Goal: Use online tool/utility: Utilize a website feature to perform a specific function

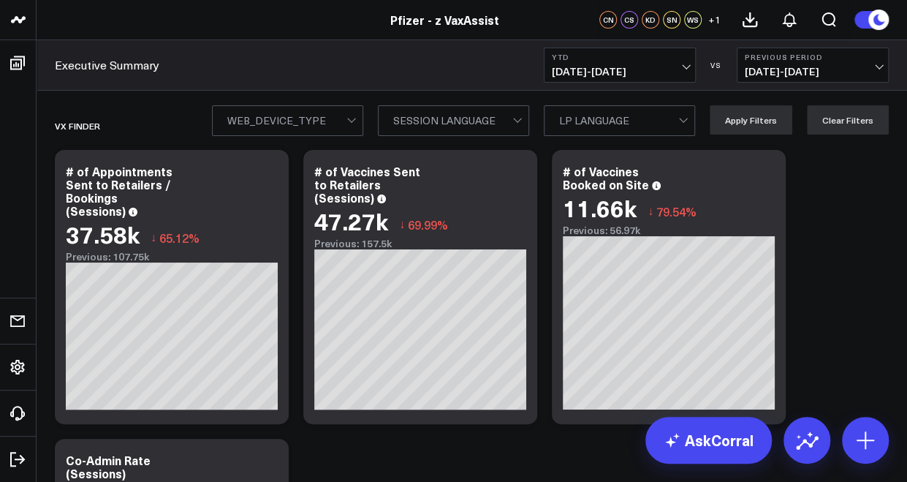
click at [652, 67] on span "[DATE] - [DATE]" at bounding box center [620, 72] width 136 height 12
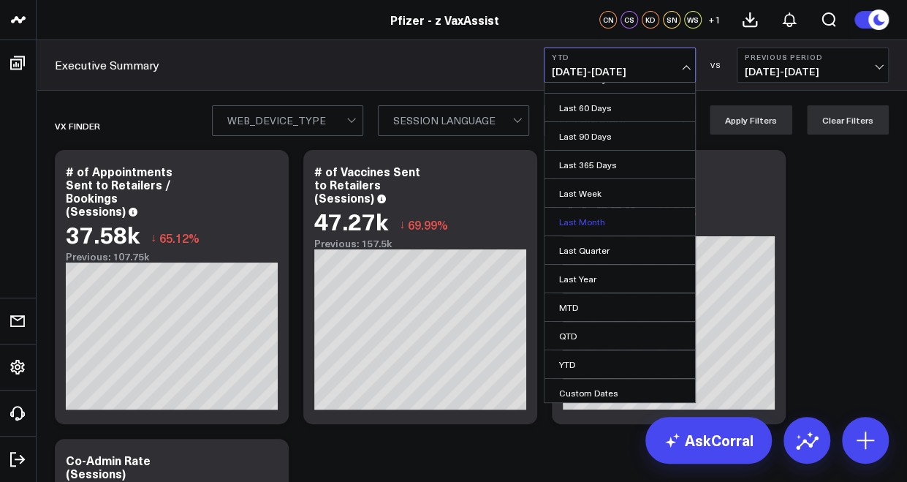
scroll to position [73, 0]
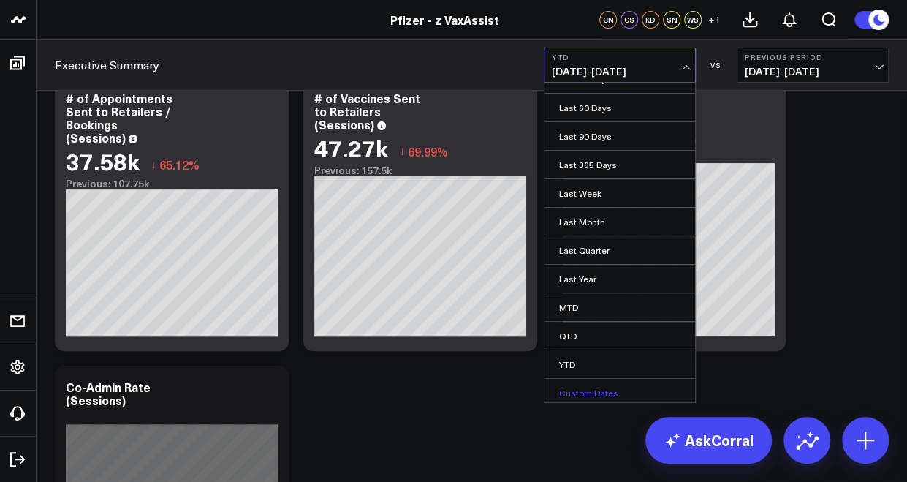
click at [569, 384] on link "Custom Dates" at bounding box center [619, 393] width 151 height 28
select select "8"
select select "2025"
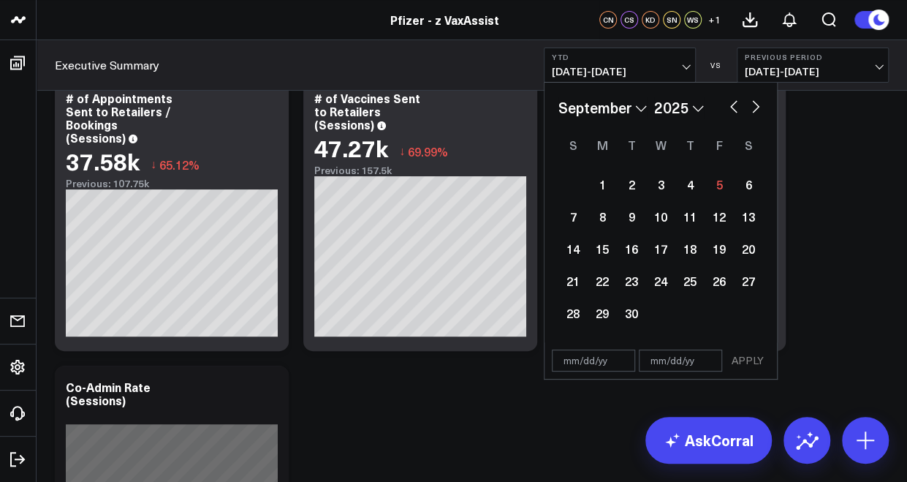
click at [733, 105] on button "button" at bounding box center [733, 105] width 15 height 18
select select "7"
select select "2025"
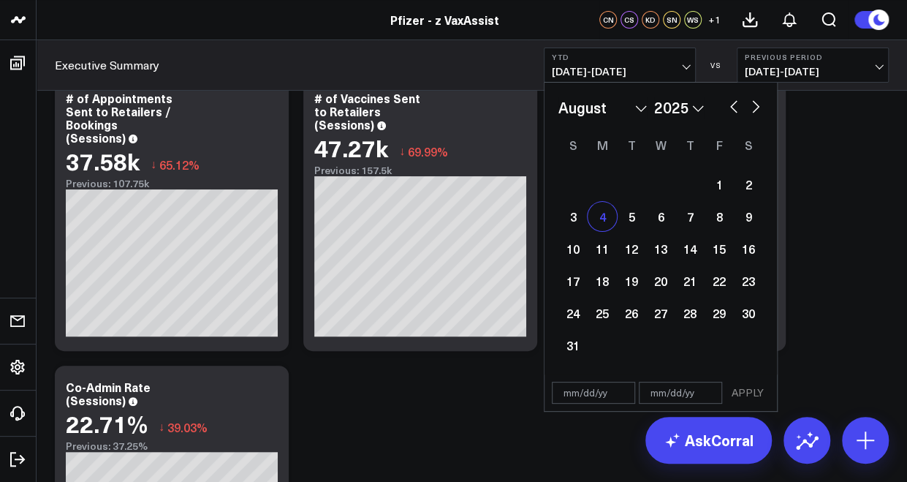
click at [599, 219] on div "4" at bounding box center [602, 216] width 29 height 29
type input "[DATE]"
select select "7"
select select "2025"
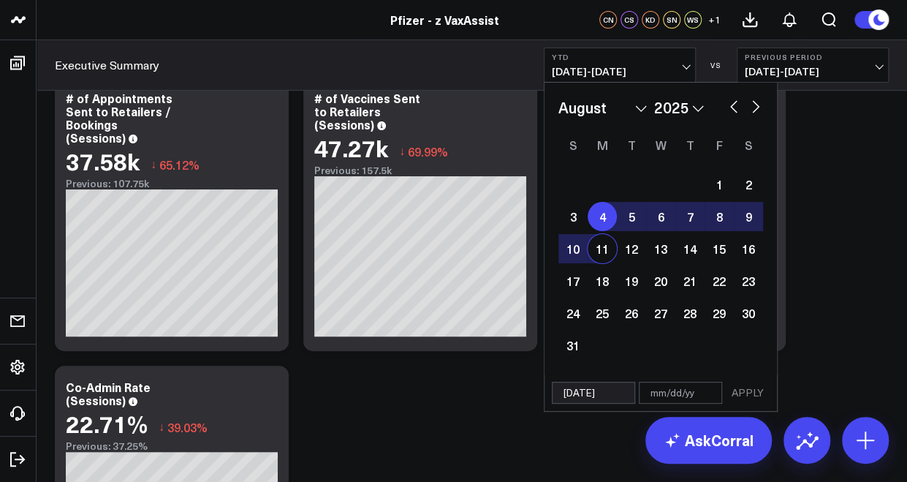
click at [605, 253] on div "11" at bounding box center [602, 248] width 29 height 29
type input "08/11/25"
select select "7"
select select "2025"
click at [754, 390] on button "APPLY" at bounding box center [748, 392] width 44 height 22
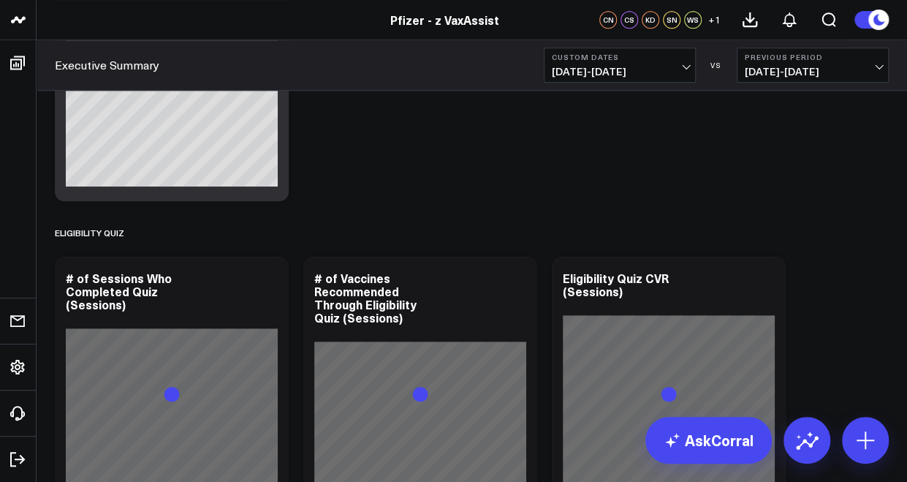
scroll to position [585, 0]
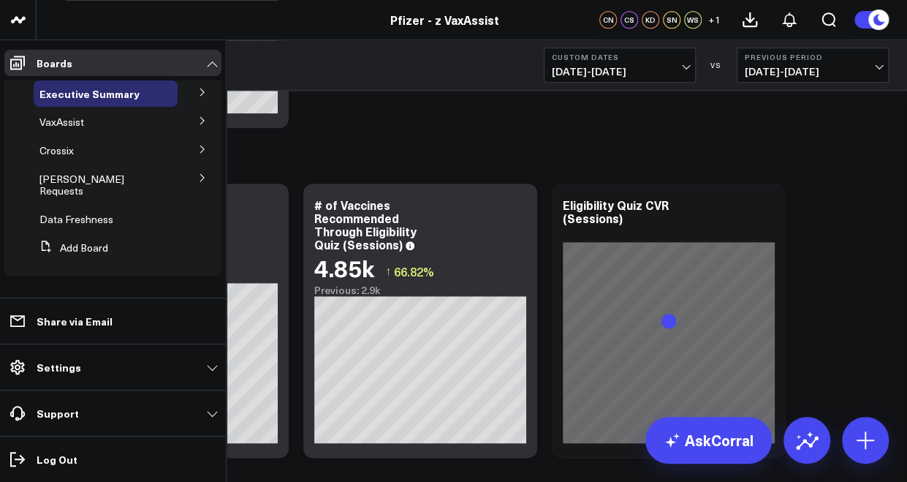
click at [202, 123] on icon at bounding box center [202, 120] width 4 height 7
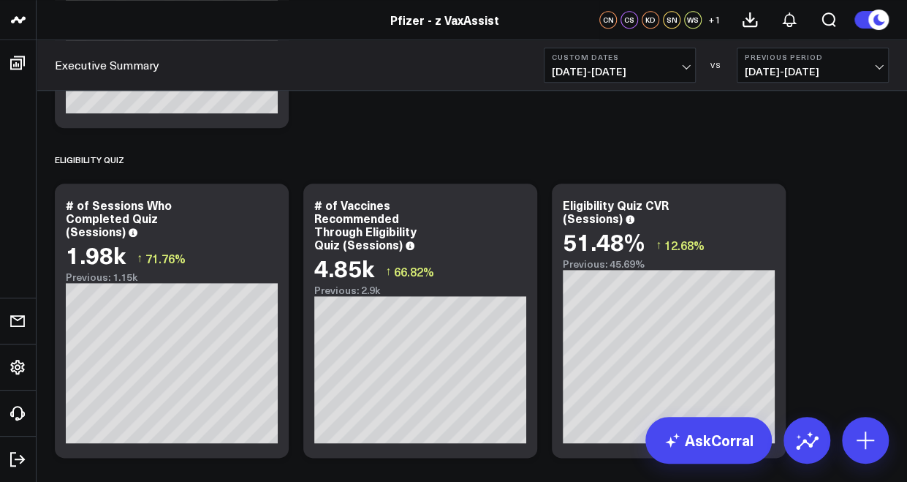
click at [114, 37] on header "Pfizer - z VaxAssist Pfizer - VaxAssist 25-26 Pfizer - z VaxAssist CN CS KD SN …" at bounding box center [453, 20] width 907 height 40
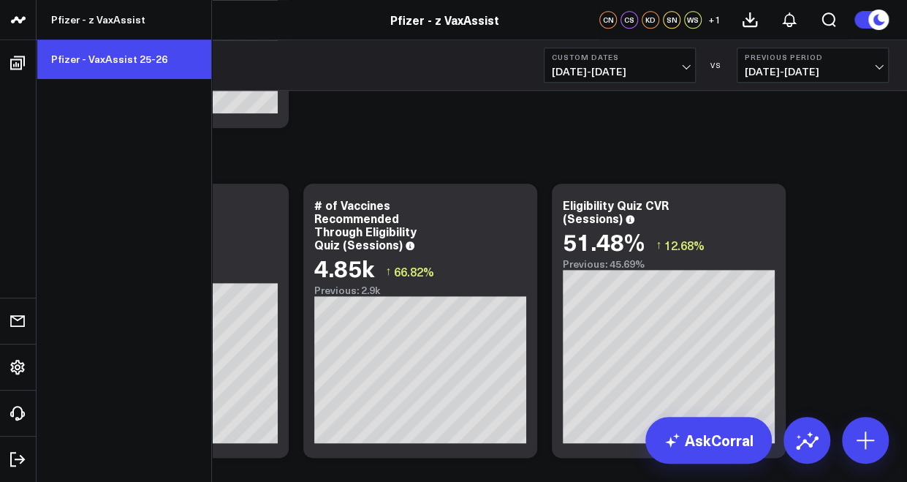
click at [113, 59] on link "Pfizer - VaxAssist 25-26" at bounding box center [124, 58] width 175 height 39
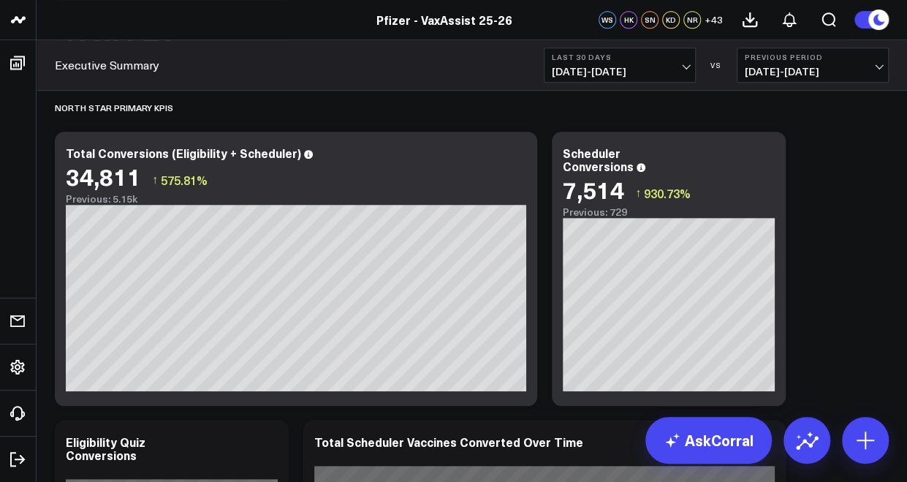
scroll to position [658, 0]
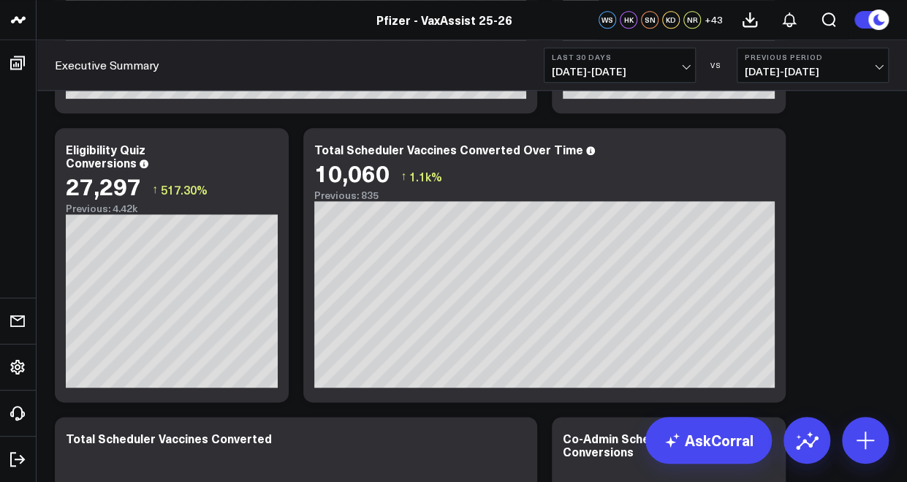
click at [637, 69] on span "08/06/25 - 09/04/25" at bounding box center [620, 72] width 136 height 12
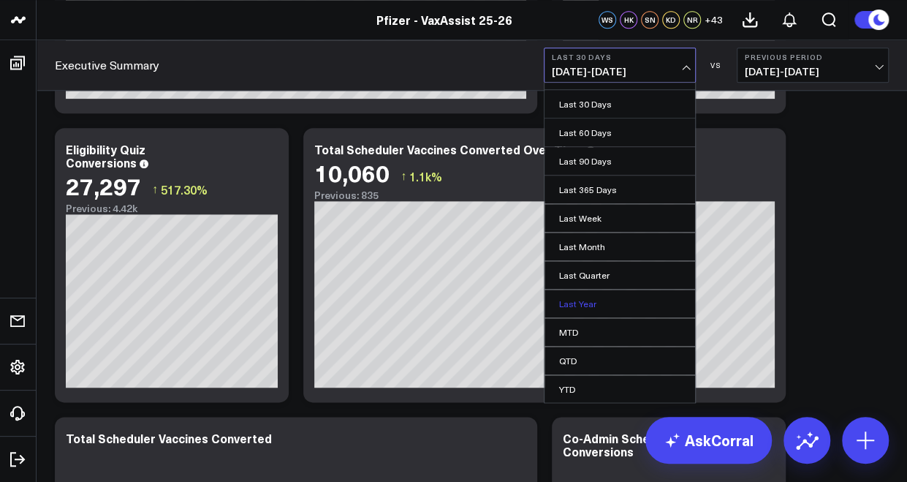
scroll to position [75, 0]
click at [577, 388] on link "Custom Dates" at bounding box center [619, 393] width 151 height 28
select select "8"
select select "2025"
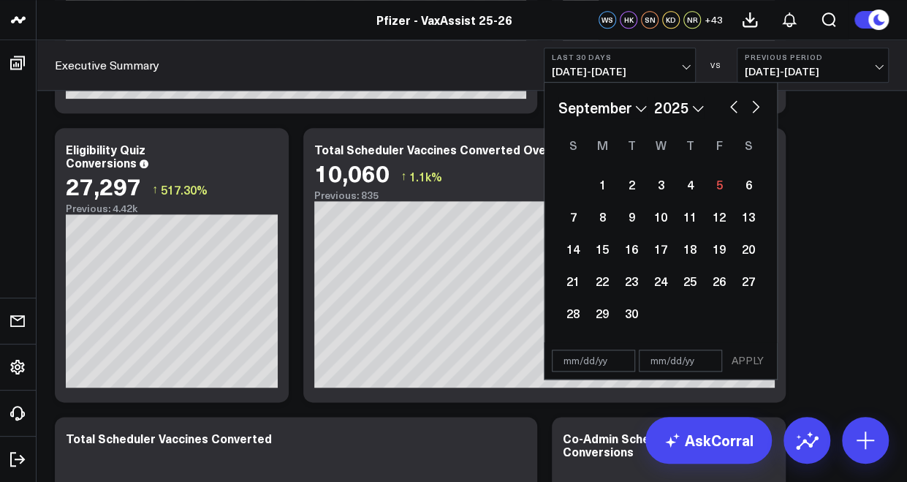
click at [734, 109] on button "button" at bounding box center [733, 105] width 15 height 18
select select "7"
select select "2025"
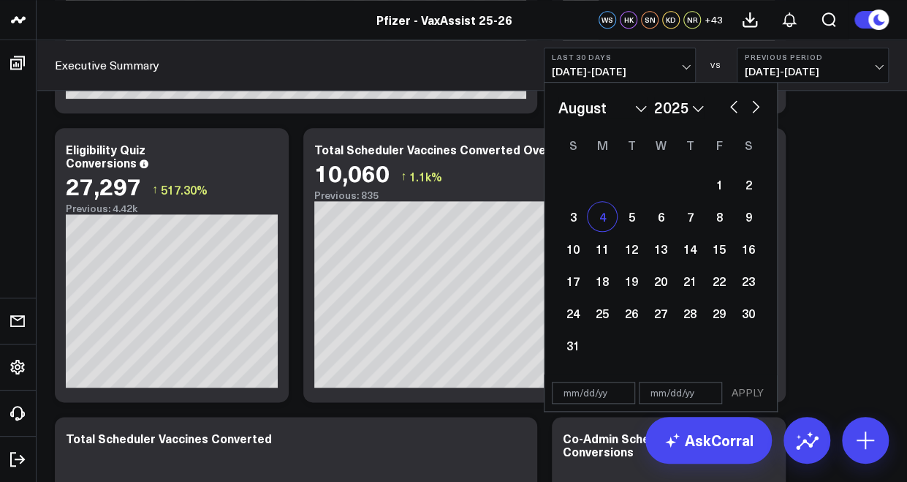
click at [607, 217] on div "4" at bounding box center [602, 216] width 29 height 29
type input "[DATE]"
select select "7"
select select "2025"
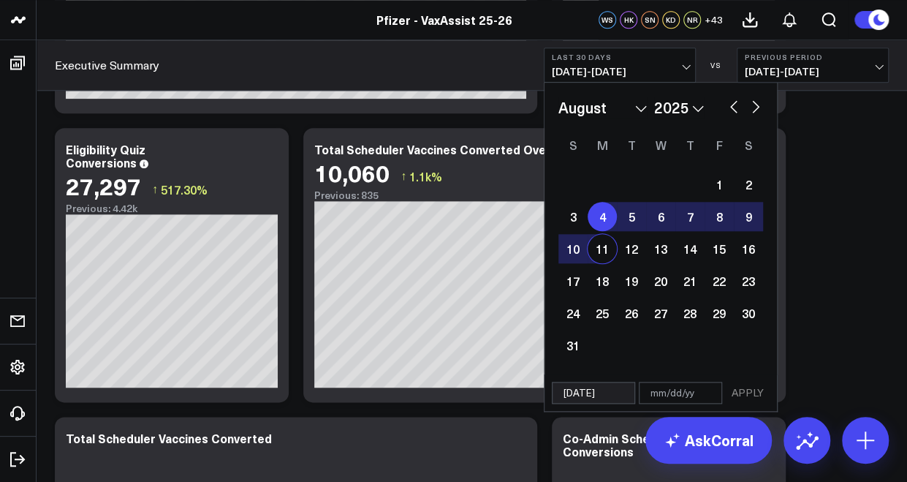
click at [605, 247] on div "11" at bounding box center [602, 248] width 29 height 29
type input "[DATE]"
select select "7"
select select "2025"
click at [756, 387] on button "APPLY" at bounding box center [748, 392] width 44 height 22
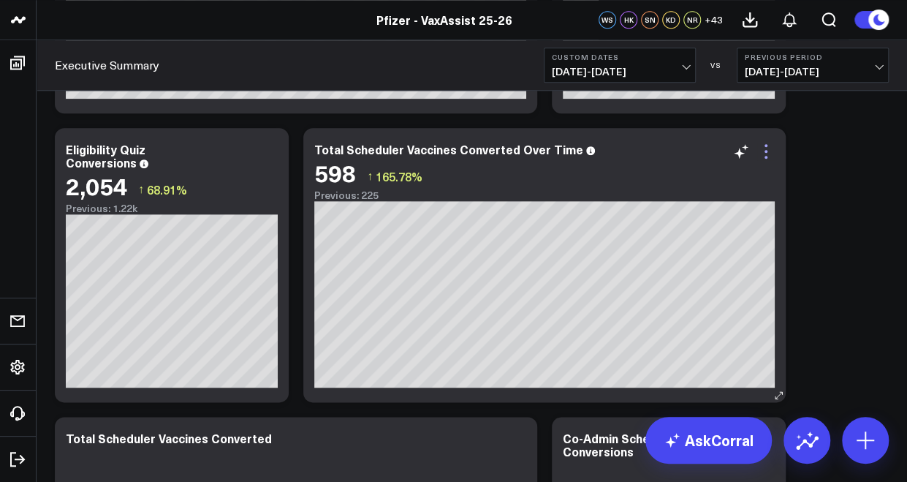
click at [769, 156] on icon at bounding box center [766, 152] width 18 height 18
click at [678, 71] on span "08/04/25 - 08/11/25" at bounding box center [620, 72] width 136 height 12
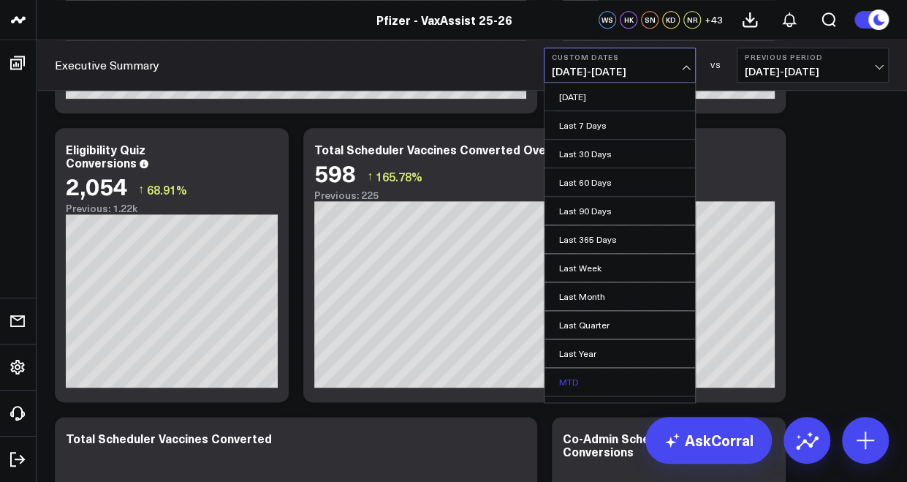
scroll to position [73, 0]
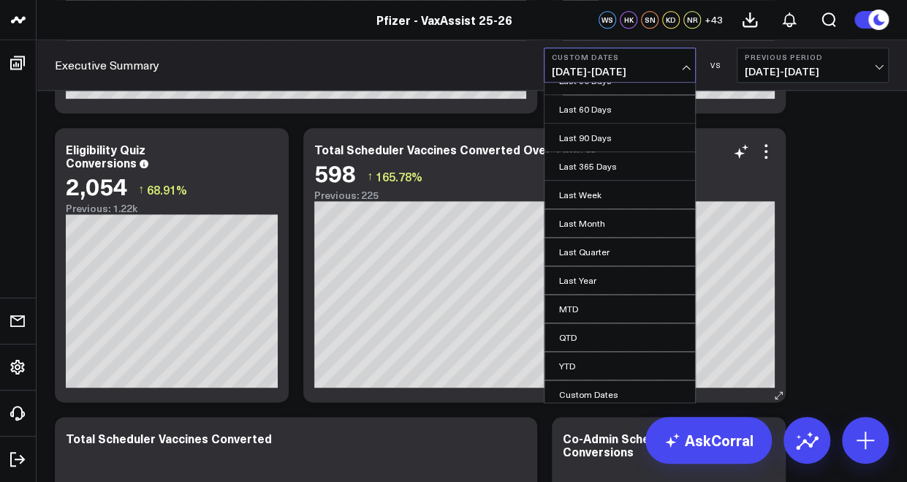
click at [595, 391] on link "Custom Dates" at bounding box center [619, 394] width 151 height 28
select select "8"
select select "2025"
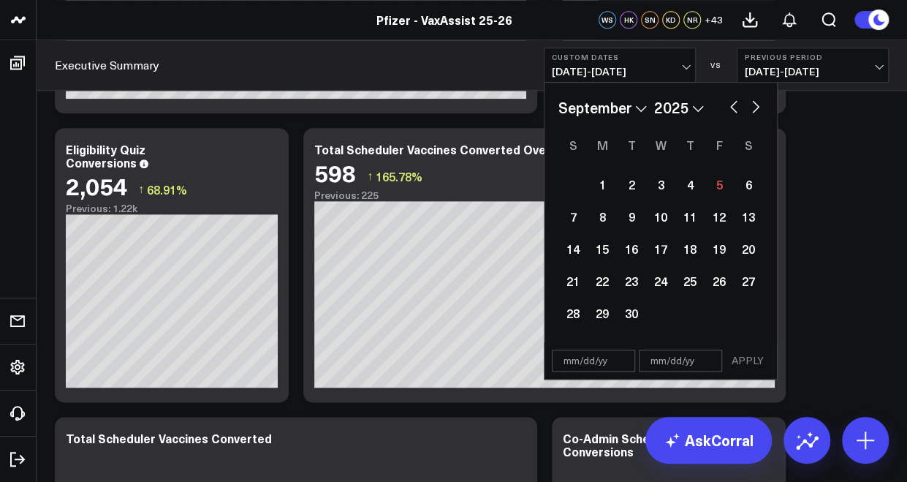
click at [731, 109] on button "button" at bounding box center [733, 105] width 15 height 18
select select "7"
select select "2025"
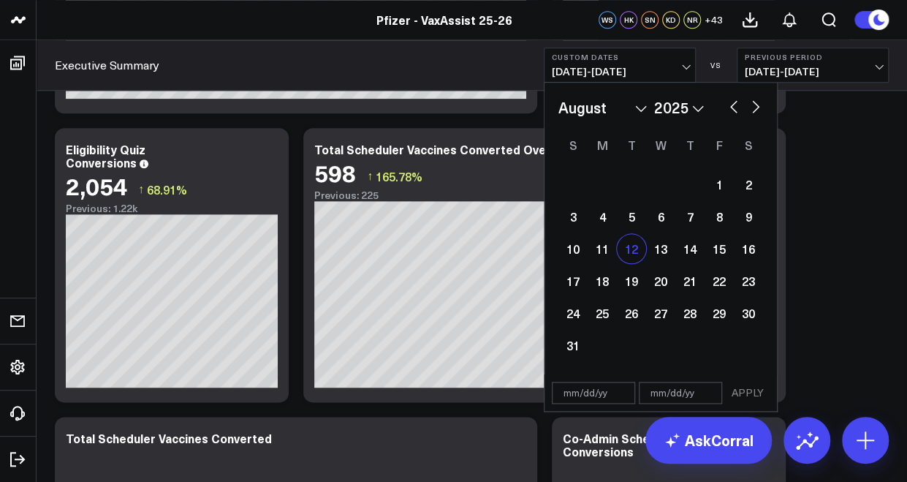
click at [626, 250] on div "12" at bounding box center [631, 248] width 29 height 29
type input "08/12/25"
select select "7"
select select "2025"
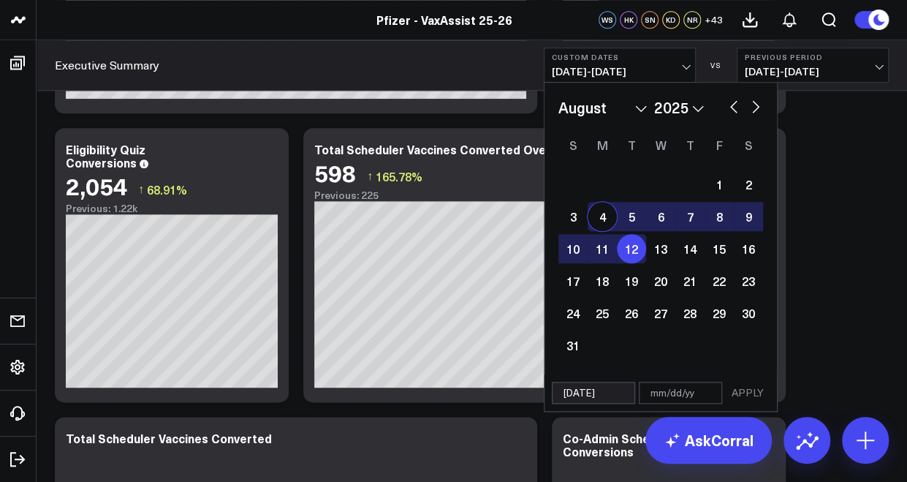
click at [596, 220] on div "4" at bounding box center [602, 216] width 29 height 29
type input "[DATE]"
type input "08/12/25"
select select "7"
select select "2025"
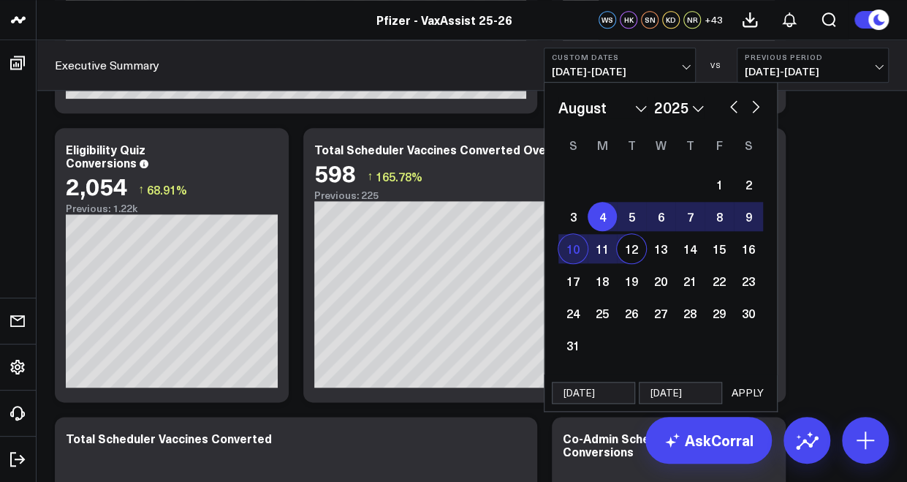
click at [571, 251] on div "10" at bounding box center [572, 248] width 29 height 29
type input "08/10/25"
select select "7"
select select "2025"
click at [603, 211] on div "4" at bounding box center [602, 216] width 29 height 29
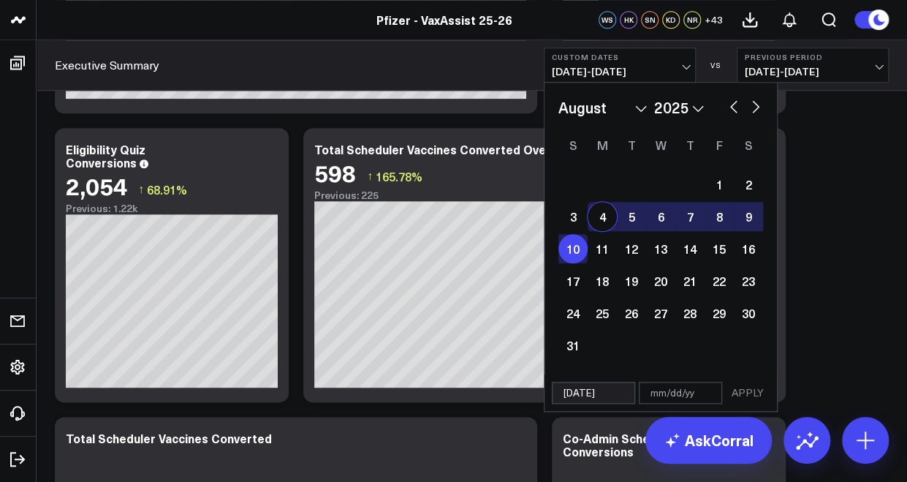
type input "[DATE]"
type input "08/10/25"
select select "7"
select select "2025"
click at [754, 388] on button "APPLY" at bounding box center [748, 392] width 44 height 22
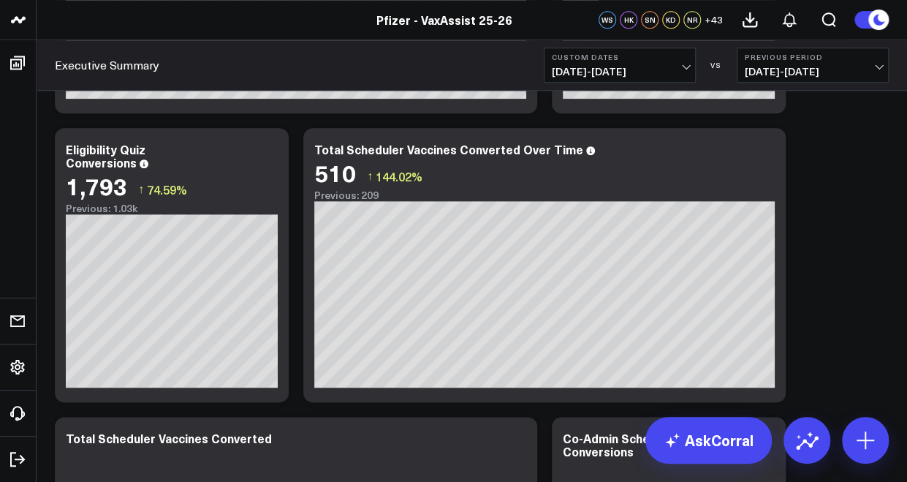
click at [678, 69] on span "08/04/25 - 08/10/25" at bounding box center [620, 72] width 136 height 12
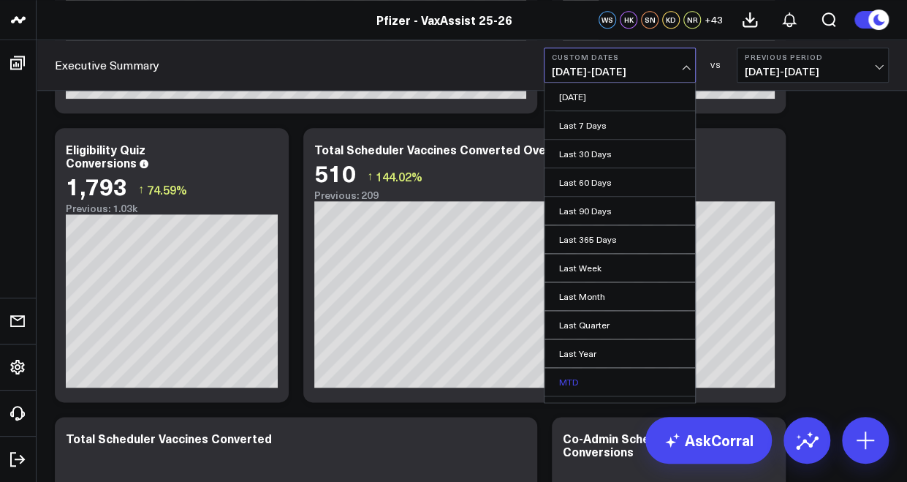
scroll to position [73, 0]
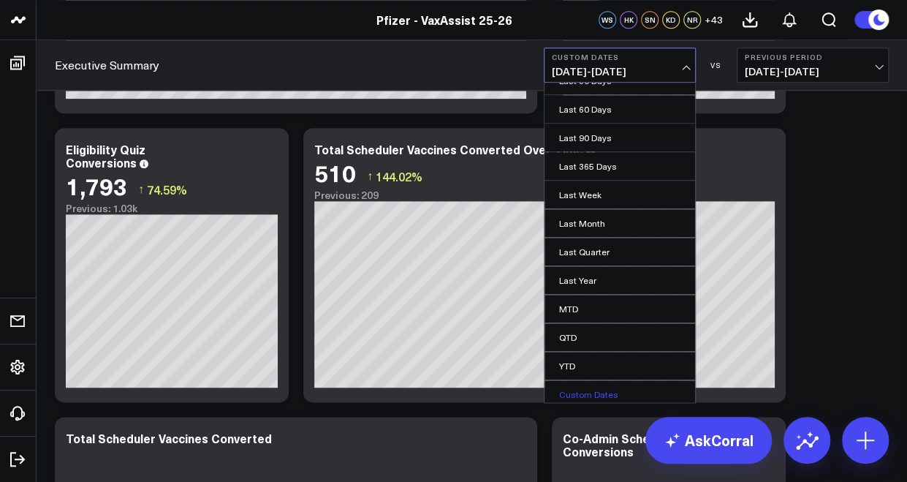
click at [591, 388] on link "Custom Dates" at bounding box center [619, 394] width 151 height 28
select select "8"
select select "2025"
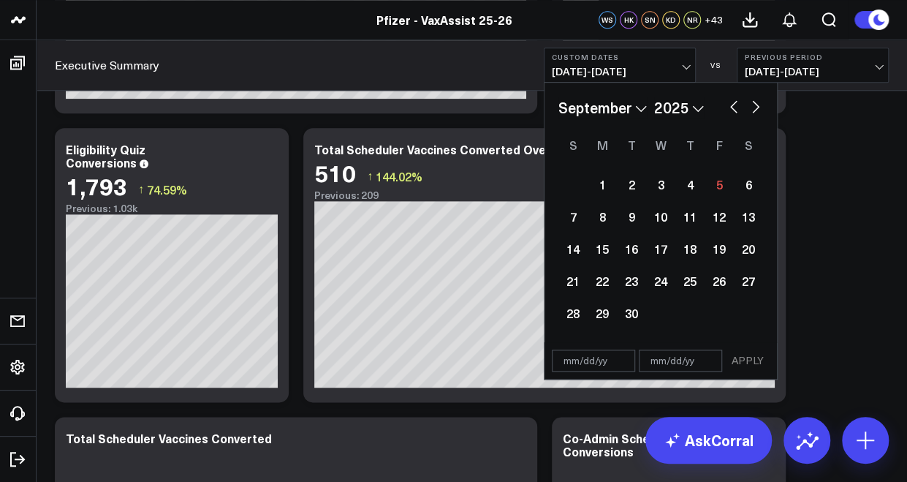
click at [728, 112] on button "button" at bounding box center [733, 105] width 15 height 18
select select "7"
select select "2025"
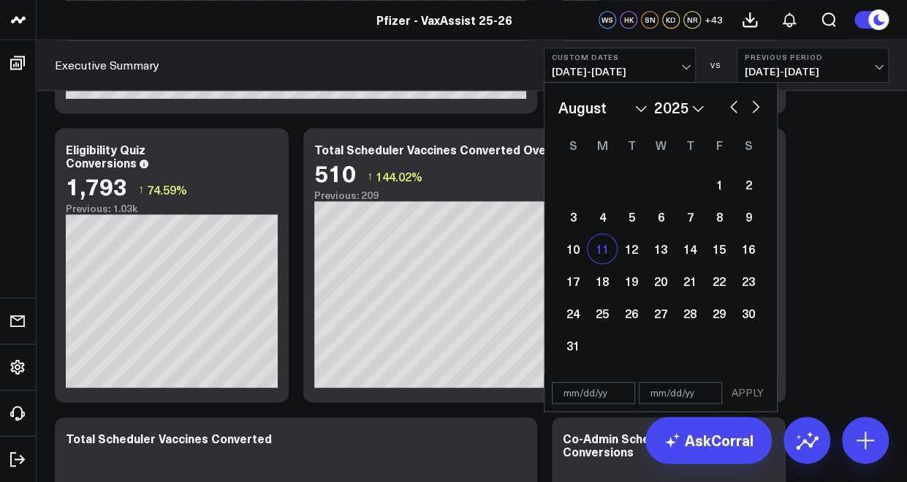
click at [604, 245] on div "11" at bounding box center [602, 248] width 29 height 29
type input "08/11/25"
select select "7"
select select "2025"
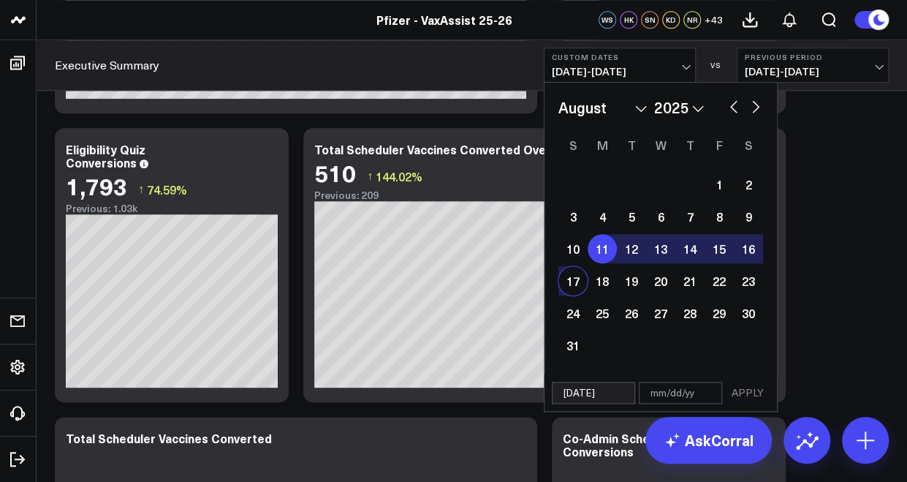
click at [577, 280] on div "17" at bounding box center [572, 280] width 29 height 29
type input "08/17/25"
select select "7"
select select "2025"
click at [751, 390] on button "APPLY" at bounding box center [748, 392] width 44 height 22
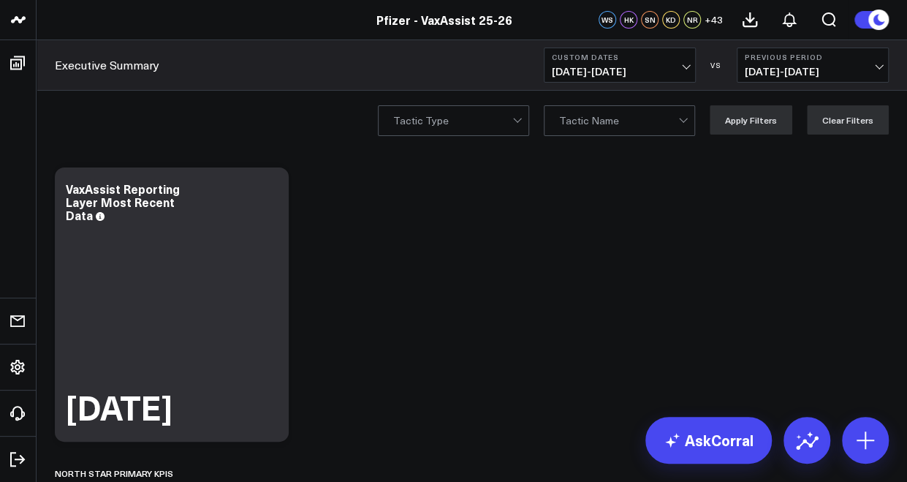
click at [644, 72] on span "08/11/25 - 08/17/25" at bounding box center [620, 72] width 136 height 12
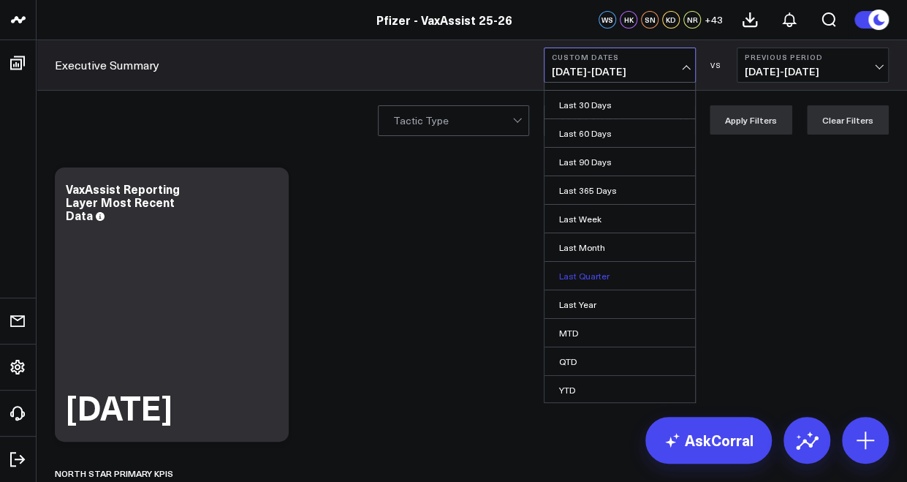
scroll to position [75, 0]
click at [610, 389] on link "Custom Dates" at bounding box center [619, 393] width 151 height 28
select select "8"
select select "2025"
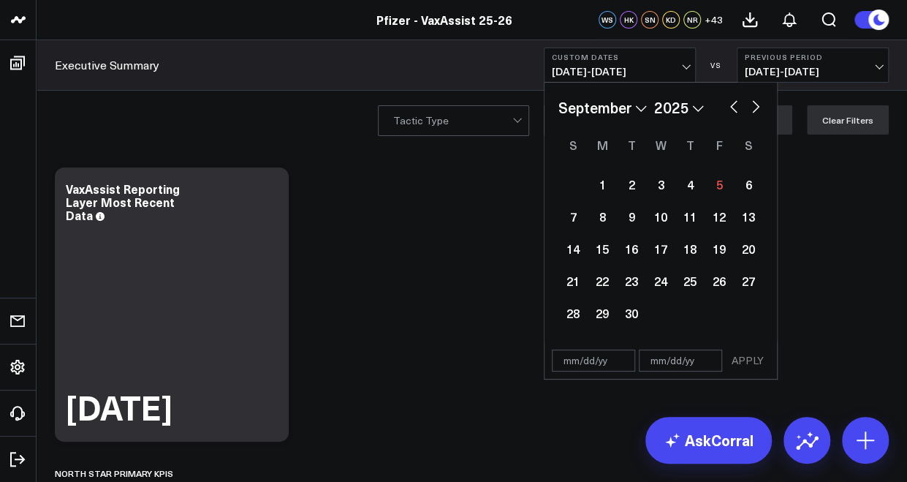
click at [735, 109] on button "button" at bounding box center [733, 105] width 15 height 18
select select "7"
select select "2025"
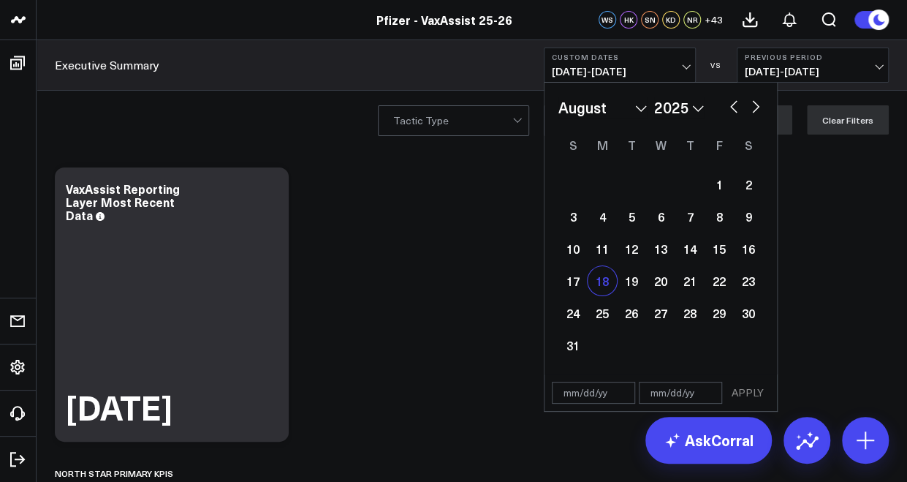
click at [604, 278] on div "18" at bounding box center [602, 280] width 29 height 29
type input "08/18/25"
select select "7"
select select "2025"
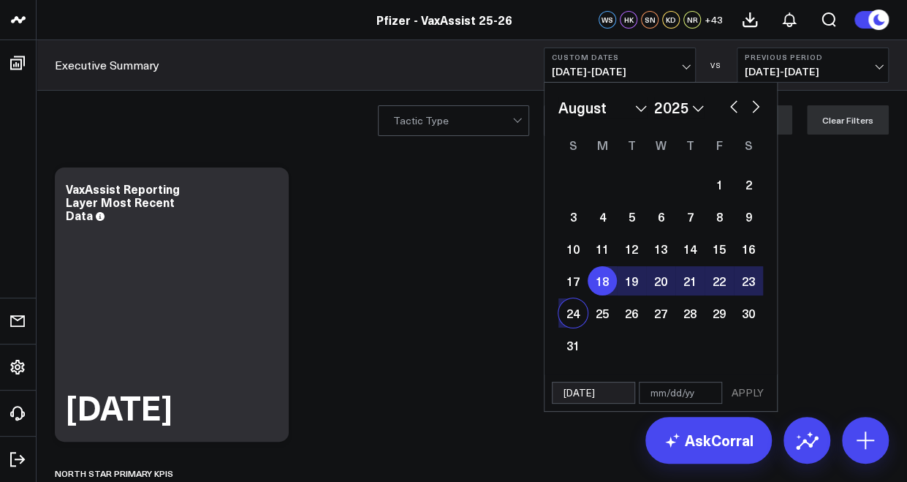
click at [572, 316] on div "24" at bounding box center [572, 312] width 29 height 29
type input "08/24/25"
select select "7"
select select "2025"
drag, startPoint x: 745, startPoint y: 390, endPoint x: 718, endPoint y: 392, distance: 27.9
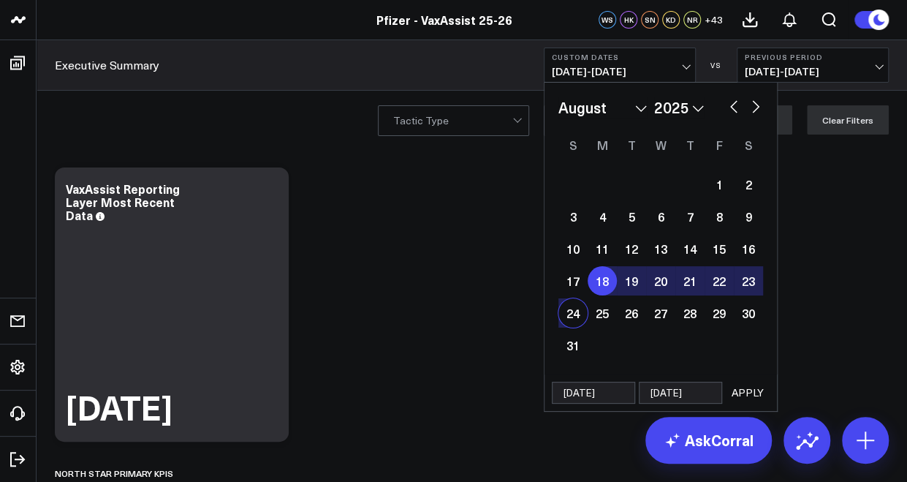
click at [745, 390] on button "APPLY" at bounding box center [748, 392] width 44 height 22
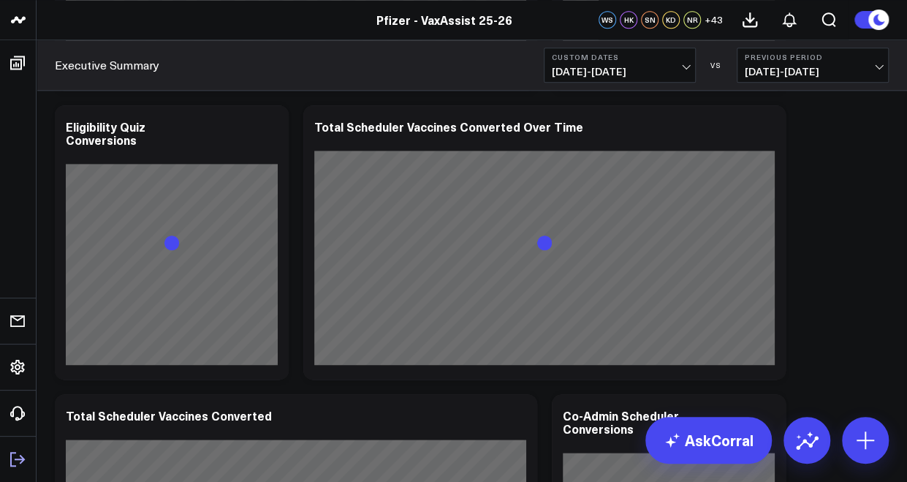
scroll to position [658, 0]
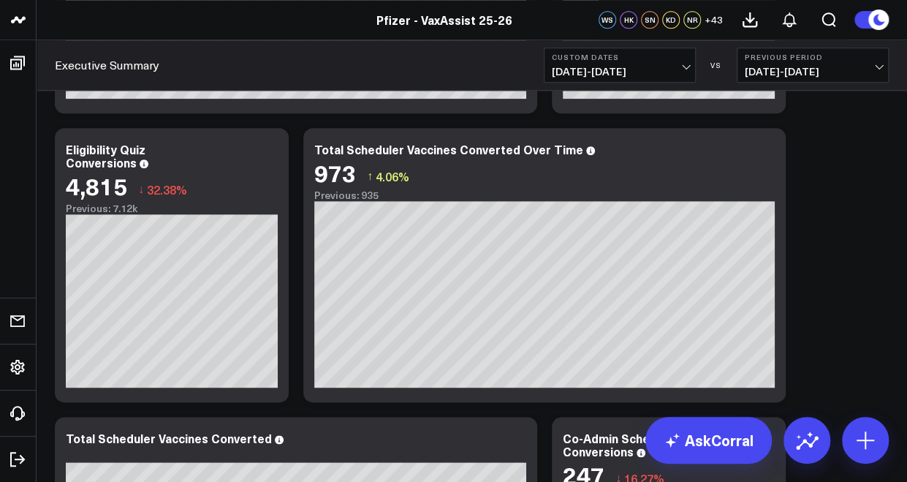
click at [650, 69] on span "08/18/25 - 08/24/25" at bounding box center [620, 72] width 136 height 12
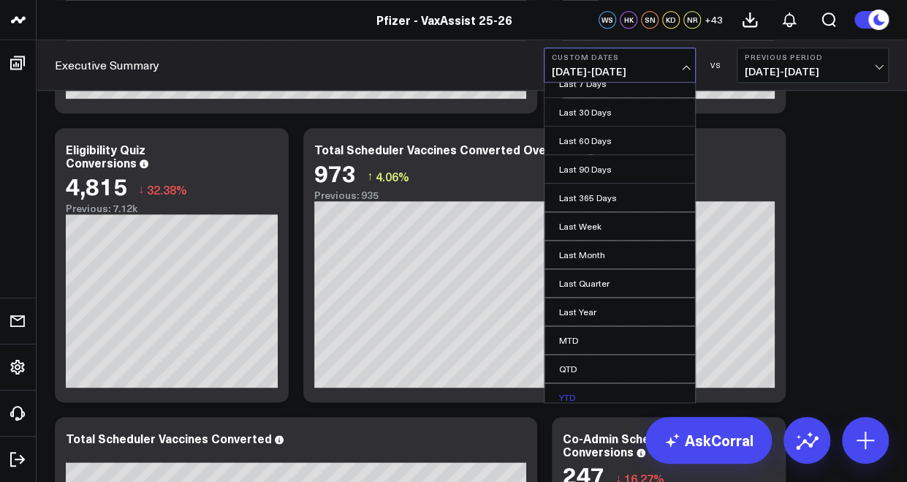
scroll to position [75, 0]
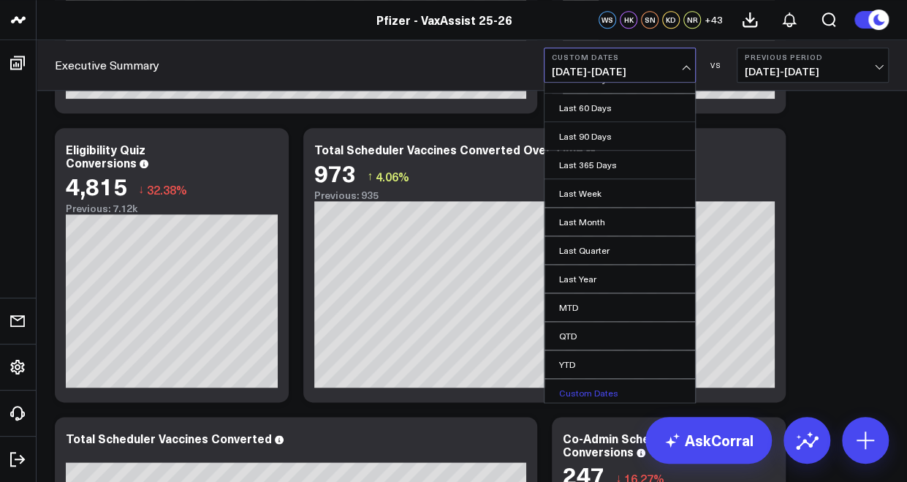
click at [592, 385] on link "Custom Dates" at bounding box center [619, 393] width 151 height 28
select select "8"
select select "2025"
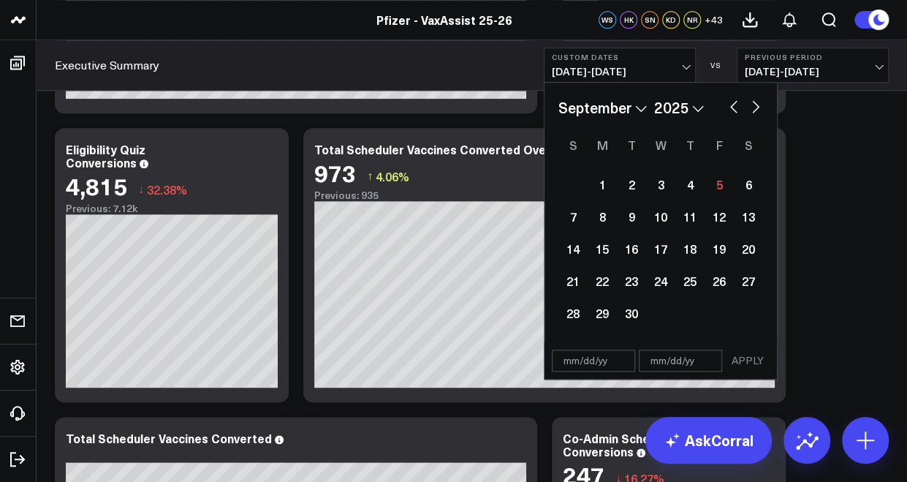
click at [726, 110] on button "button" at bounding box center [733, 105] width 15 height 18
select select "7"
select select "2025"
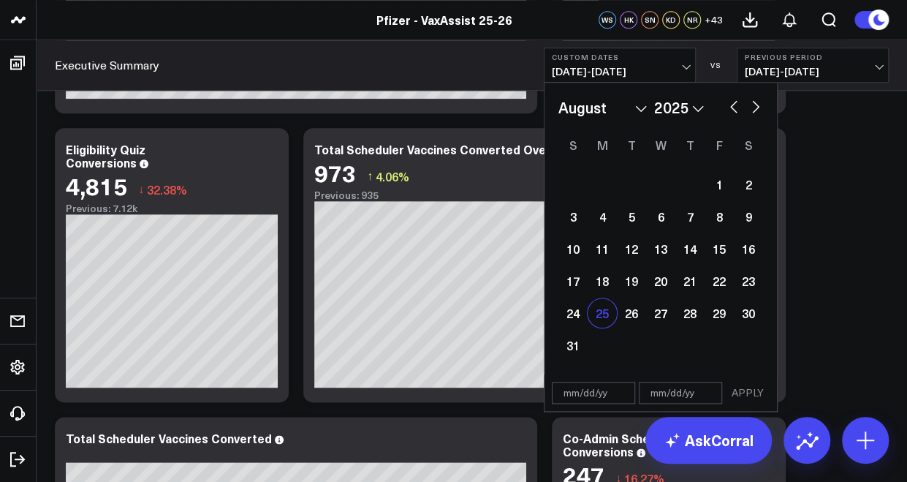
click at [605, 314] on div "25" at bounding box center [602, 312] width 29 height 29
type input "08/25/25"
select select "7"
select select "2025"
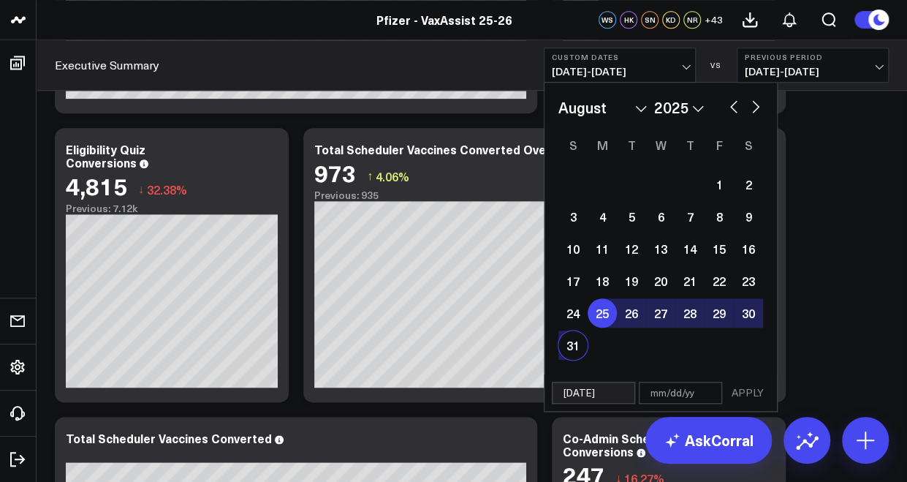
click at [577, 340] on div "31" at bounding box center [572, 344] width 29 height 29
type input "08/31/25"
select select "7"
select select "2025"
click at [756, 395] on button "APPLY" at bounding box center [748, 392] width 44 height 22
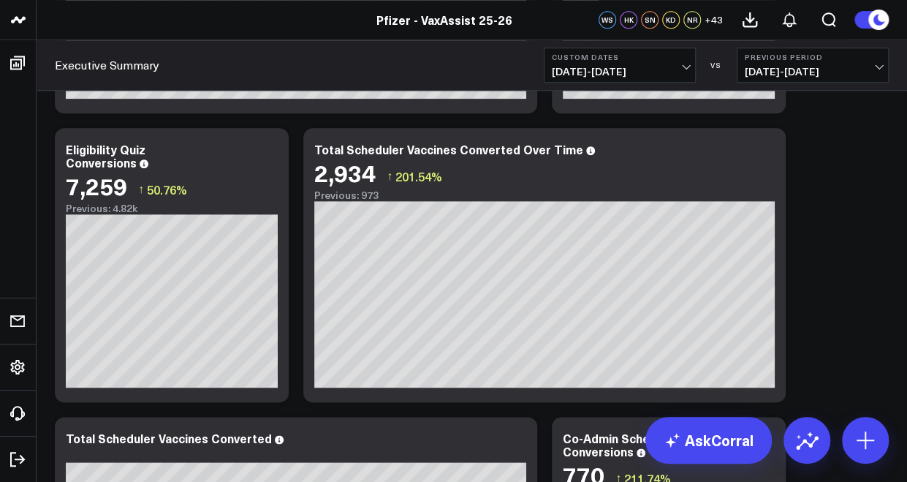
click at [618, 72] on span "08/25/25 - 08/31/25" at bounding box center [620, 72] width 136 height 12
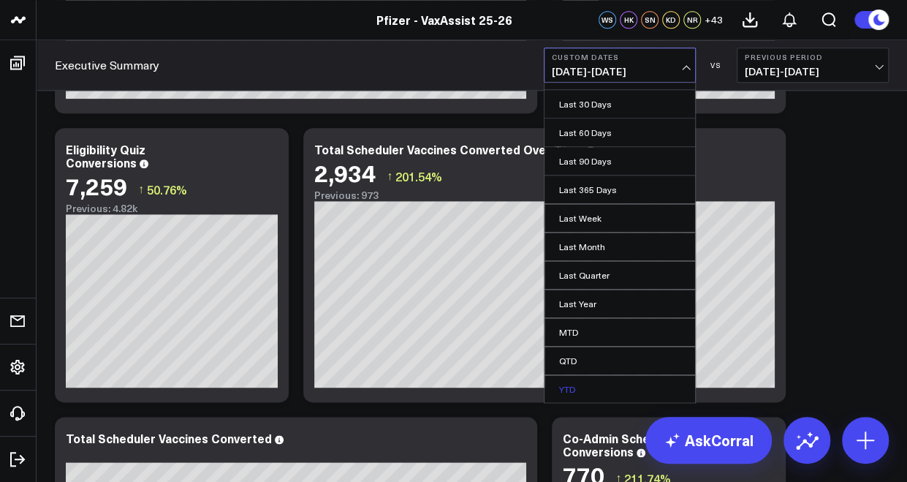
scroll to position [75, 0]
click at [581, 397] on link "Custom Dates" at bounding box center [619, 393] width 151 height 28
select select "8"
select select "2025"
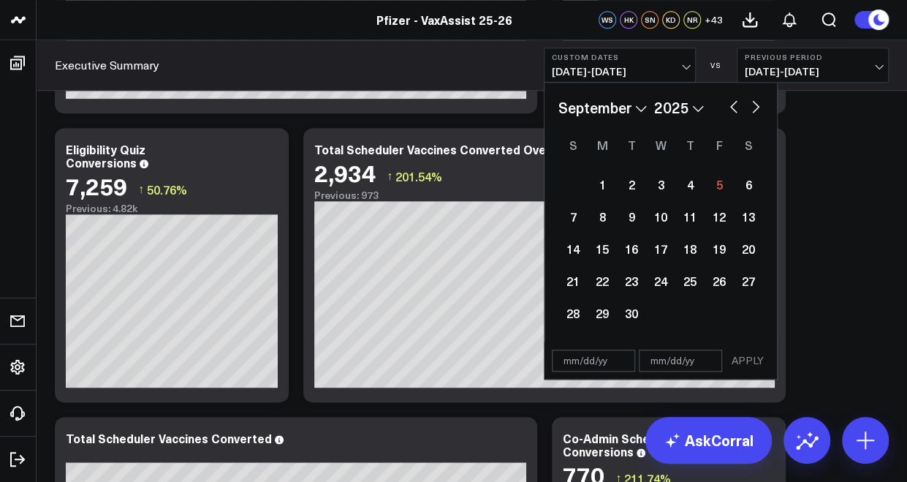
click at [731, 112] on button "button" at bounding box center [733, 105] width 15 height 18
select select "7"
select select "2025"
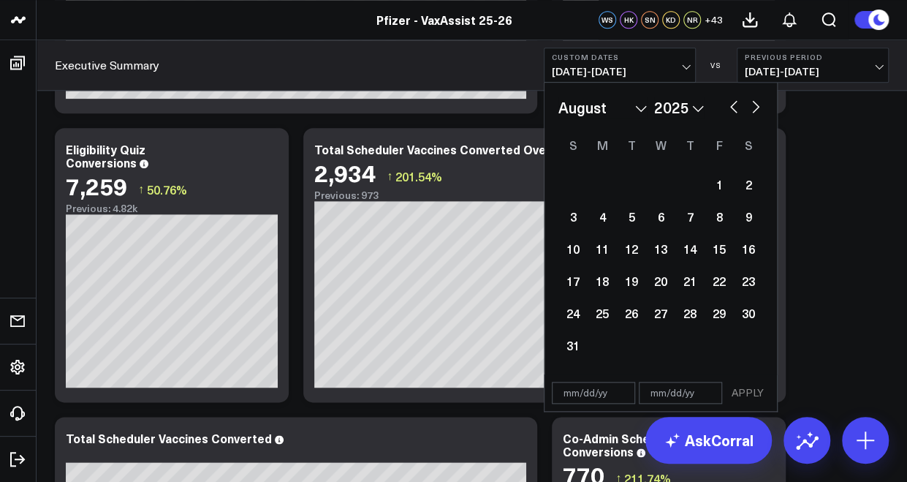
click at [748, 106] on button "button" at bounding box center [755, 105] width 15 height 18
select select "8"
select select "2025"
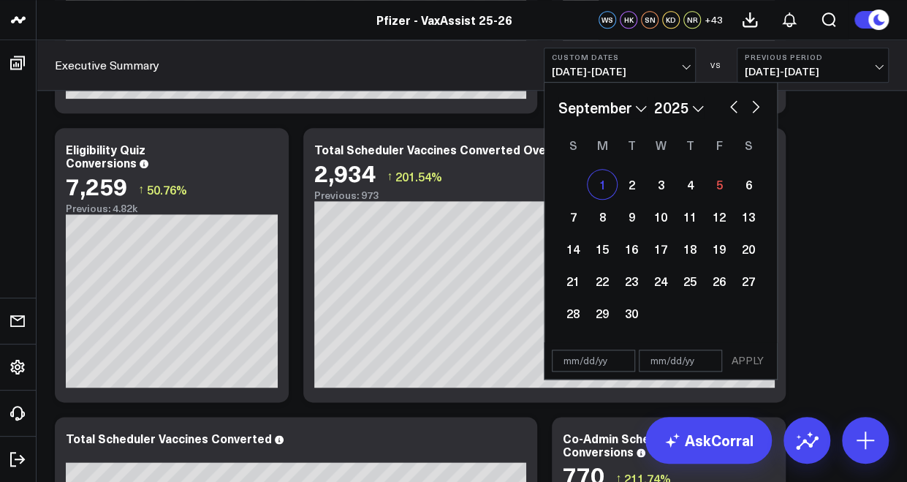
click at [611, 180] on div "1" at bounding box center [602, 184] width 29 height 29
type input "09/01/25"
select select "8"
select select "2025"
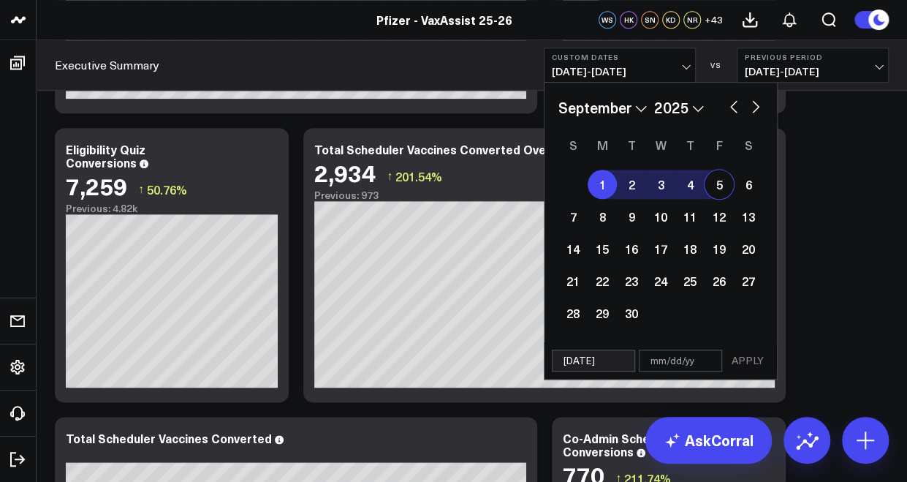
click at [721, 180] on div "5" at bounding box center [719, 184] width 29 height 29
type input "09/05/25"
select select "8"
select select "2025"
click at [718, 180] on div "5" at bounding box center [719, 184] width 29 height 29
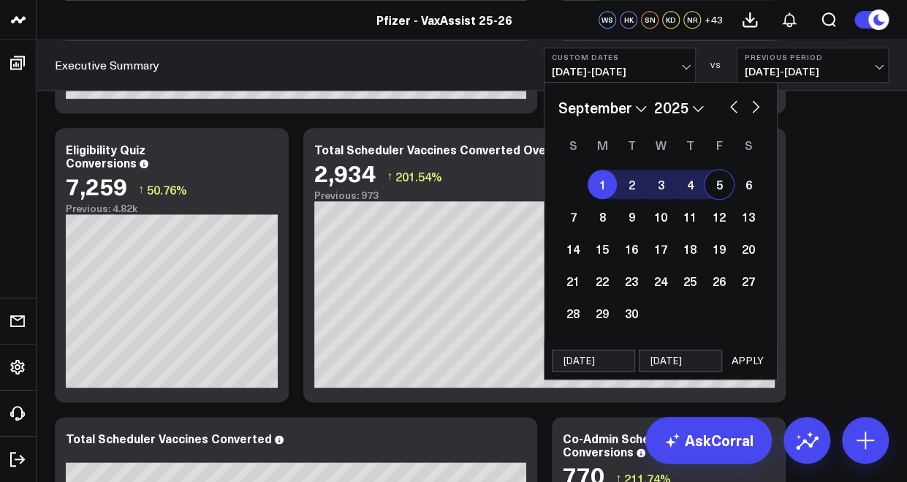
type input "09/05/25"
select select "8"
select select "2025"
click at [592, 182] on div "1" at bounding box center [602, 184] width 29 height 29
type input "09/01/25"
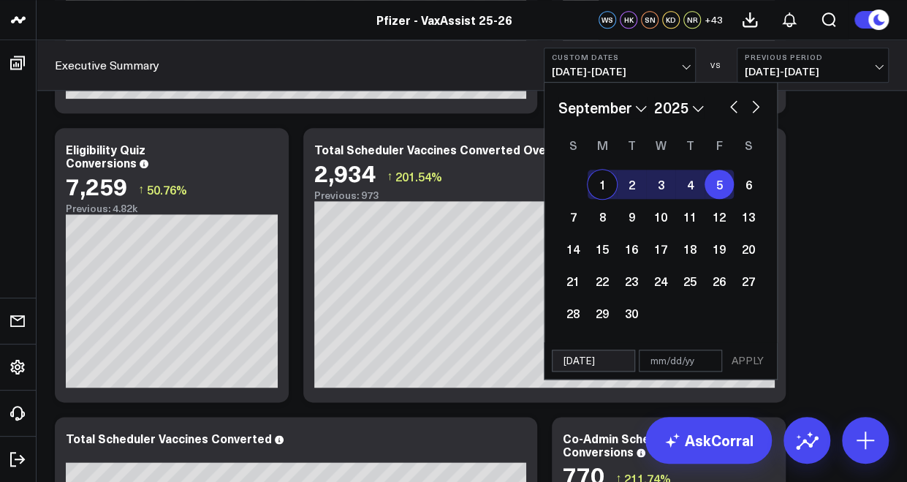
type input "09/05/25"
select select "8"
select select "2025"
click at [597, 181] on div "1" at bounding box center [602, 184] width 29 height 29
select select "8"
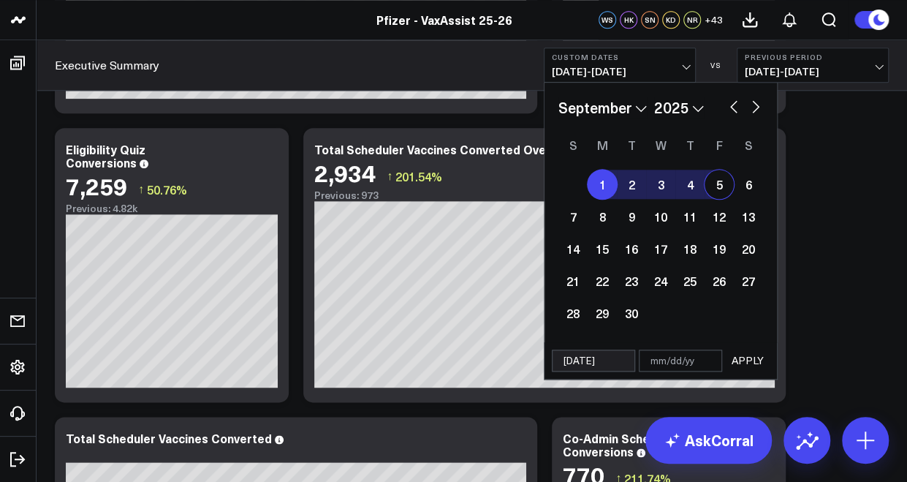
select select "2025"
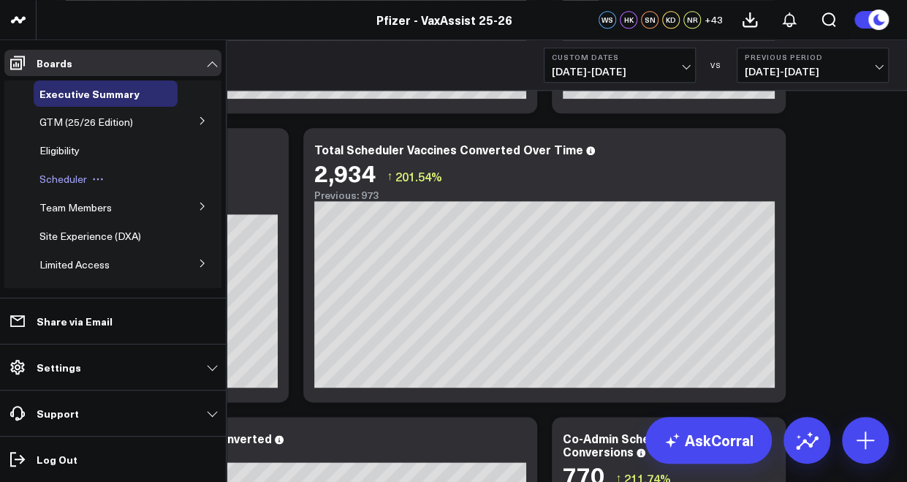
click at [72, 181] on span "Scheduler" at bounding box center [63, 179] width 48 height 14
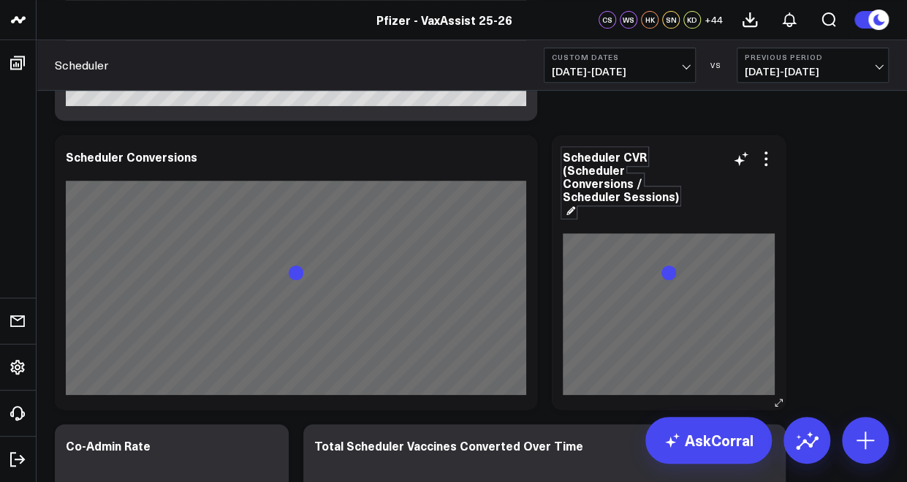
scroll to position [365, 0]
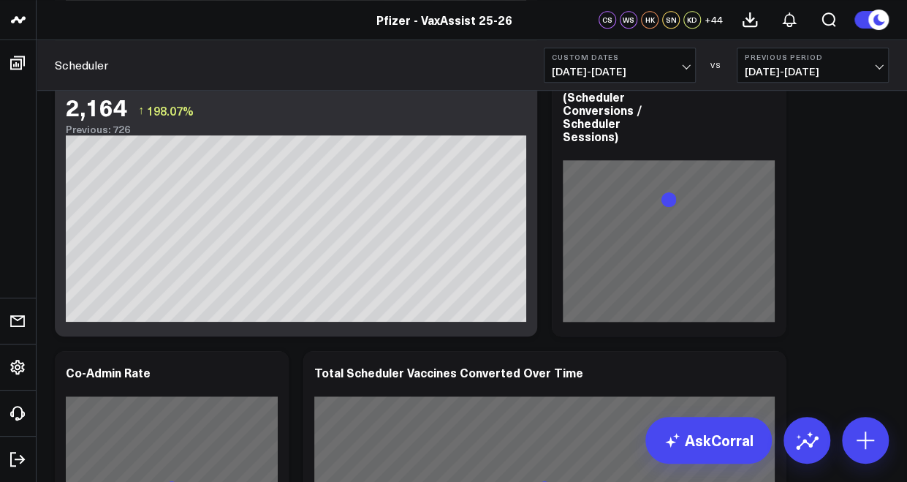
click at [634, 67] on span "08/25/25 - 08/31/25" at bounding box center [620, 72] width 136 height 12
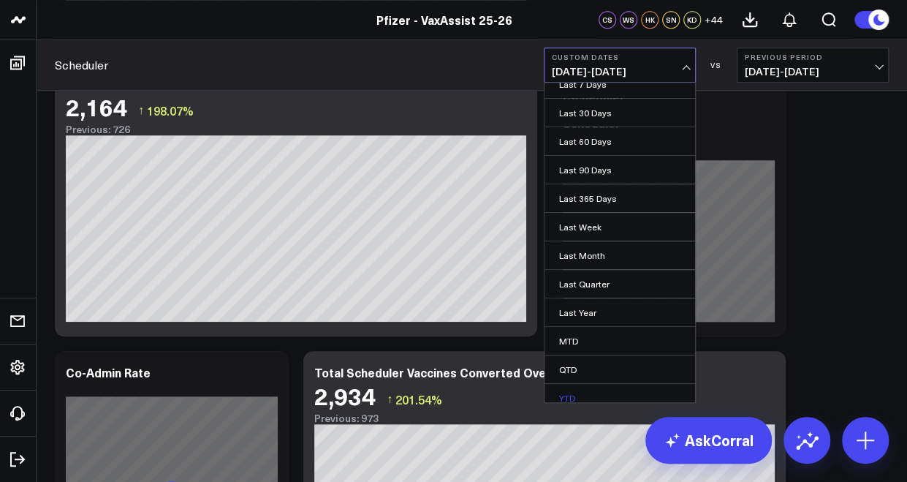
scroll to position [75, 0]
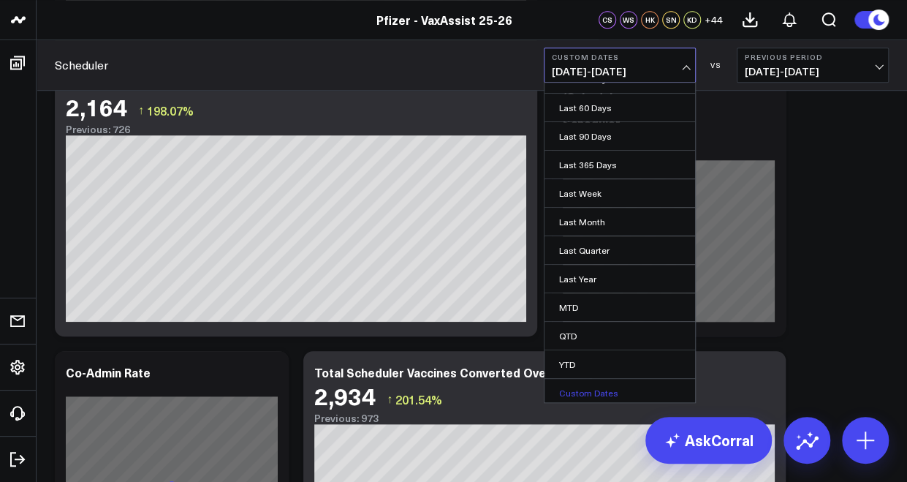
click at [579, 386] on link "Custom Dates" at bounding box center [619, 393] width 151 height 28
select select "8"
select select "2025"
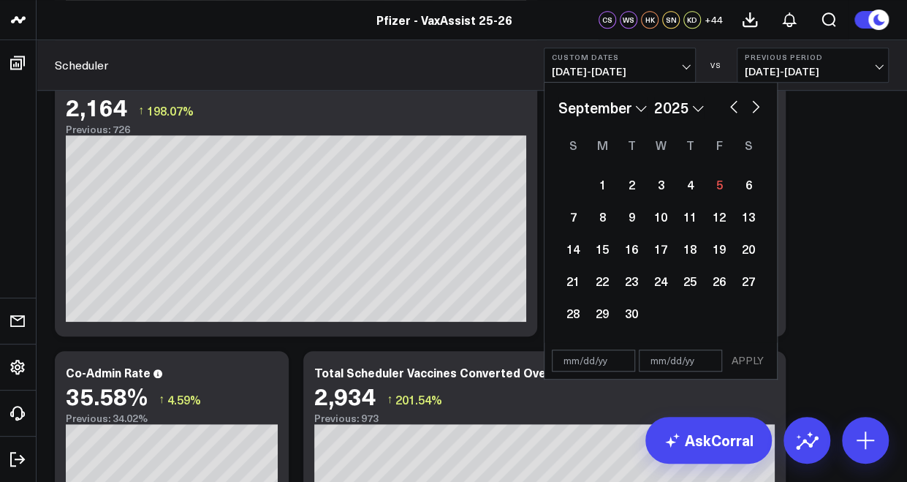
click at [738, 109] on button "button" at bounding box center [733, 105] width 15 height 18
select select "7"
select select "2025"
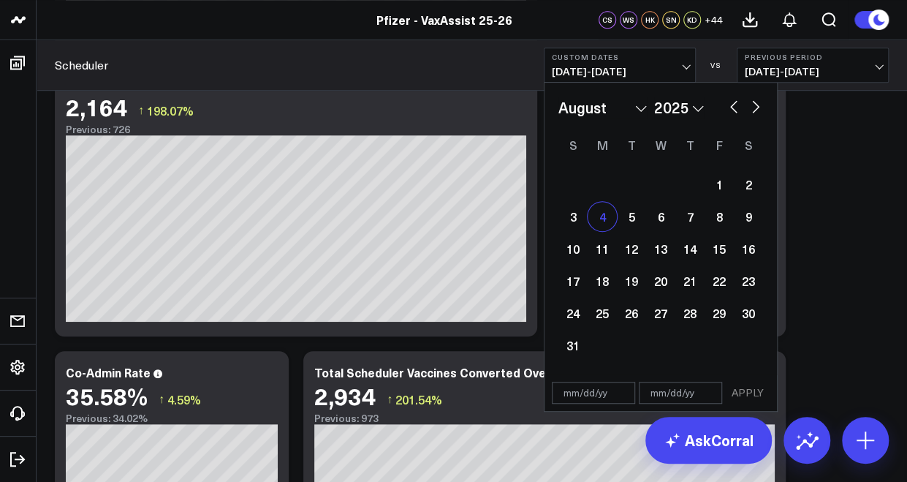
click at [601, 219] on div "4" at bounding box center [602, 216] width 29 height 29
type input "[DATE]"
select select "7"
select select "2025"
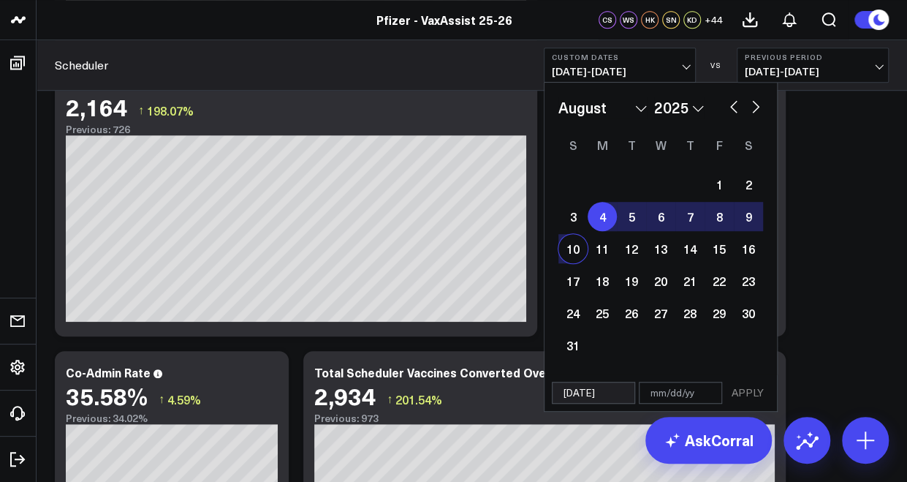
click at [572, 251] on div "10" at bounding box center [572, 248] width 29 height 29
type input "08/10/25"
select select "7"
select select "2025"
click at [748, 391] on button "APPLY" at bounding box center [748, 392] width 44 height 22
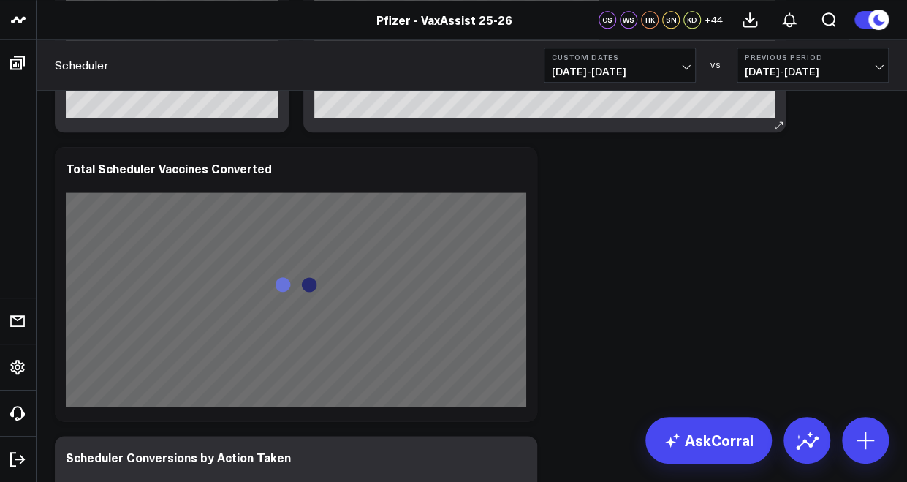
scroll to position [877, 0]
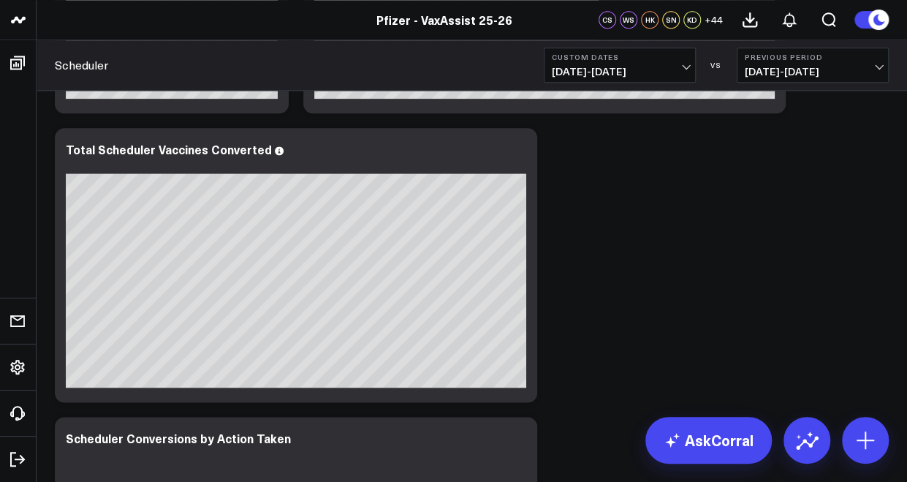
click at [595, 58] on b "Custom Dates" at bounding box center [620, 57] width 136 height 9
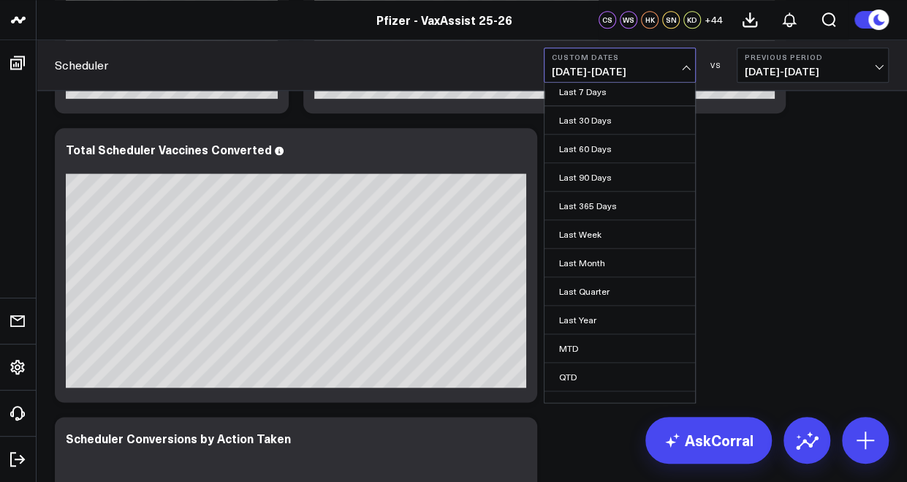
scroll to position [75, 0]
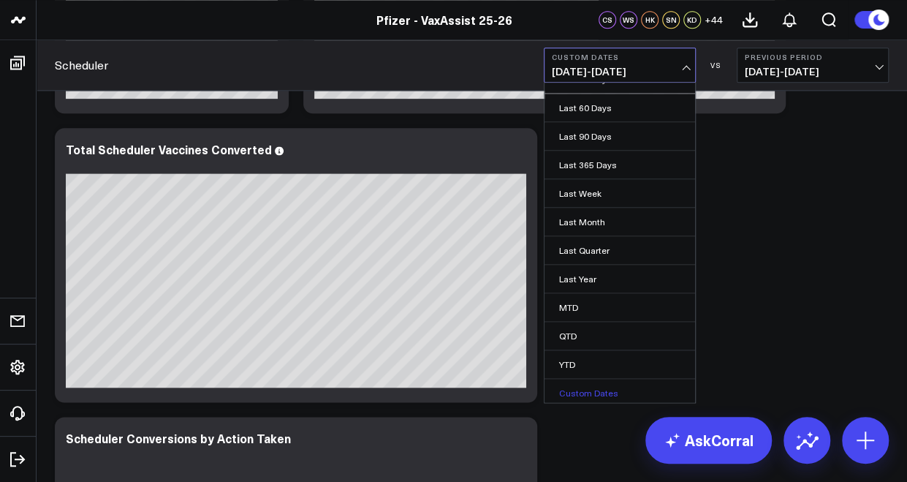
click at [586, 390] on link "Custom Dates" at bounding box center [619, 393] width 151 height 28
select select "8"
select select "2025"
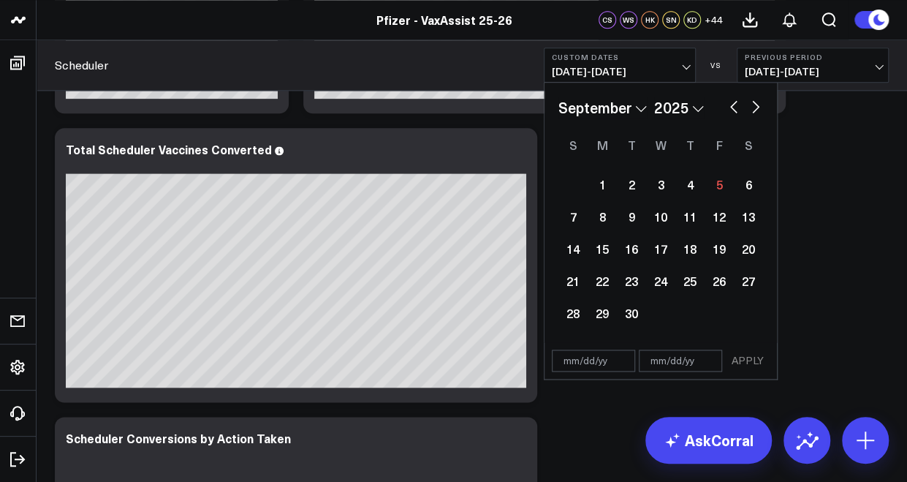
click at [740, 111] on div "January February March April May June July August September October November De…" at bounding box center [660, 107] width 205 height 22
click at [730, 105] on button "button" at bounding box center [733, 105] width 15 height 18
select select "7"
select select "2025"
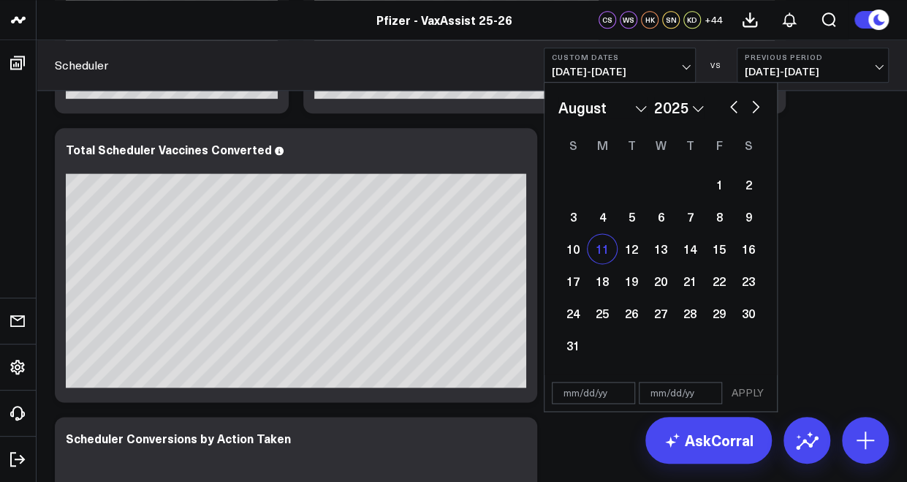
click at [611, 247] on div "11" at bounding box center [602, 248] width 29 height 29
type input "08/11/25"
select select "7"
select select "2025"
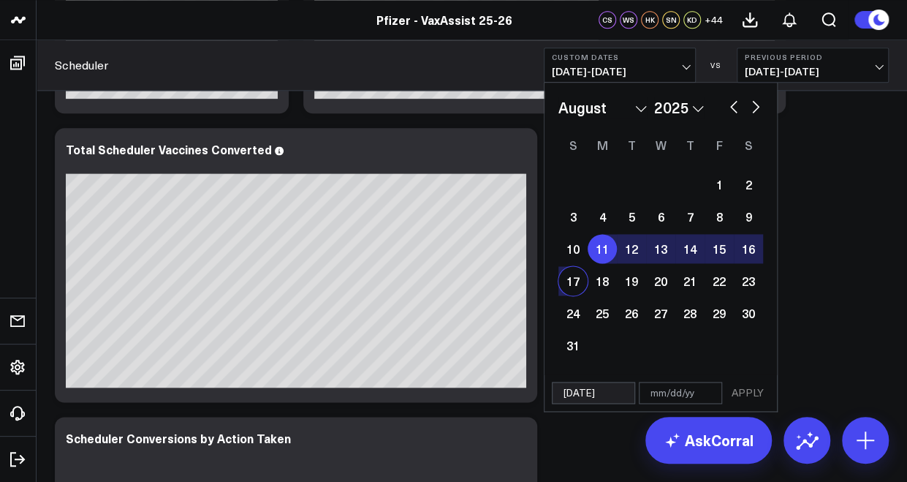
click at [582, 281] on div "17" at bounding box center [572, 280] width 29 height 29
type input "08/17/25"
select select "7"
select select "2025"
click at [733, 387] on button "APPLY" at bounding box center [748, 392] width 44 height 22
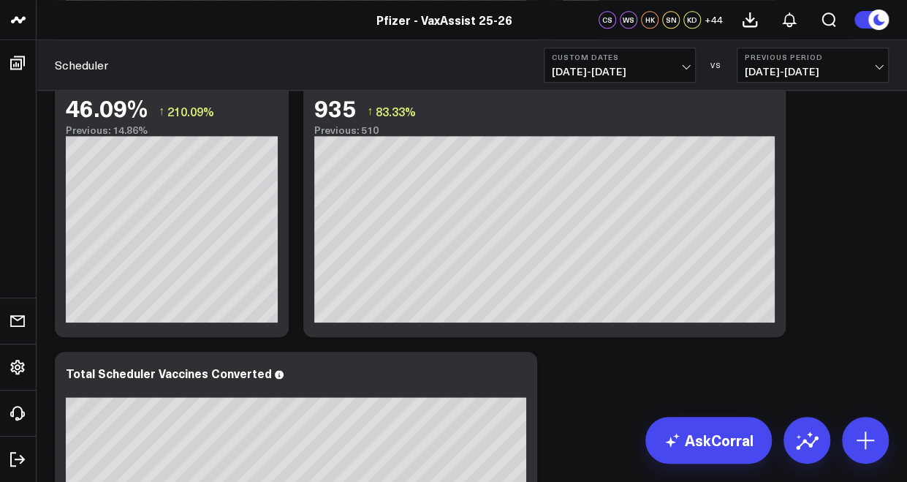
scroll to position [804, 0]
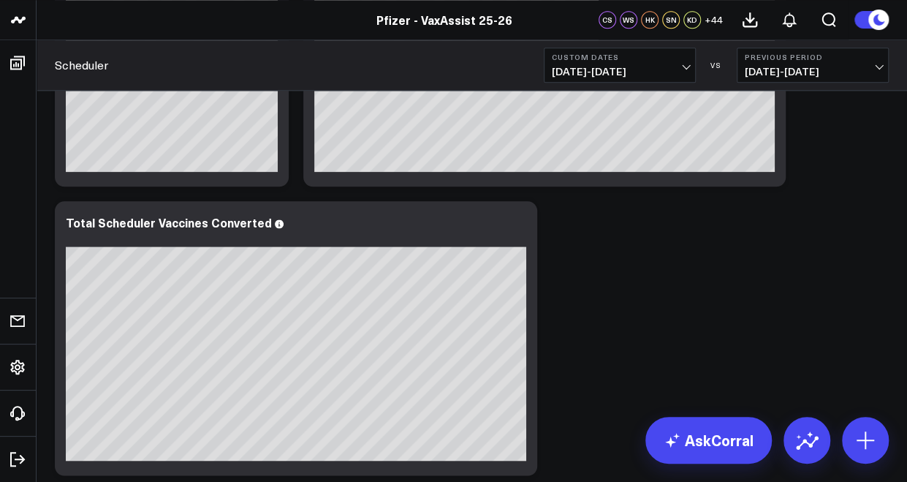
click at [629, 68] on span "08/11/25 - 08/17/25" at bounding box center [620, 72] width 136 height 12
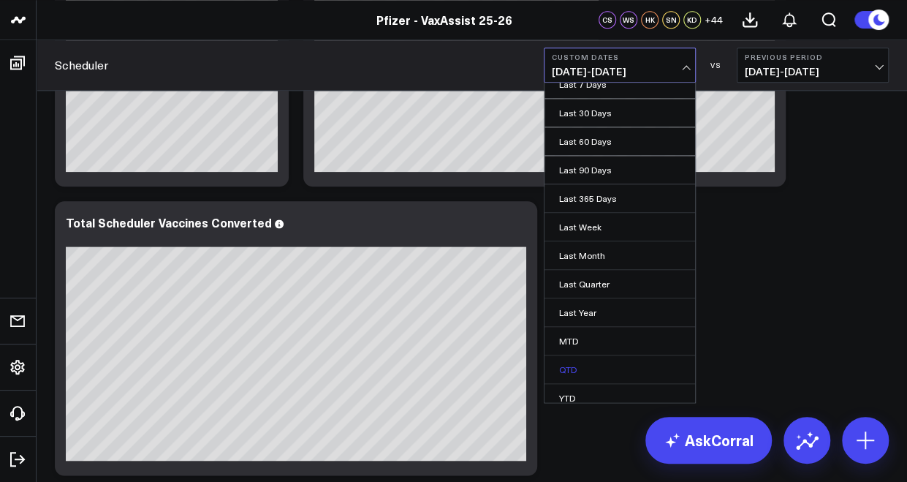
scroll to position [75, 0]
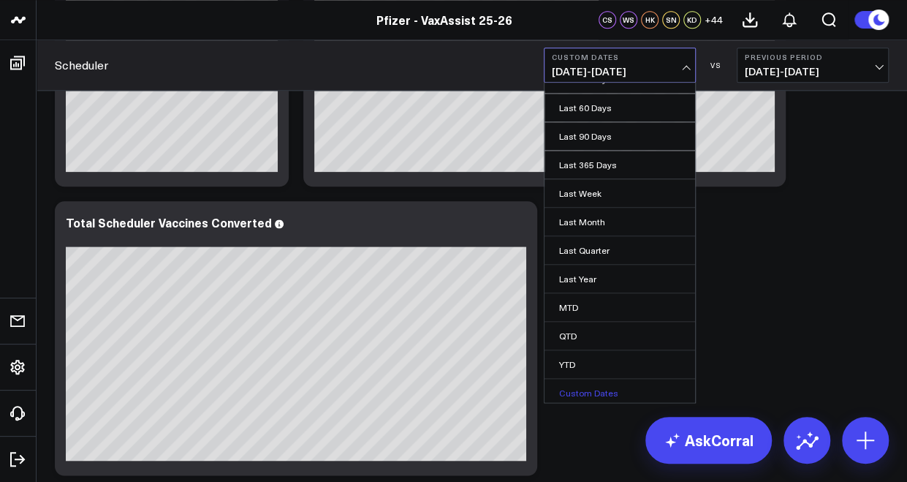
click at [587, 395] on link "Custom Dates" at bounding box center [619, 393] width 151 height 28
select select "8"
select select "2025"
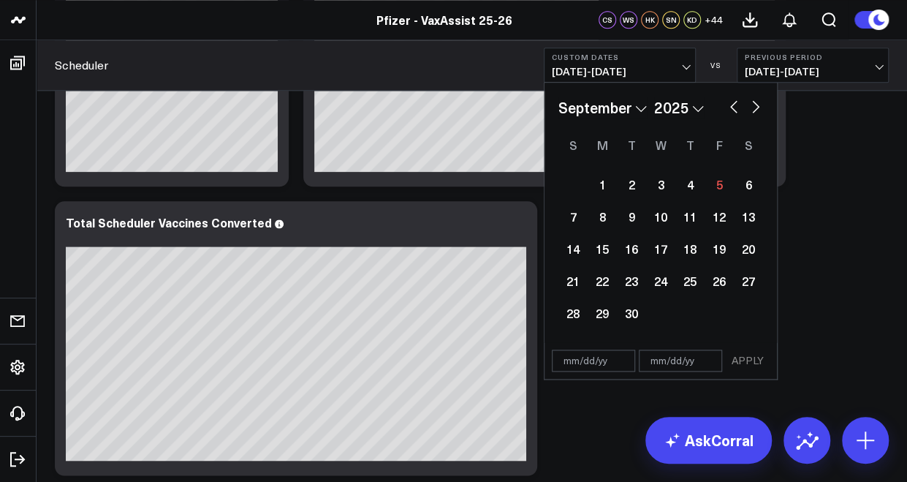
click at [725, 106] on div "January February March April May June July August September October November De…" at bounding box center [660, 107] width 205 height 22
click at [729, 106] on button "button" at bounding box center [733, 105] width 15 height 18
select select "7"
select select "2025"
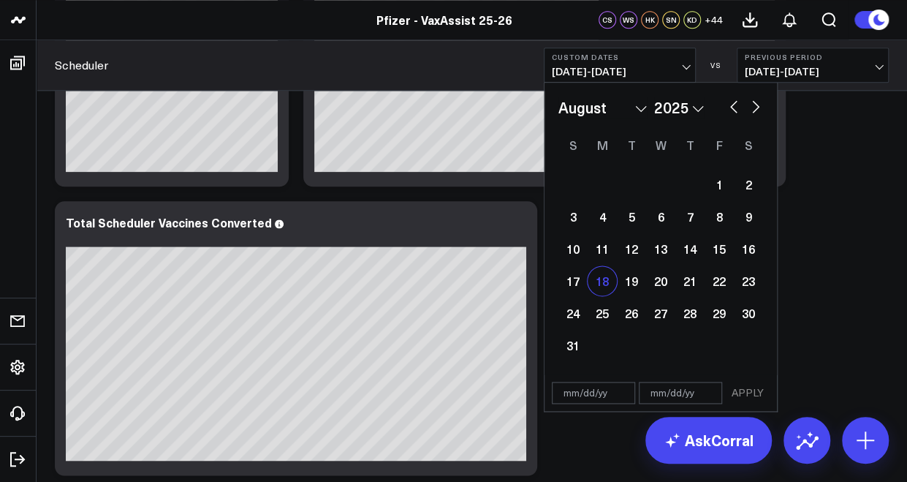
click at [604, 281] on div "18" at bounding box center [602, 280] width 29 height 29
type input "08/18/25"
select select "7"
select select "2025"
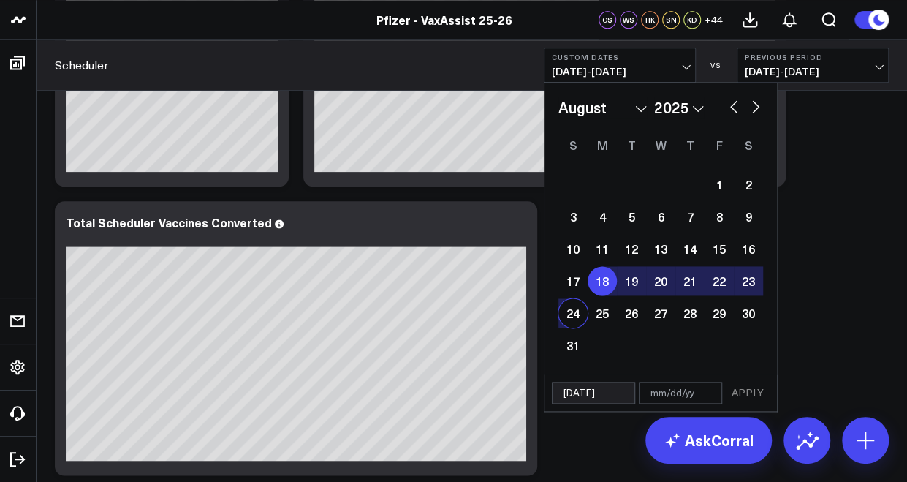
click at [579, 315] on div "24" at bounding box center [572, 312] width 29 height 29
type input "08/24/25"
select select "7"
select select "2025"
click at [754, 395] on button "APPLY" at bounding box center [748, 392] width 44 height 22
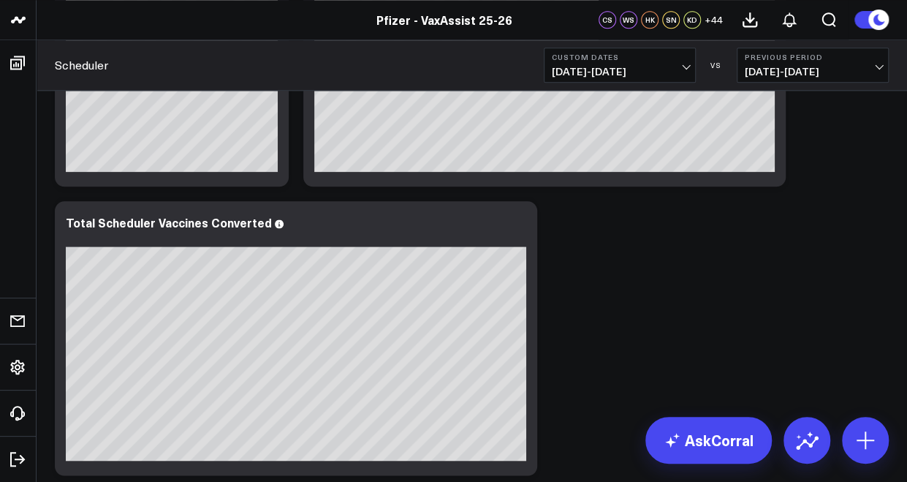
click at [655, 74] on span "08/18/25 - 08/24/25" at bounding box center [620, 72] width 136 height 12
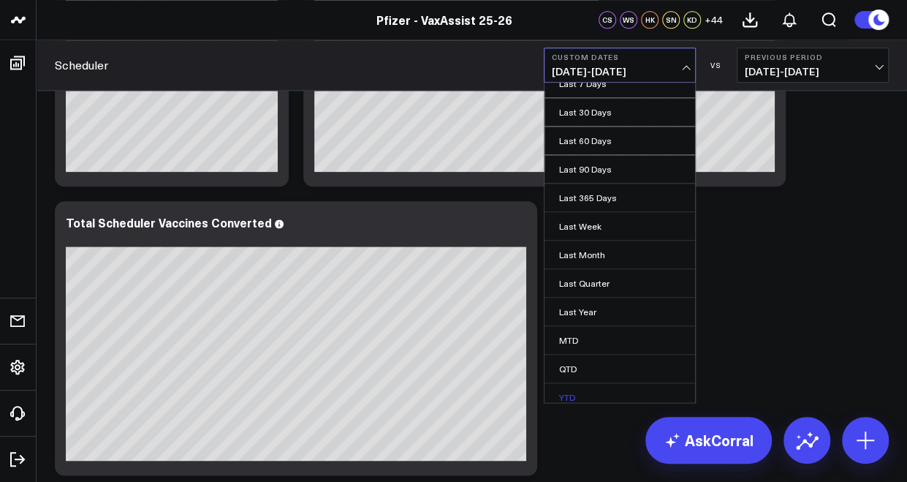
scroll to position [75, 0]
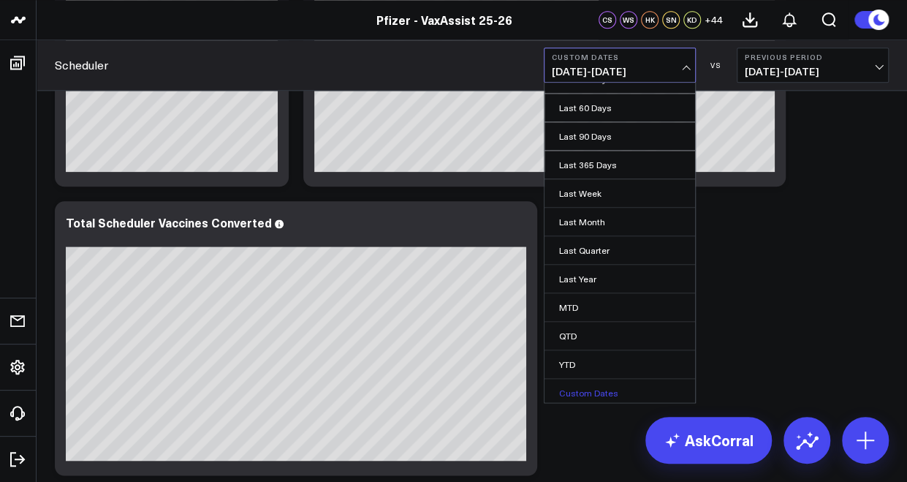
click at [603, 384] on link "Custom Dates" at bounding box center [619, 393] width 151 height 28
select select "8"
select select "2025"
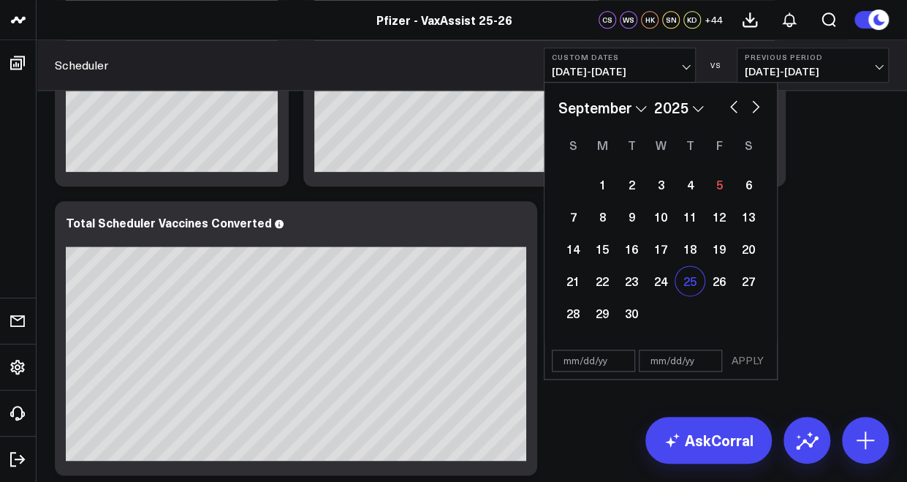
click at [686, 281] on div "25" at bounding box center [689, 280] width 29 height 29
type input "09/25/25"
select select "8"
select select "2025"
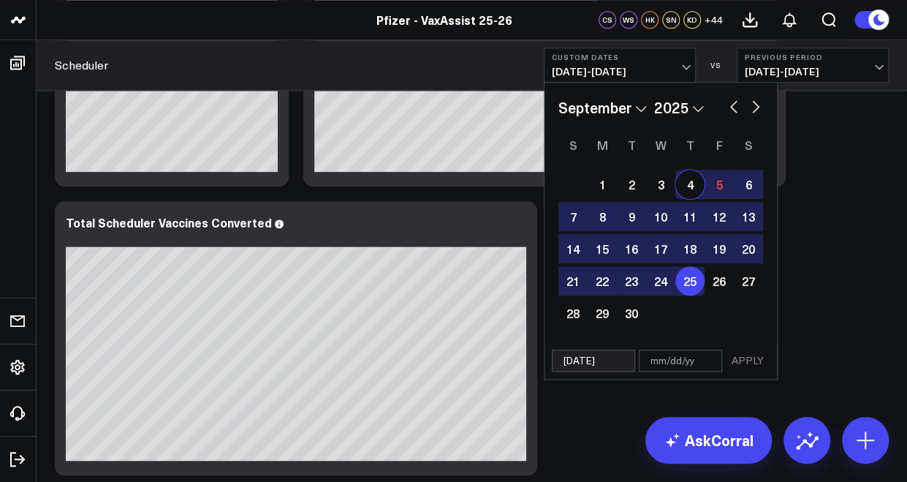
click at [737, 110] on button "button" at bounding box center [733, 105] width 15 height 18
select select "7"
select select "2025"
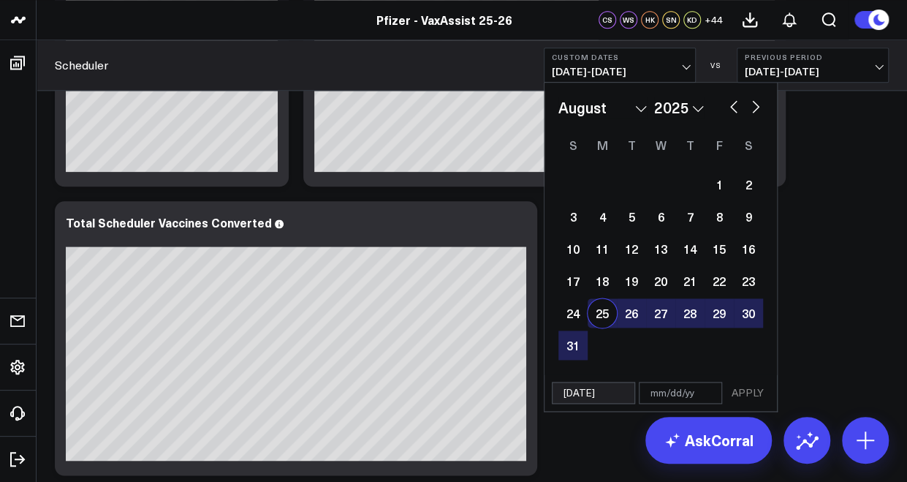
click at [602, 314] on div "25" at bounding box center [602, 312] width 29 height 29
type input "08/25/25"
type input "09/25/25"
select select "7"
select select "2025"
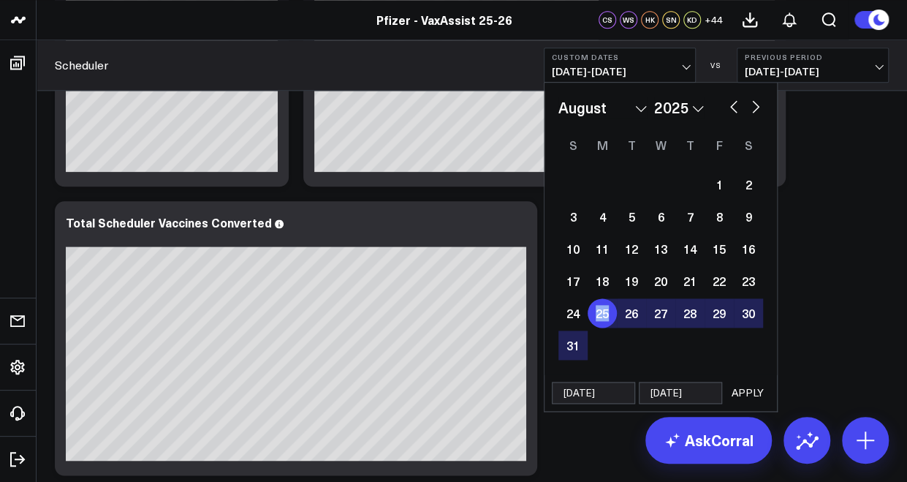
click at [602, 314] on div "25" at bounding box center [602, 312] width 29 height 29
select select "7"
select select "2025"
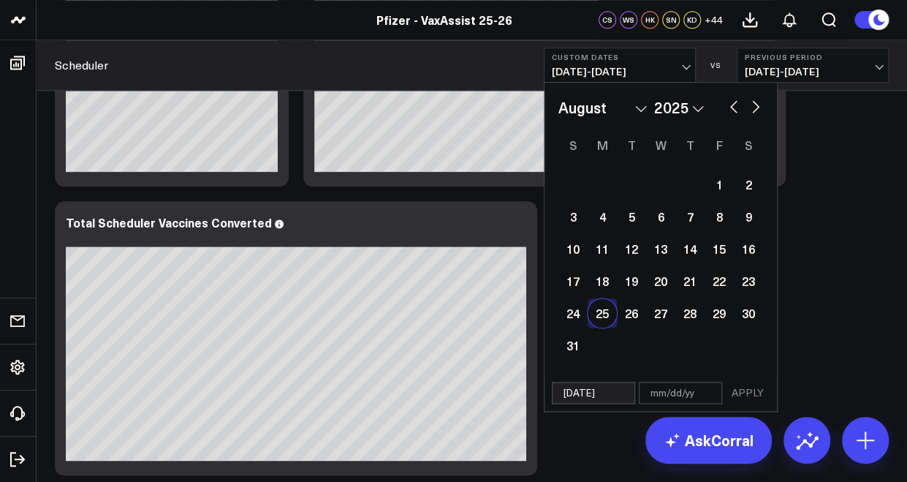
click at [601, 313] on div "25" at bounding box center [602, 312] width 29 height 29
type input "08/25/25"
select select "7"
select select "2025"
click at [582, 339] on div "31" at bounding box center [572, 344] width 29 height 29
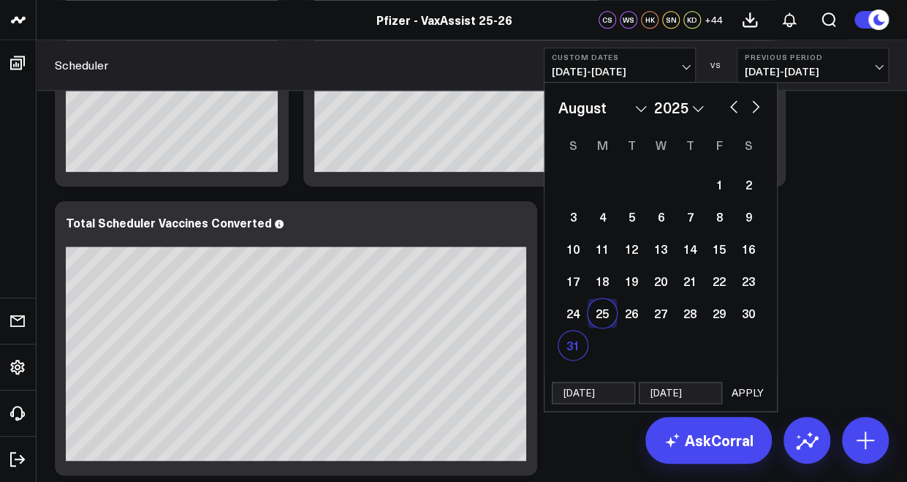
type input "08/31/25"
select select "7"
select select "2025"
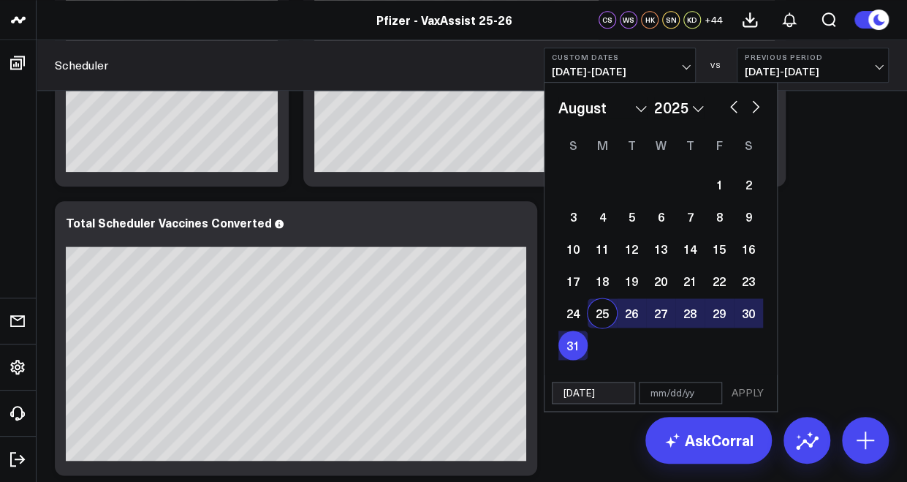
click at [599, 312] on div "25" at bounding box center [602, 312] width 29 height 29
type input "08/25/25"
type input "08/31/25"
select select "7"
select select "2025"
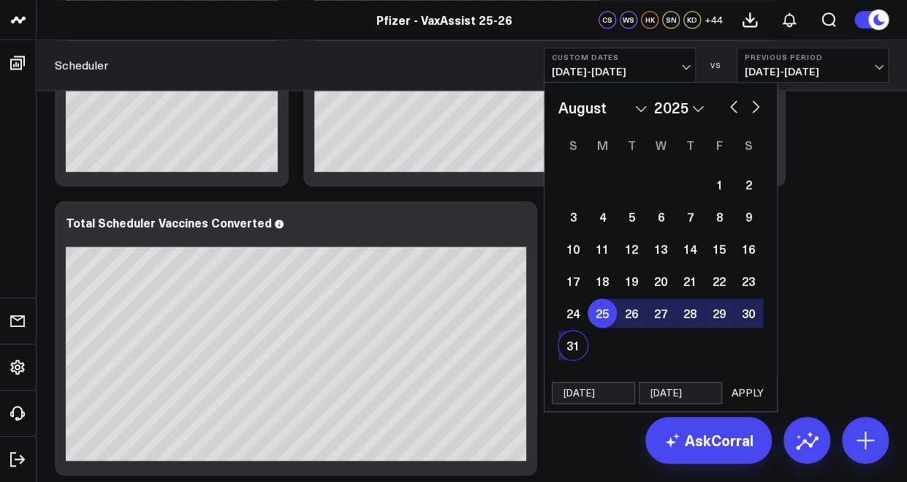
click at [754, 395] on button "APPLY" at bounding box center [748, 392] width 44 height 22
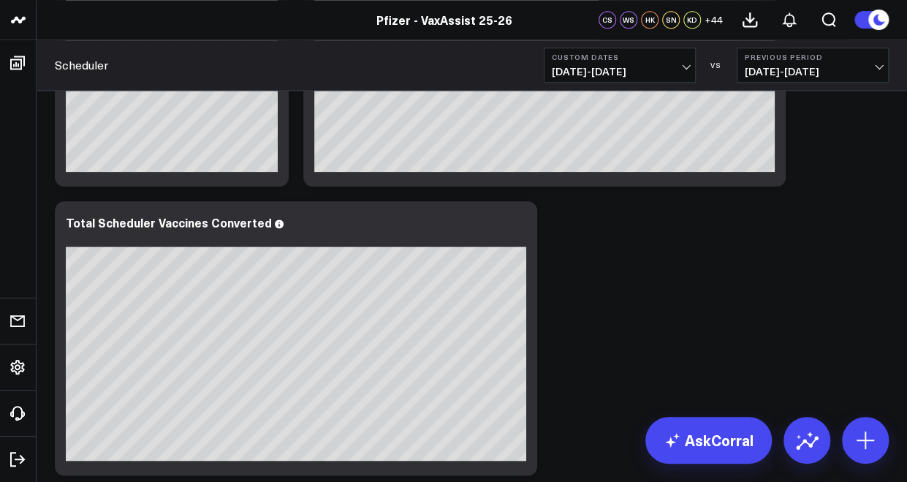
click at [645, 72] on span "08/25/25 - 08/31/25" at bounding box center [620, 72] width 136 height 12
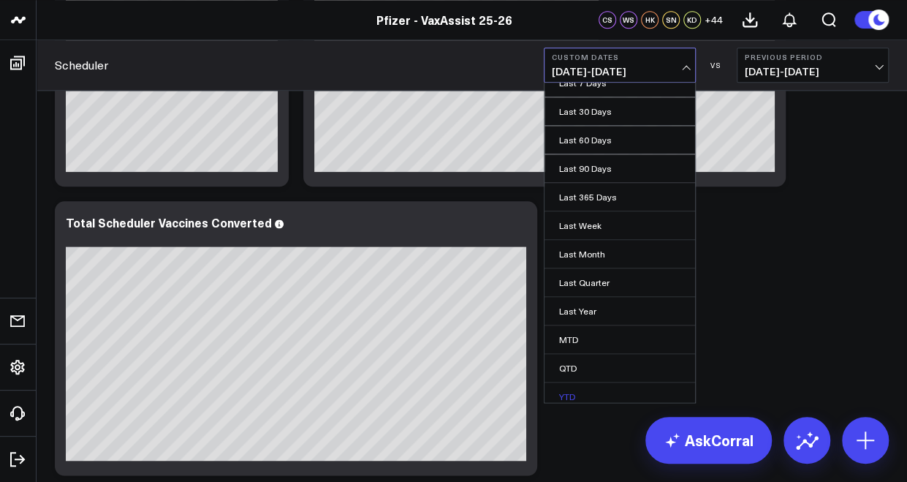
scroll to position [75, 0]
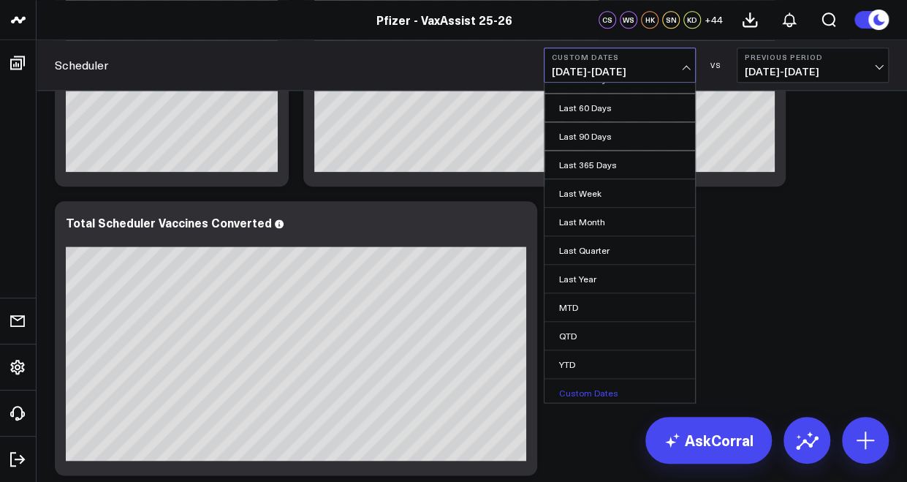
click at [604, 388] on link "Custom Dates" at bounding box center [619, 393] width 151 height 28
select select "8"
select select "2025"
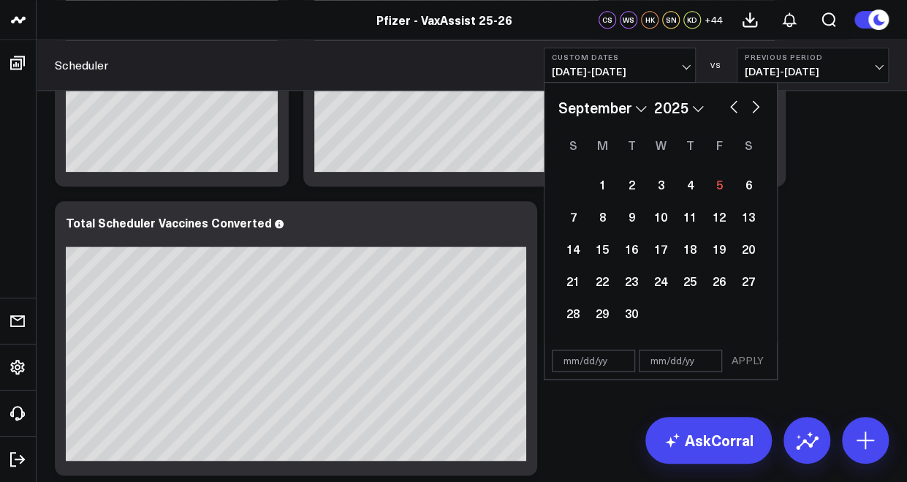
click at [728, 110] on button "button" at bounding box center [733, 105] width 15 height 18
select select "7"
select select "2025"
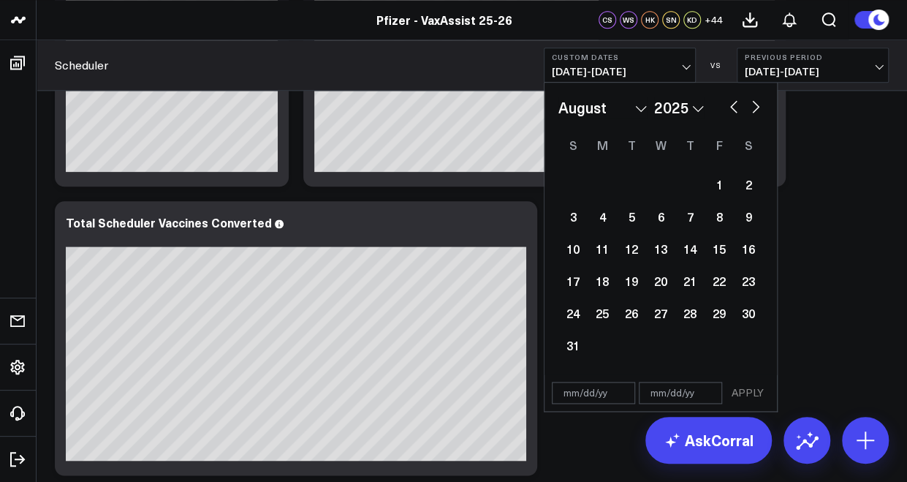
click at [756, 107] on button "button" at bounding box center [755, 105] width 15 height 18
select select "8"
select select "2025"
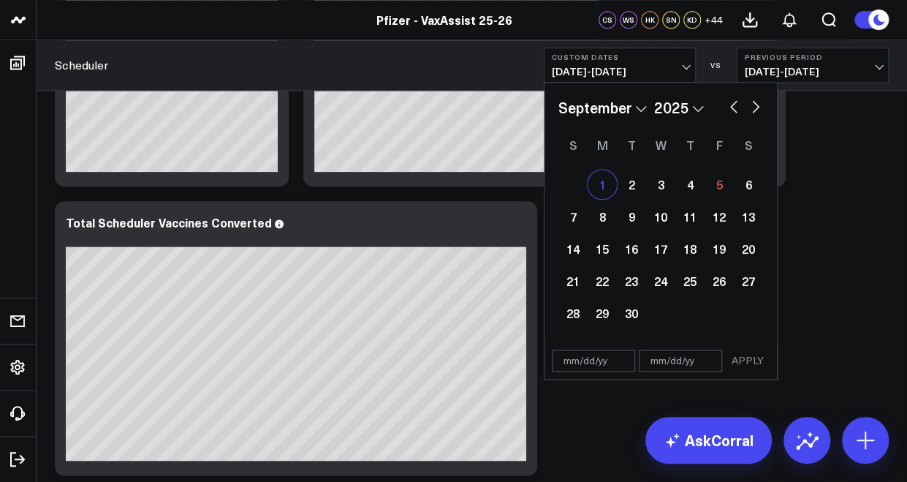
click at [602, 185] on div "1" at bounding box center [602, 184] width 29 height 29
select select "8"
select select "2025"
type input "09/01/25"
click at [665, 188] on div "3" at bounding box center [660, 184] width 29 height 29
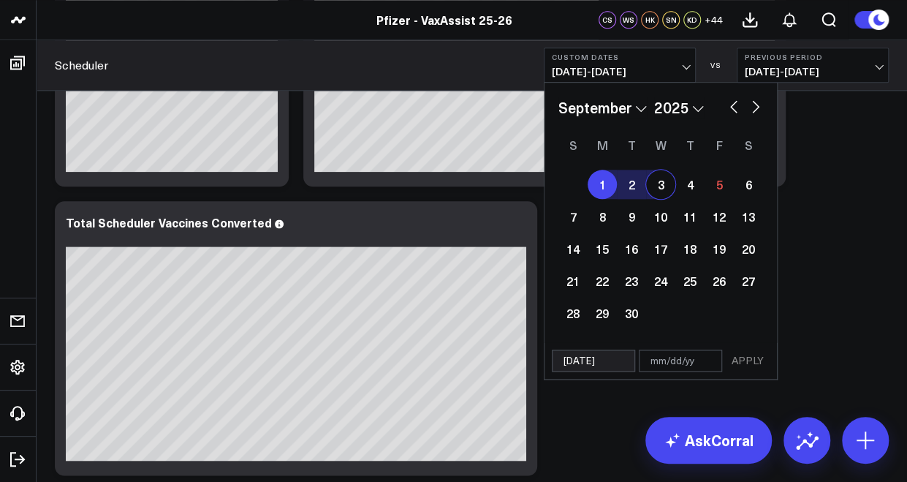
type input "[DATE]"
select select "8"
select select "2025"
click at [744, 353] on button "APPLY" at bounding box center [748, 360] width 44 height 22
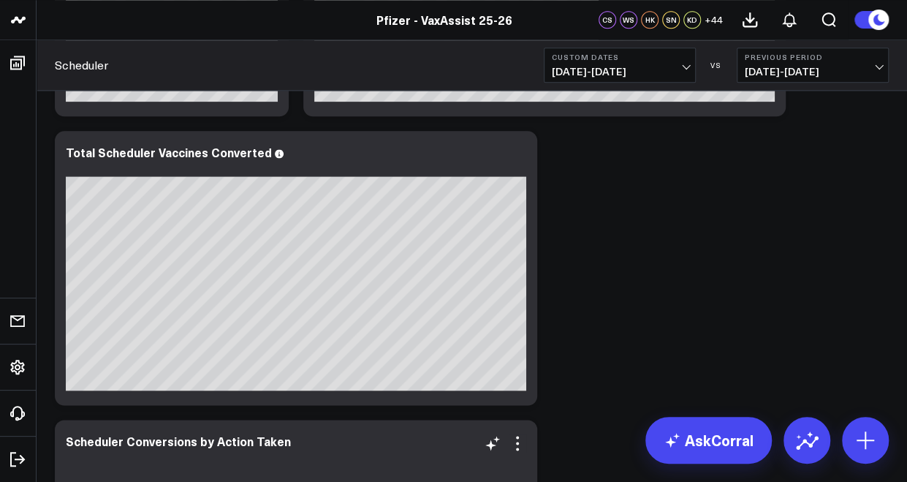
scroll to position [877, 0]
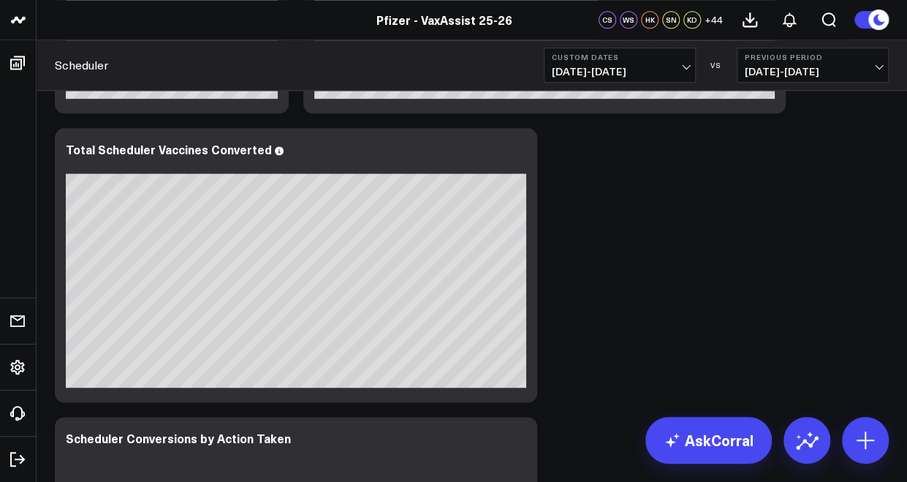
click at [605, 69] on span "09/01/25 - 09/03/25" at bounding box center [620, 72] width 136 height 12
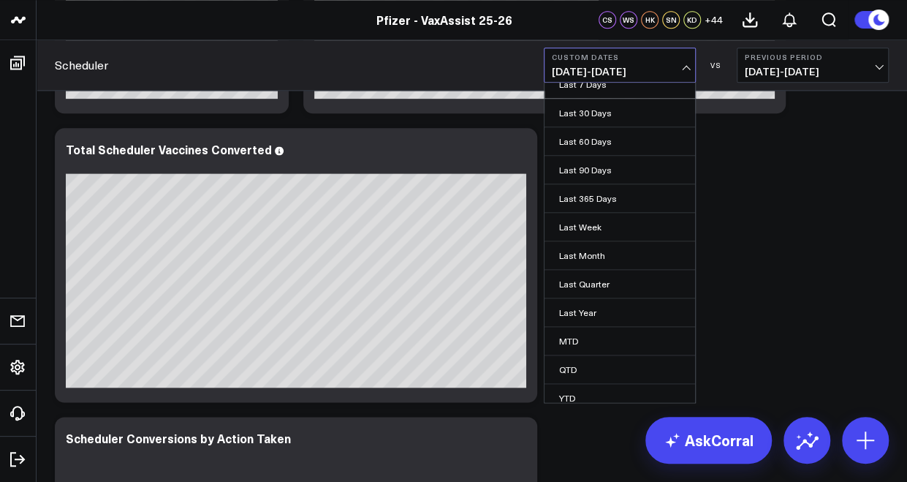
scroll to position [75, 0]
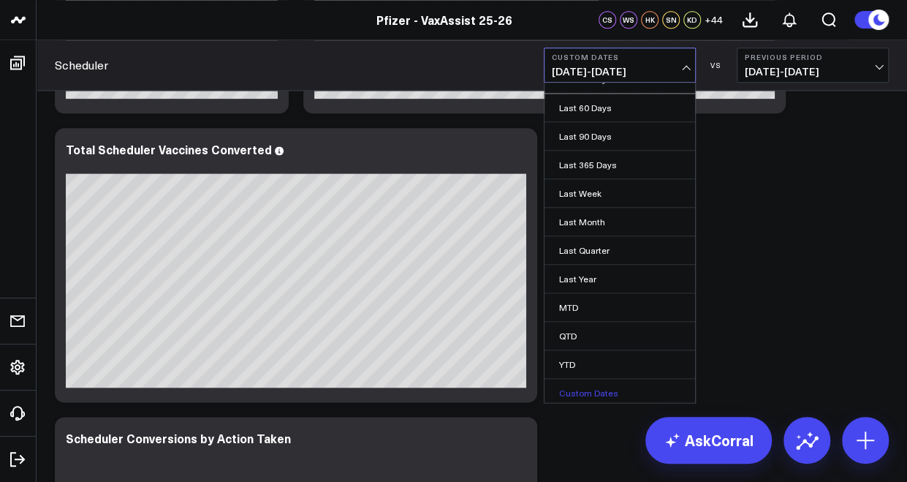
click at [587, 395] on link "Custom Dates" at bounding box center [619, 393] width 151 height 28
select select "8"
select select "2025"
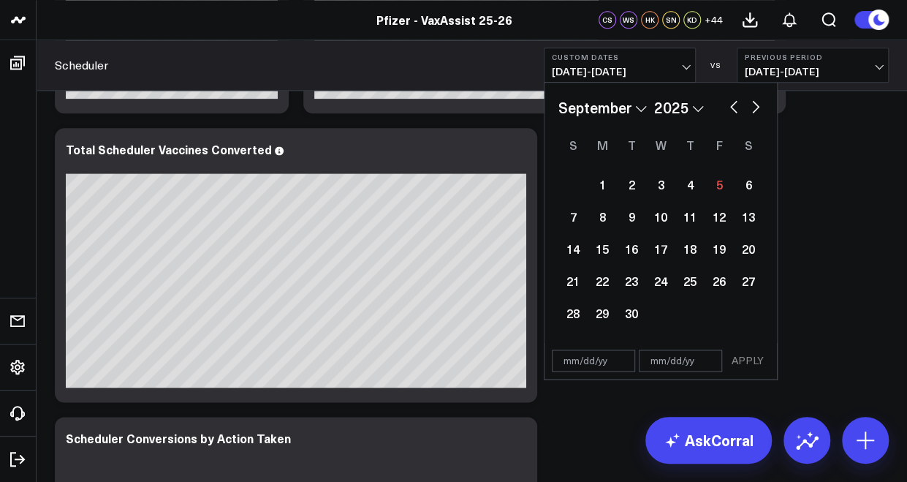
click at [731, 107] on button "button" at bounding box center [733, 105] width 15 height 18
select select "7"
select select "2025"
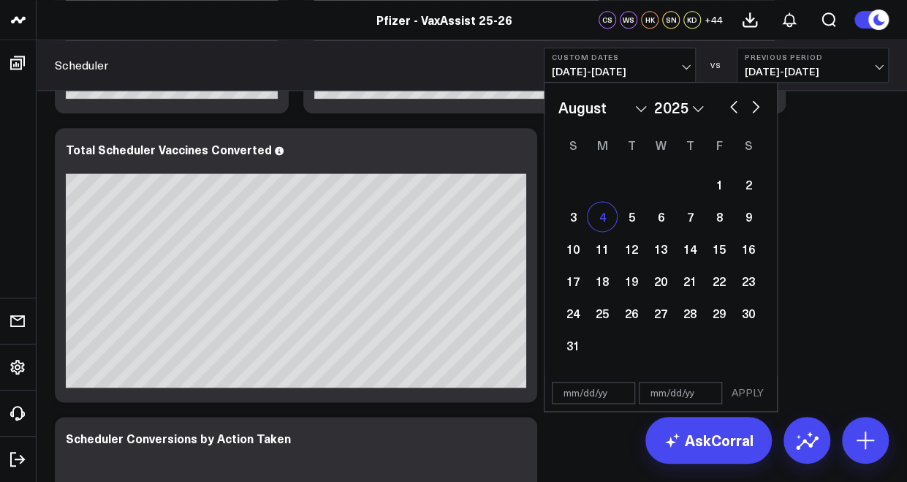
click at [597, 217] on div "4" at bounding box center [602, 216] width 29 height 29
type input "[DATE]"
select select "7"
select select "2025"
click at [754, 109] on button "button" at bounding box center [755, 105] width 15 height 18
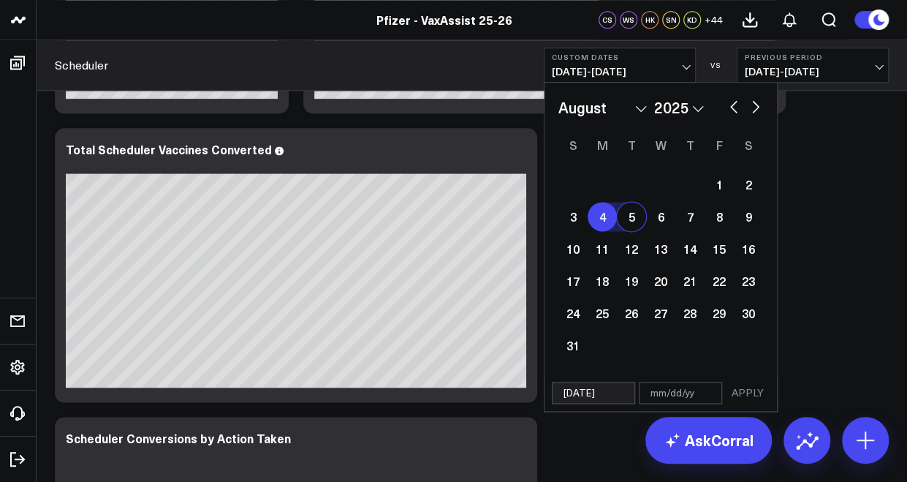
select select "8"
select select "2025"
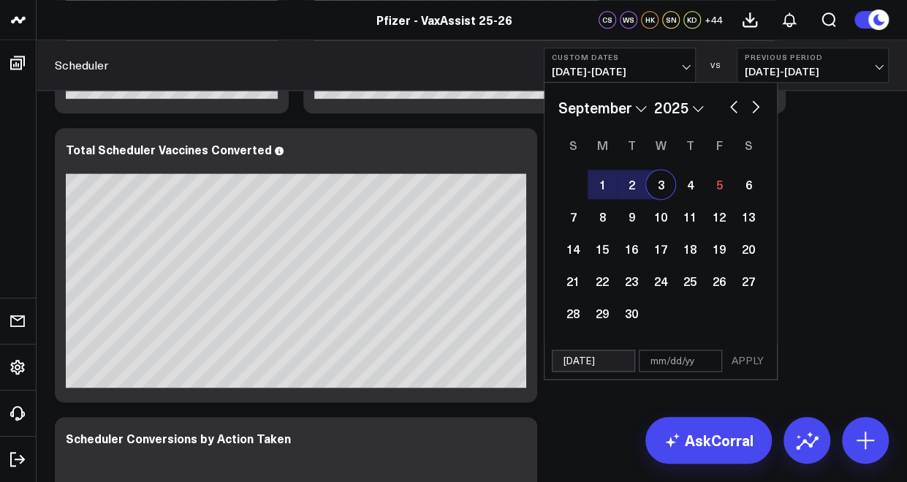
click at [658, 197] on div "3" at bounding box center [660, 184] width 29 height 29
type input "[DATE]"
select select "8"
select select "2025"
click at [748, 363] on button "APPLY" at bounding box center [748, 360] width 44 height 22
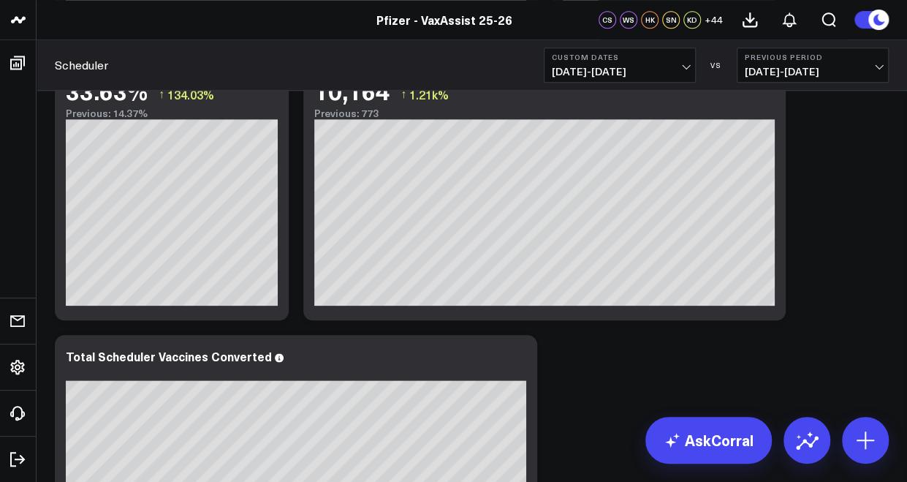
scroll to position [585, 0]
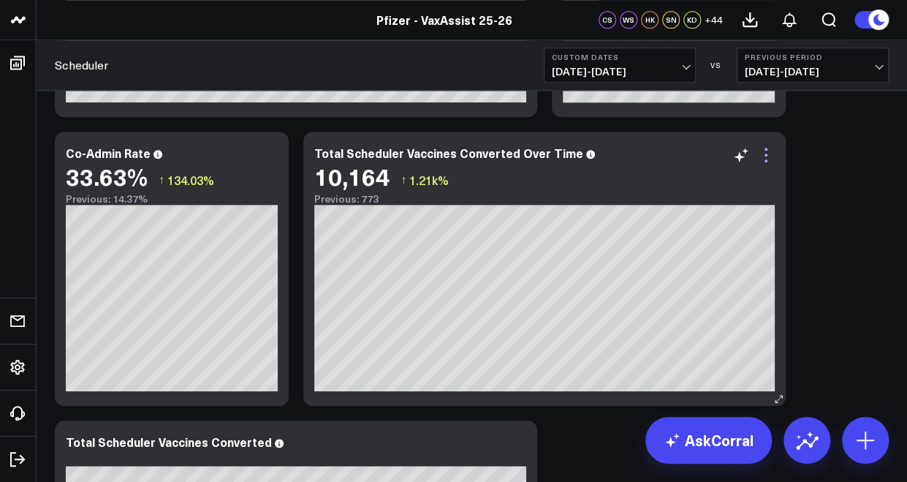
click at [770, 154] on icon at bounding box center [766, 155] width 18 height 18
click at [767, 162] on icon at bounding box center [766, 155] width 18 height 18
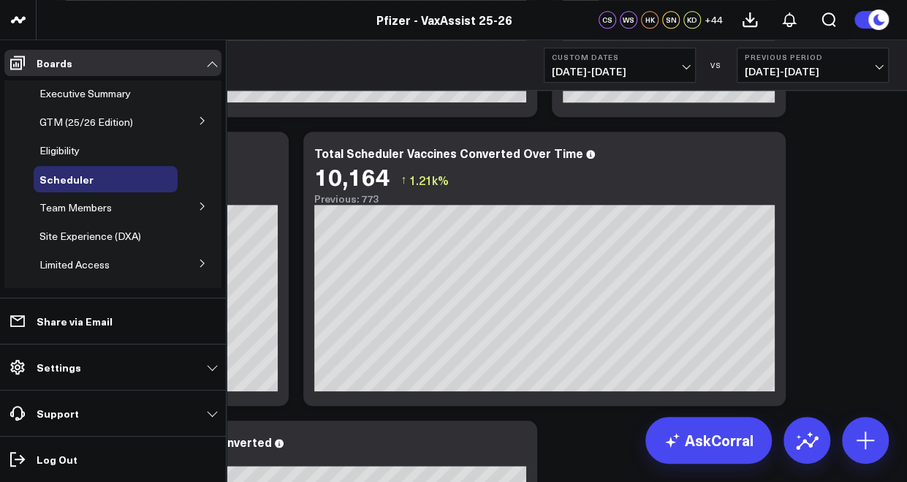
click at [189, 124] on button at bounding box center [202, 120] width 38 height 22
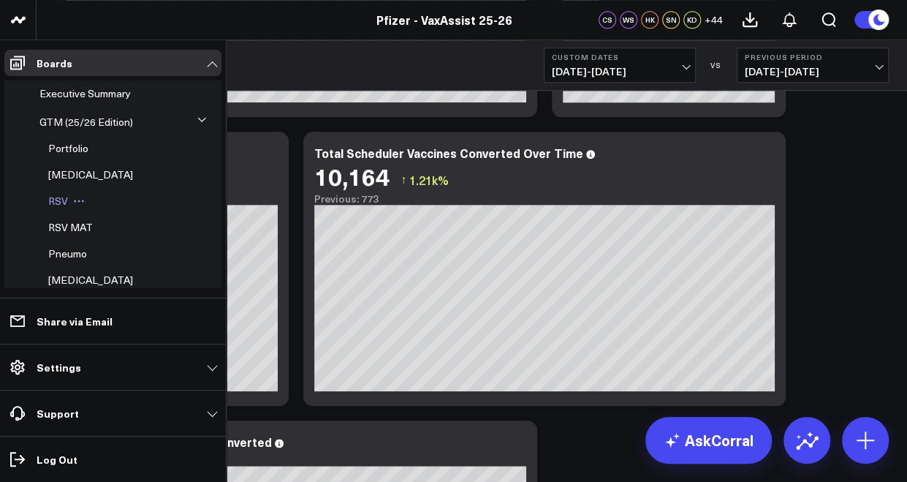
click at [63, 199] on span "RSV" at bounding box center [58, 201] width 20 height 14
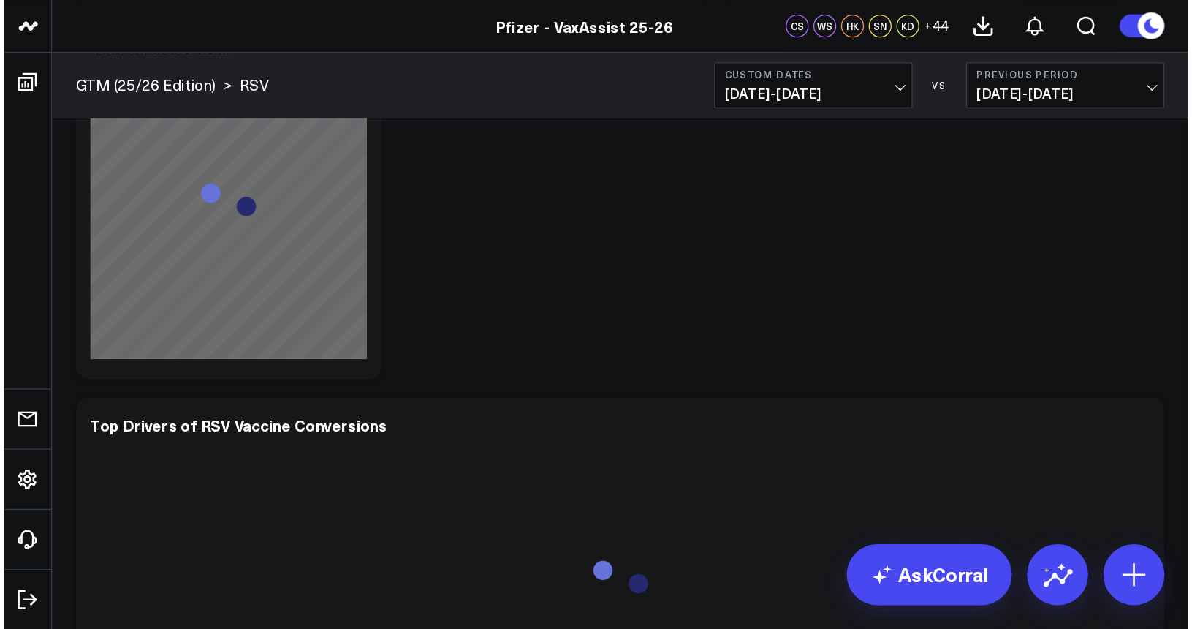
scroll to position [1023, 0]
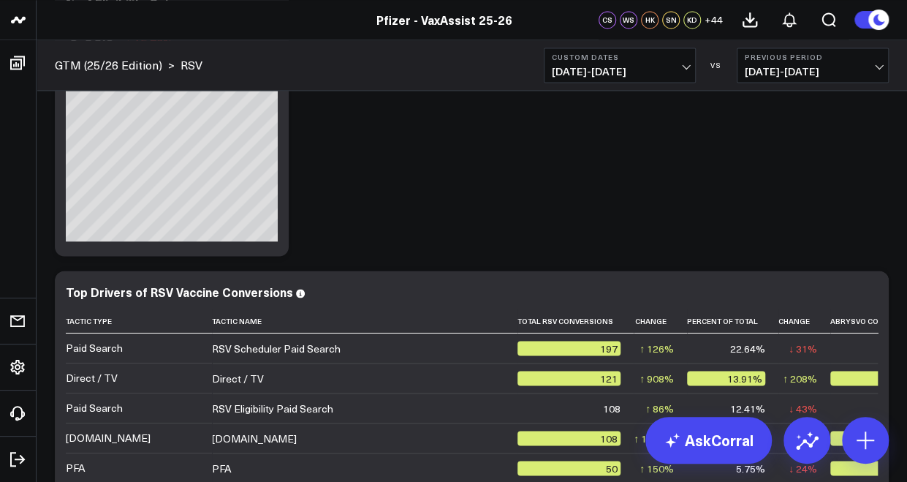
click at [53, 31] on header "Pfizer - z VaxAssist Pfizer - VaxAssist 25-26 Pfizer - VaxAssist 25-26 CS WS HK…" at bounding box center [453, 20] width 907 height 40
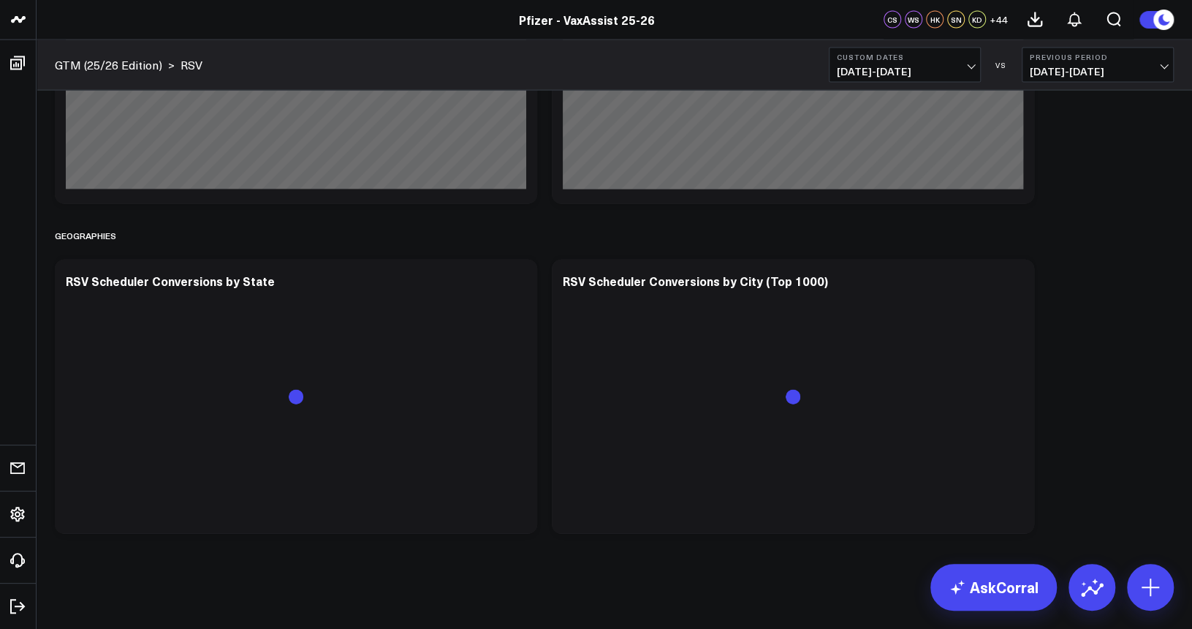
scroll to position [0, 0]
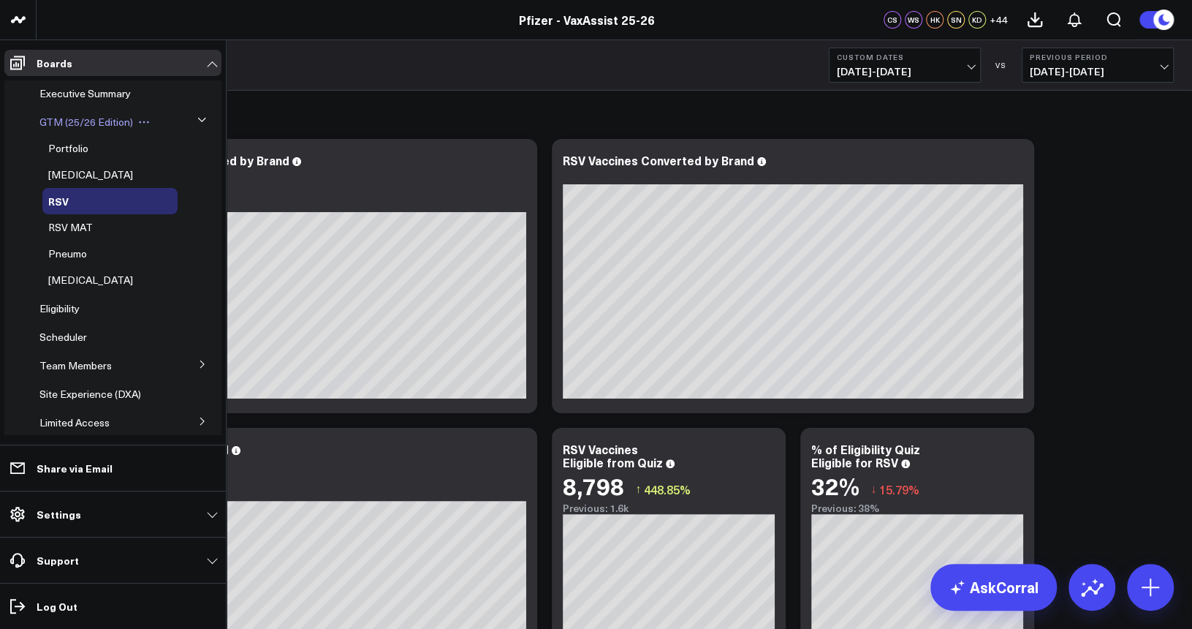
click at [94, 126] on span "GTM (25/26 Edition)" at bounding box center [86, 122] width 94 height 14
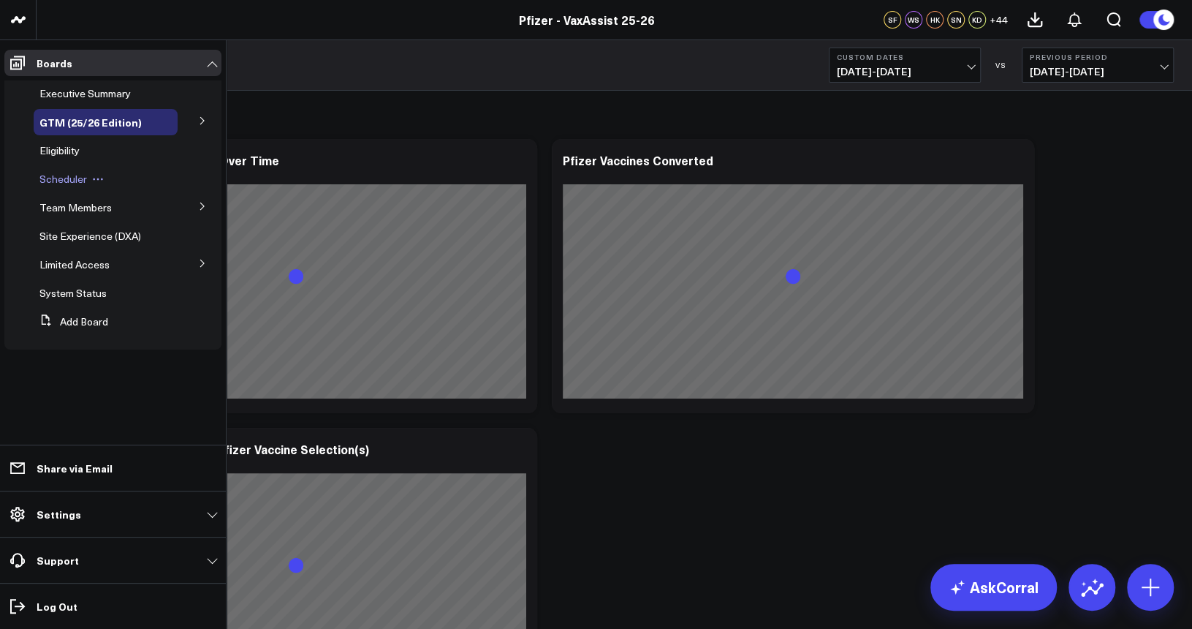
click at [75, 186] on div "Scheduler" at bounding box center [106, 179] width 144 height 26
click at [75, 179] on span "Scheduler" at bounding box center [63, 179] width 48 height 14
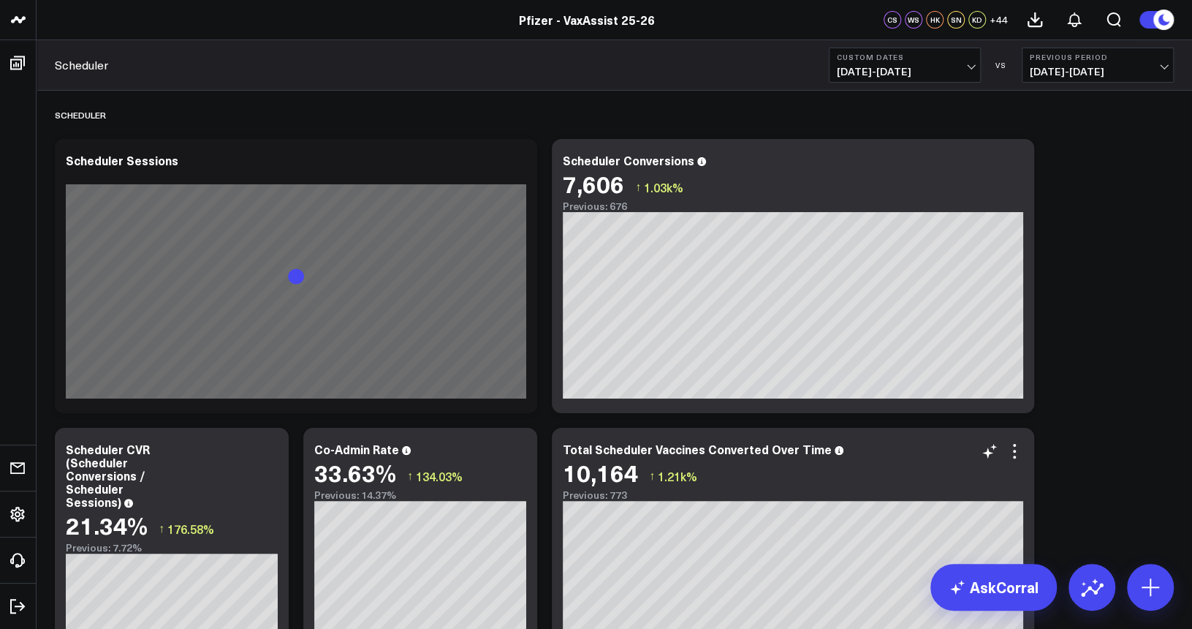
scroll to position [73, 0]
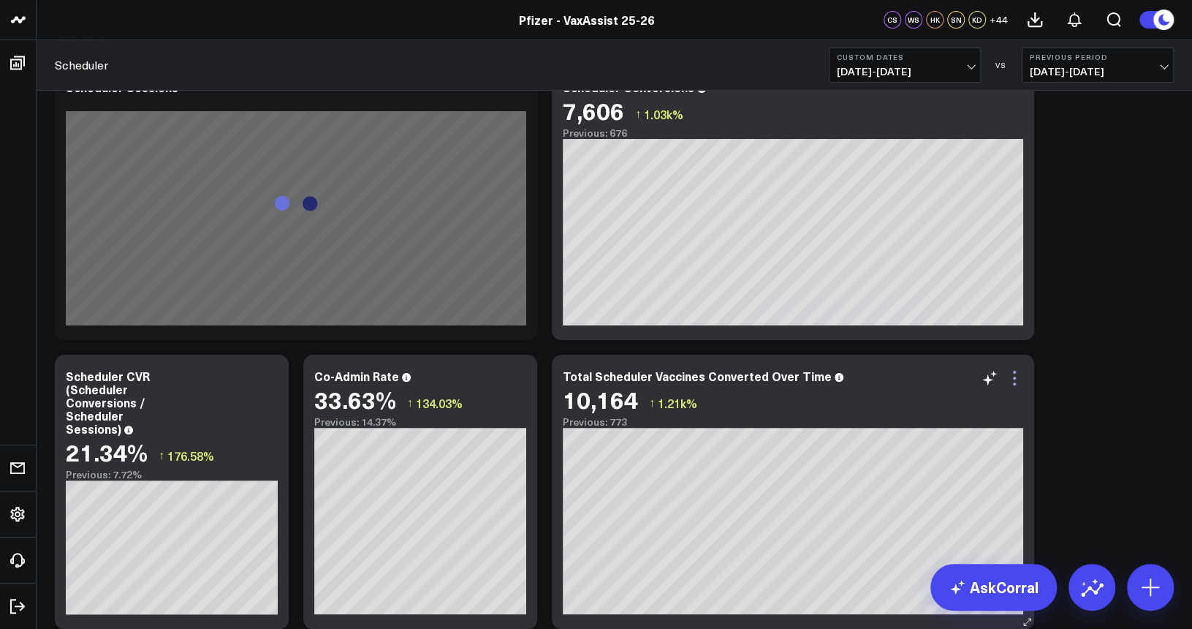
click at [906, 381] on icon at bounding box center [1015, 378] width 18 height 18
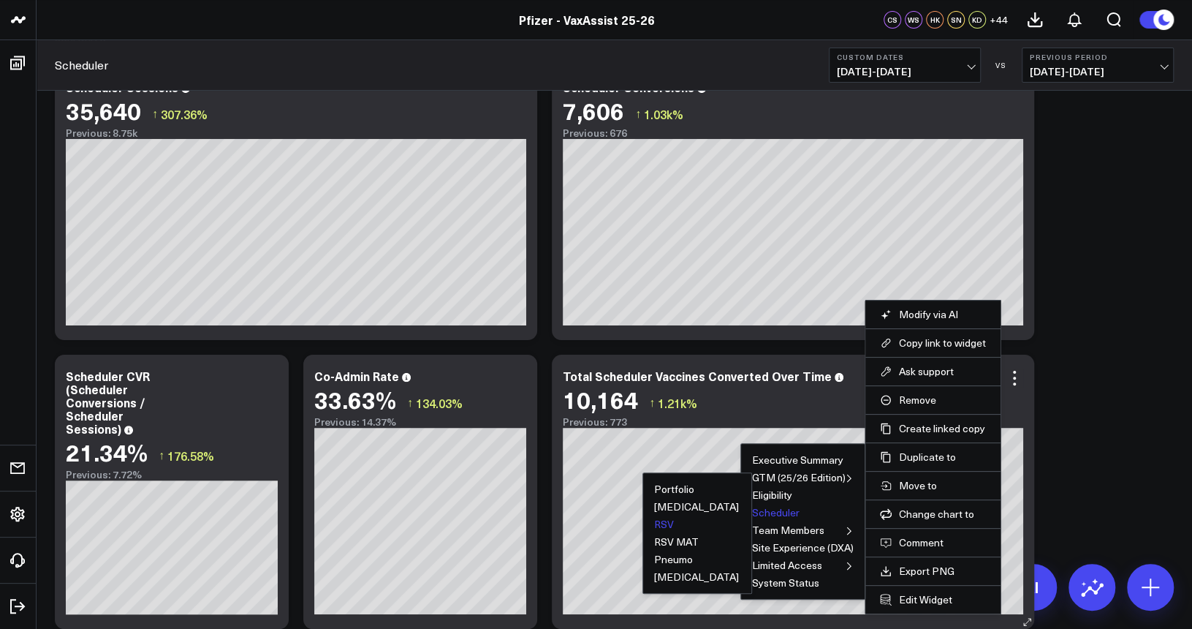
click at [669, 481] on button "RSV" at bounding box center [664, 524] width 20 height 10
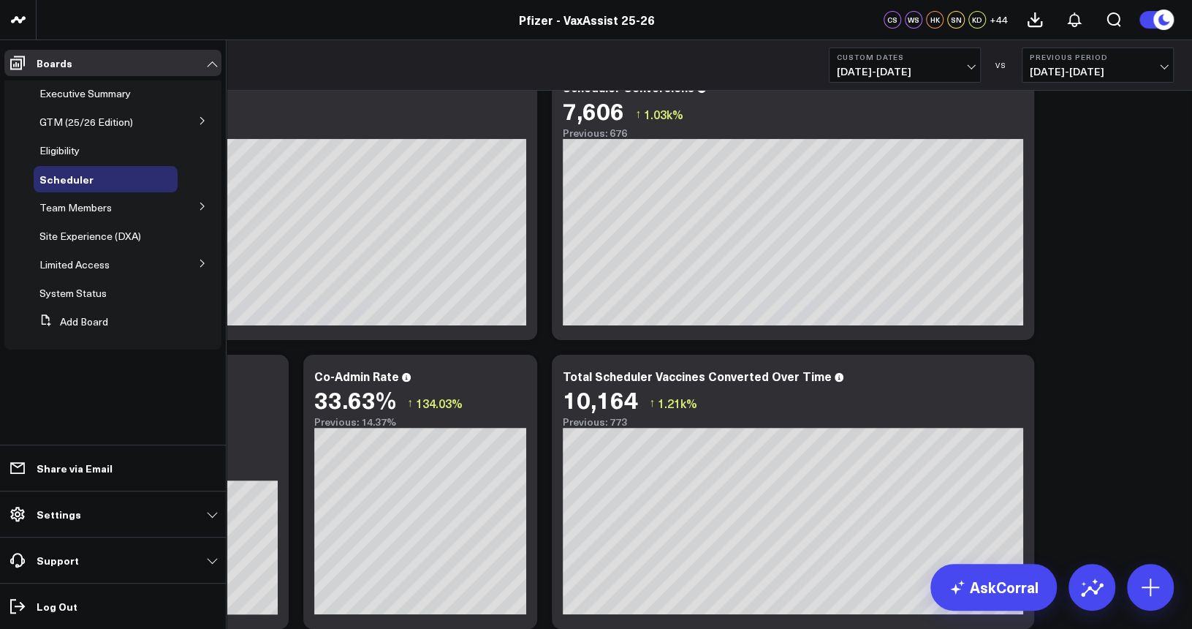
click at [197, 124] on button at bounding box center [202, 120] width 38 height 22
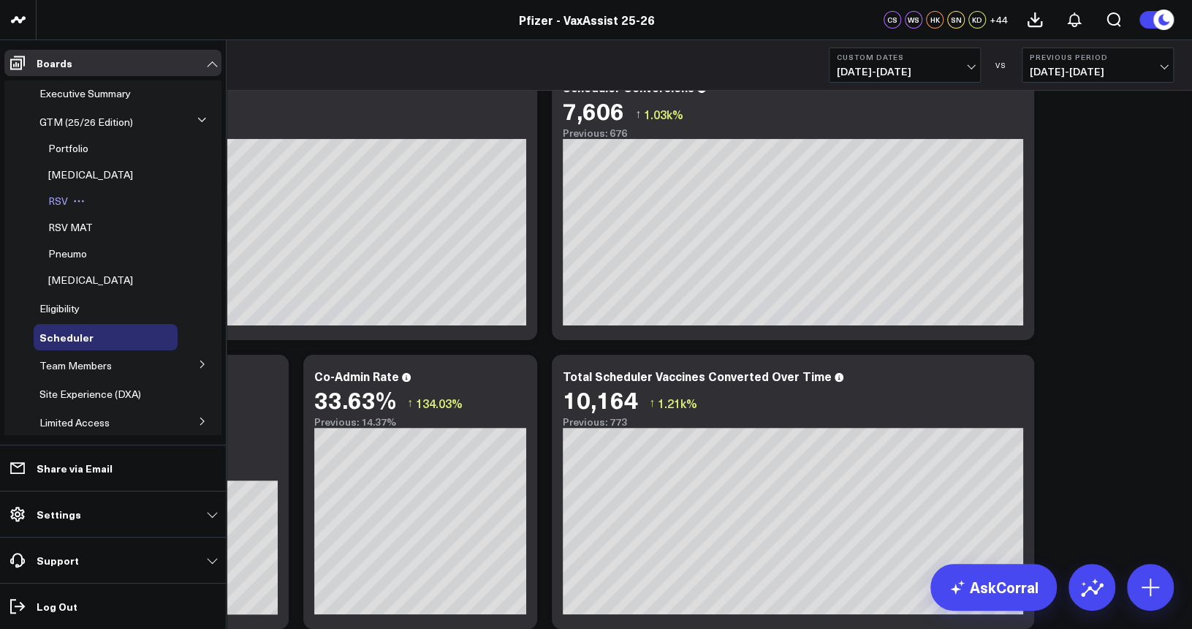
click at [59, 199] on span "RSV" at bounding box center [58, 201] width 20 height 14
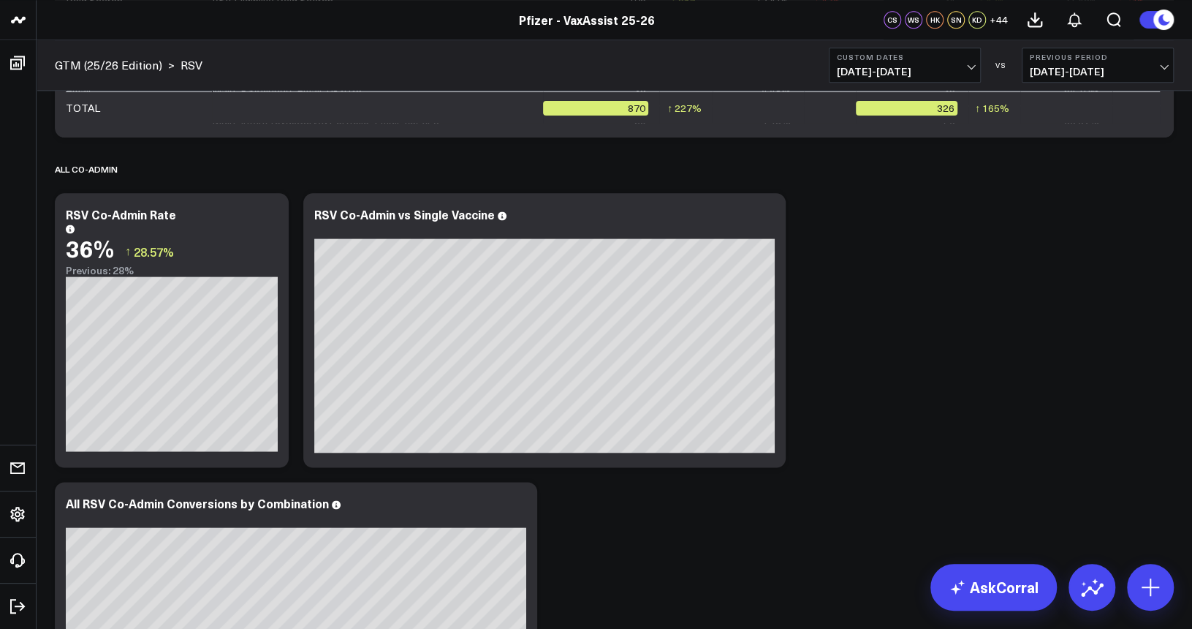
scroll to position [484, 0]
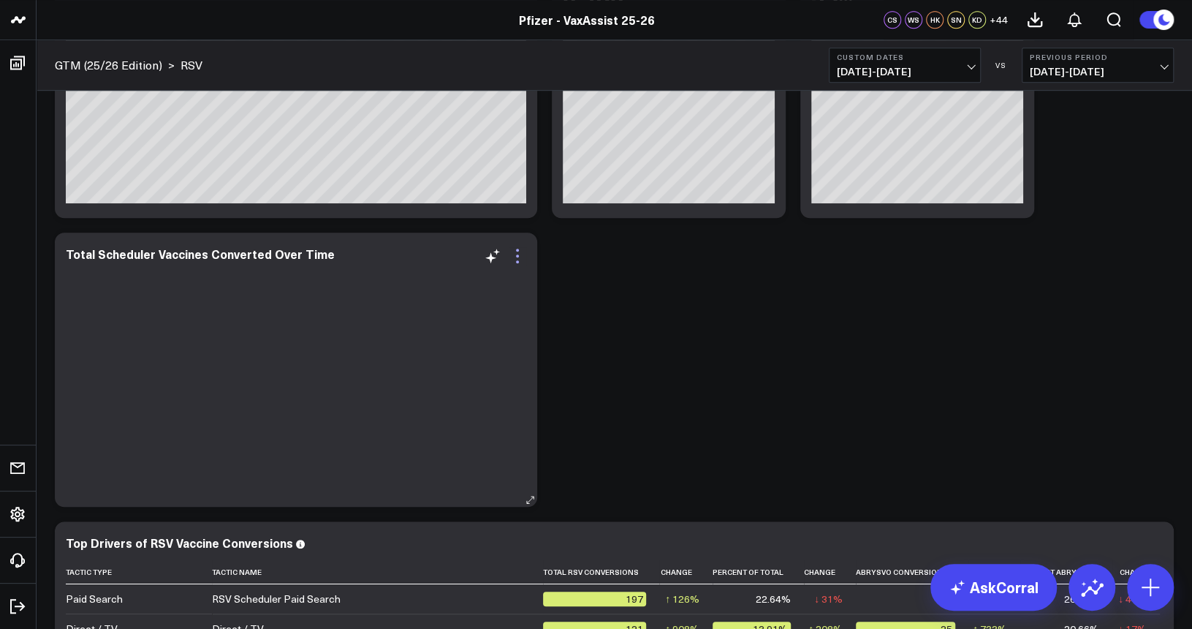
click at [518, 260] on icon at bounding box center [517, 261] width 3 height 3
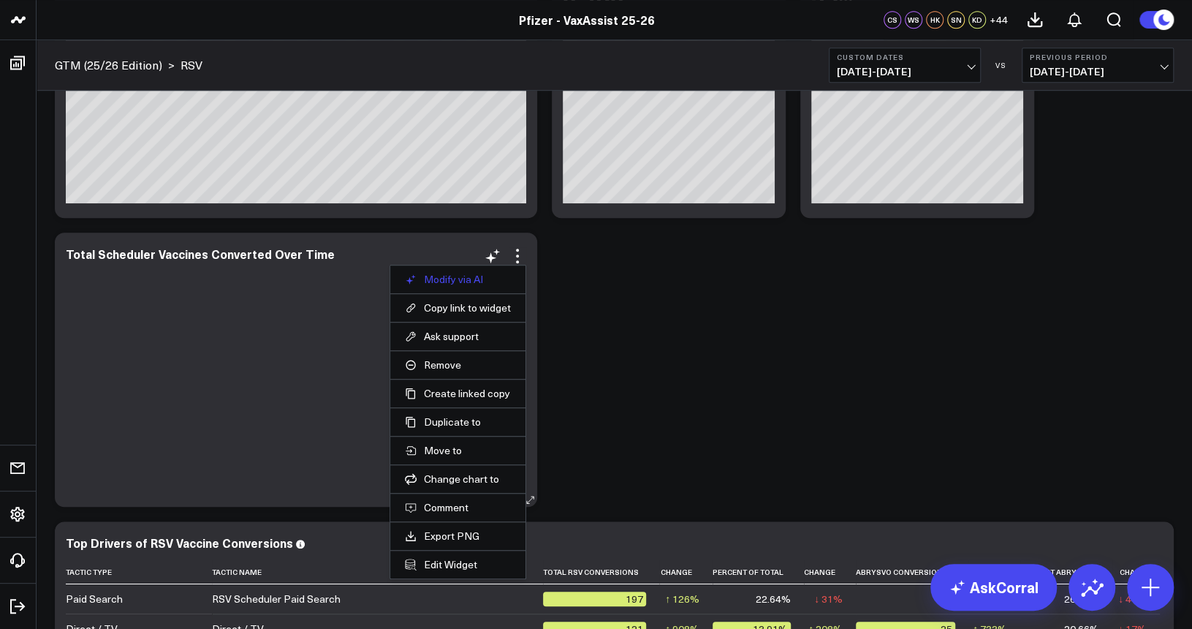
click at [475, 278] on button "Modify via AI" at bounding box center [458, 279] width 106 height 13
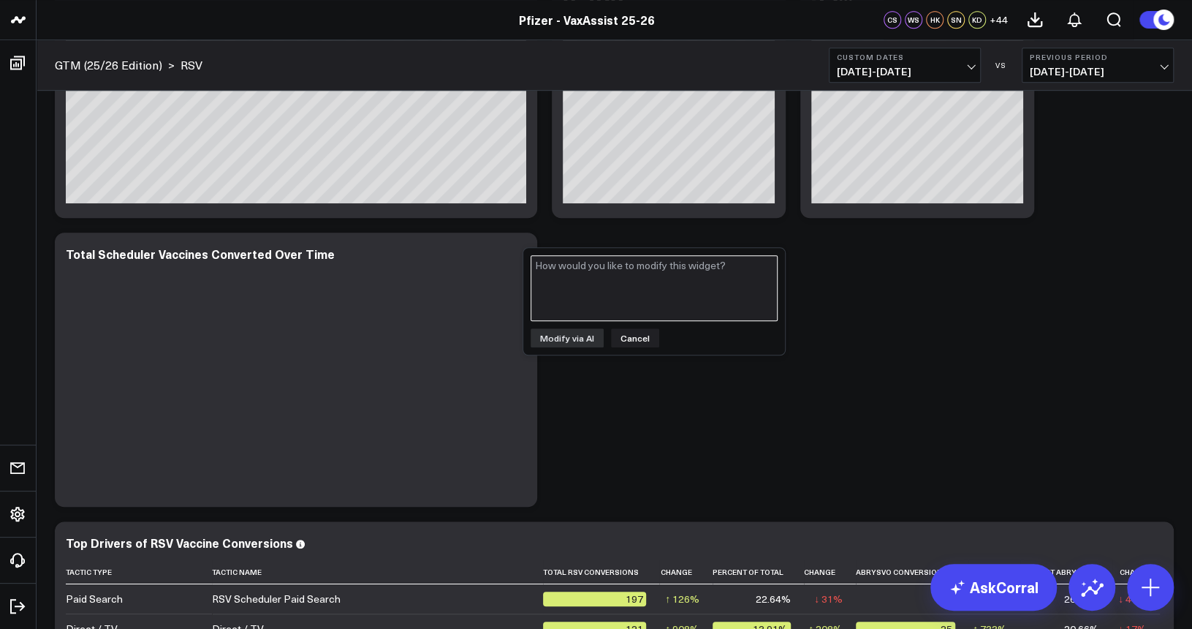
click at [617, 292] on textarea at bounding box center [654, 288] width 247 height 66
type textarea "Remove COVID, flu and pneumo to just show RSV"
click at [577, 337] on button "Modify via AI" at bounding box center [567, 337] width 73 height 19
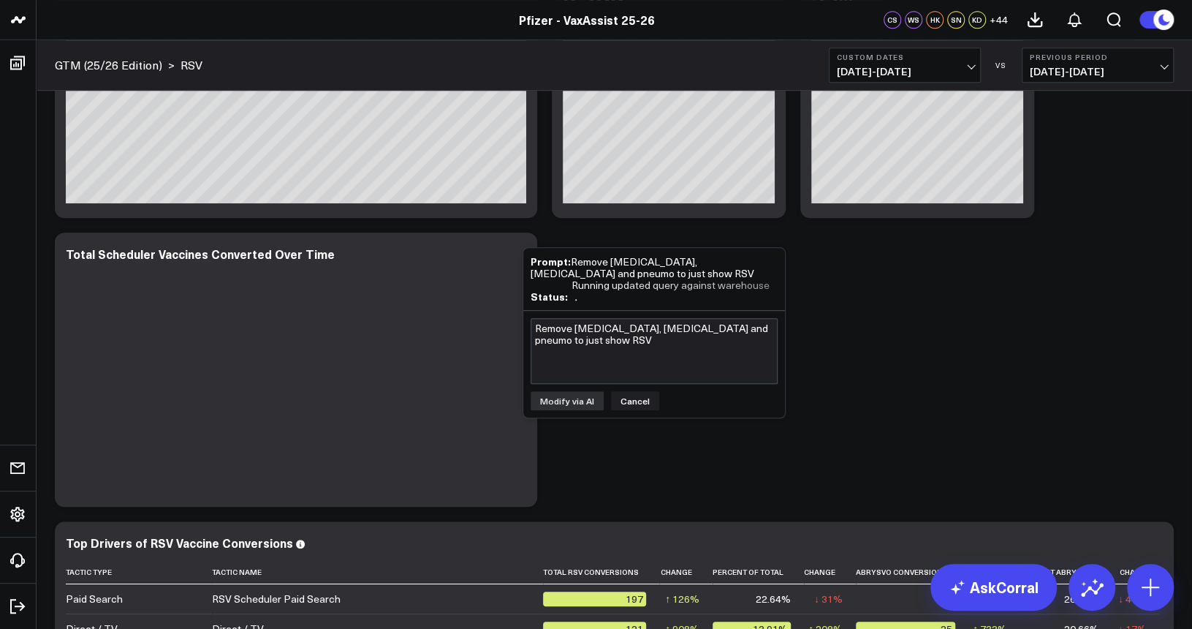
drag, startPoint x: 416, startPoint y: 20, endPoint x: 529, endPoint y: 0, distance: 115.0
click at [416, 20] on div "Pfizer - VaxAssist 25-26" at bounding box center [587, 20] width 1174 height 16
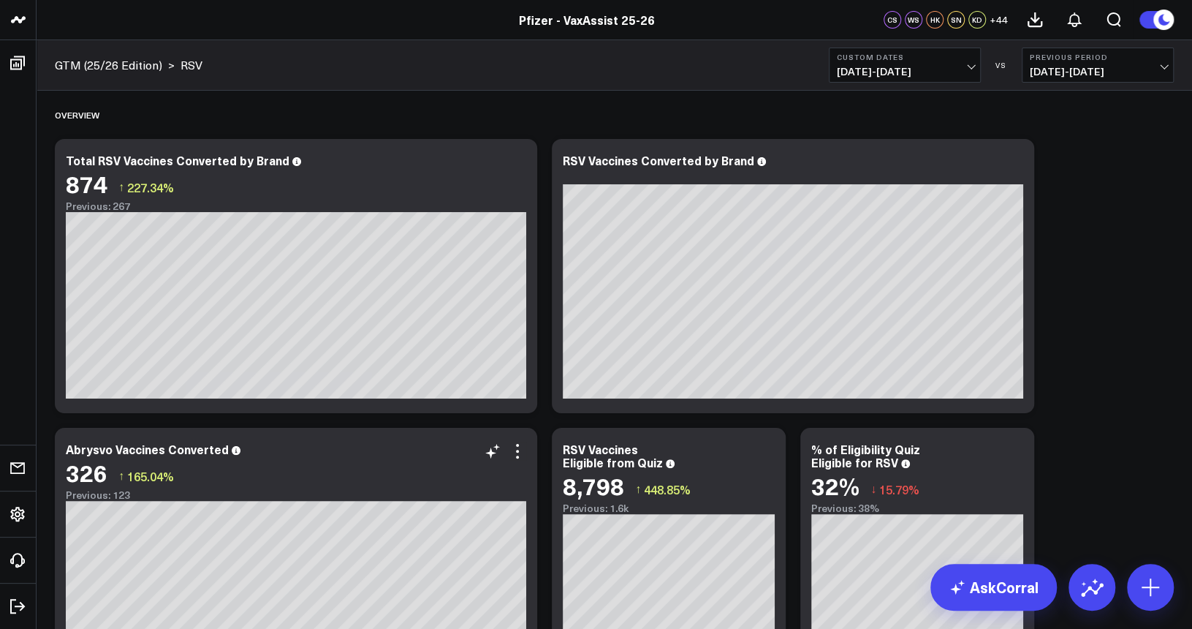
scroll to position [219, 0]
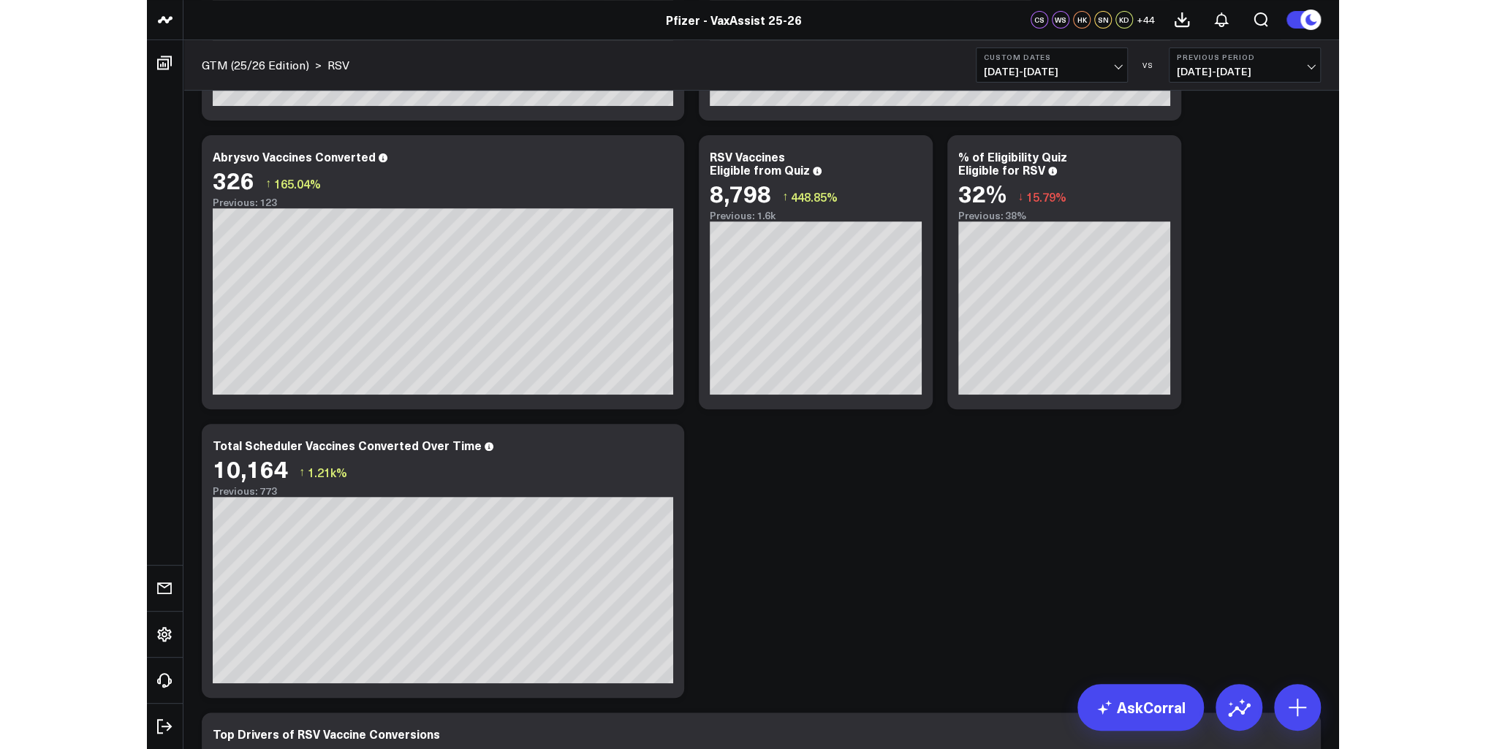
scroll to position [365, 0]
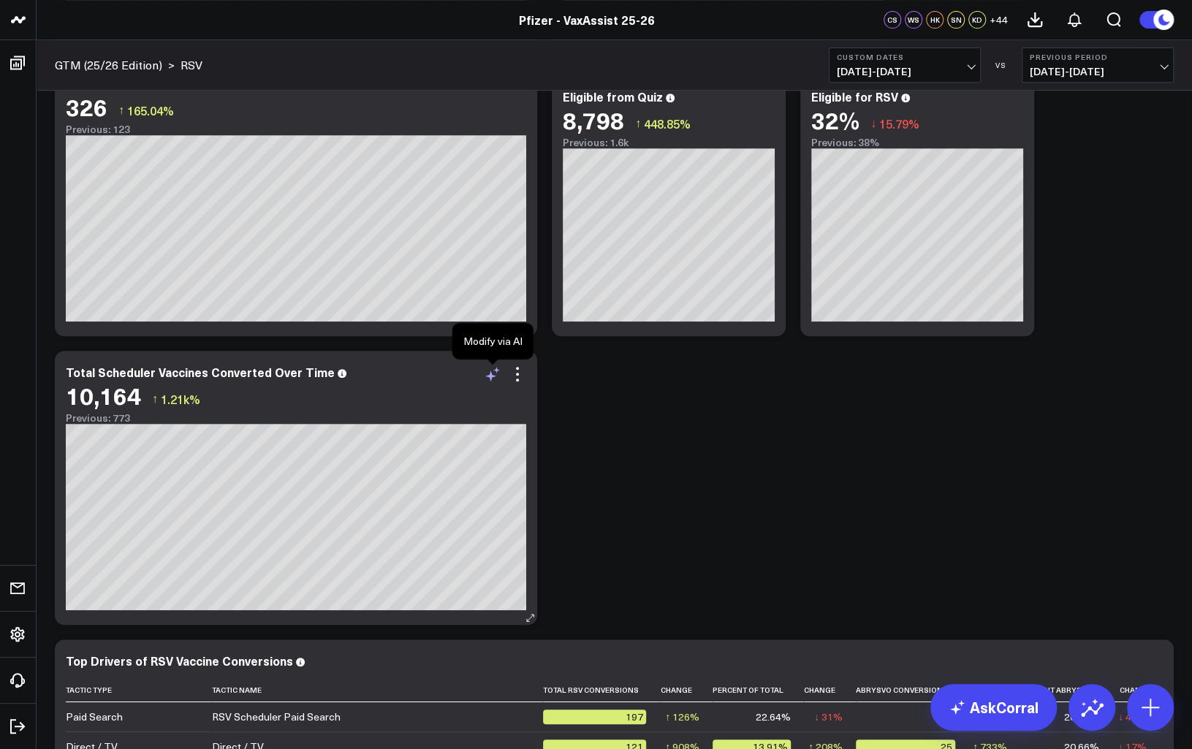
click at [494, 376] on icon at bounding box center [493, 374] width 18 height 18
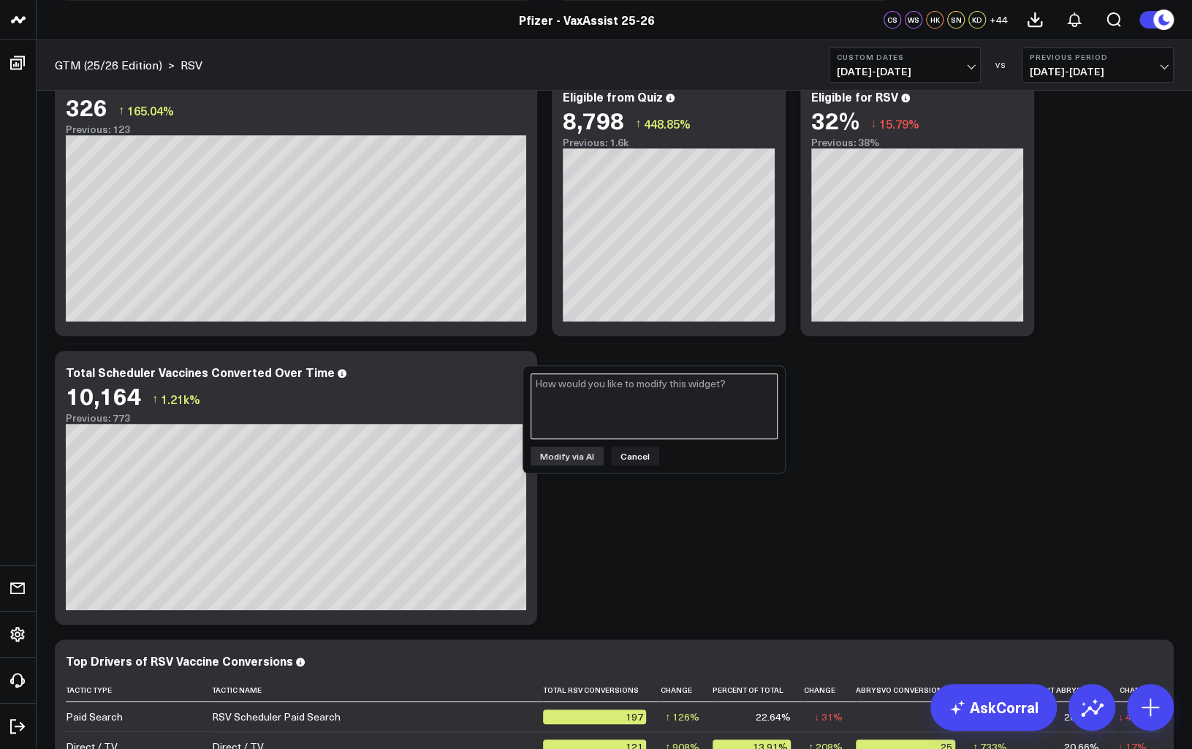
click at [561, 387] on textarea at bounding box center [654, 406] width 247 height 66
type textarea "Remove COVID-19, Flu and Pneumo"
click at [580, 449] on button "Modify via AI" at bounding box center [567, 456] width 73 height 19
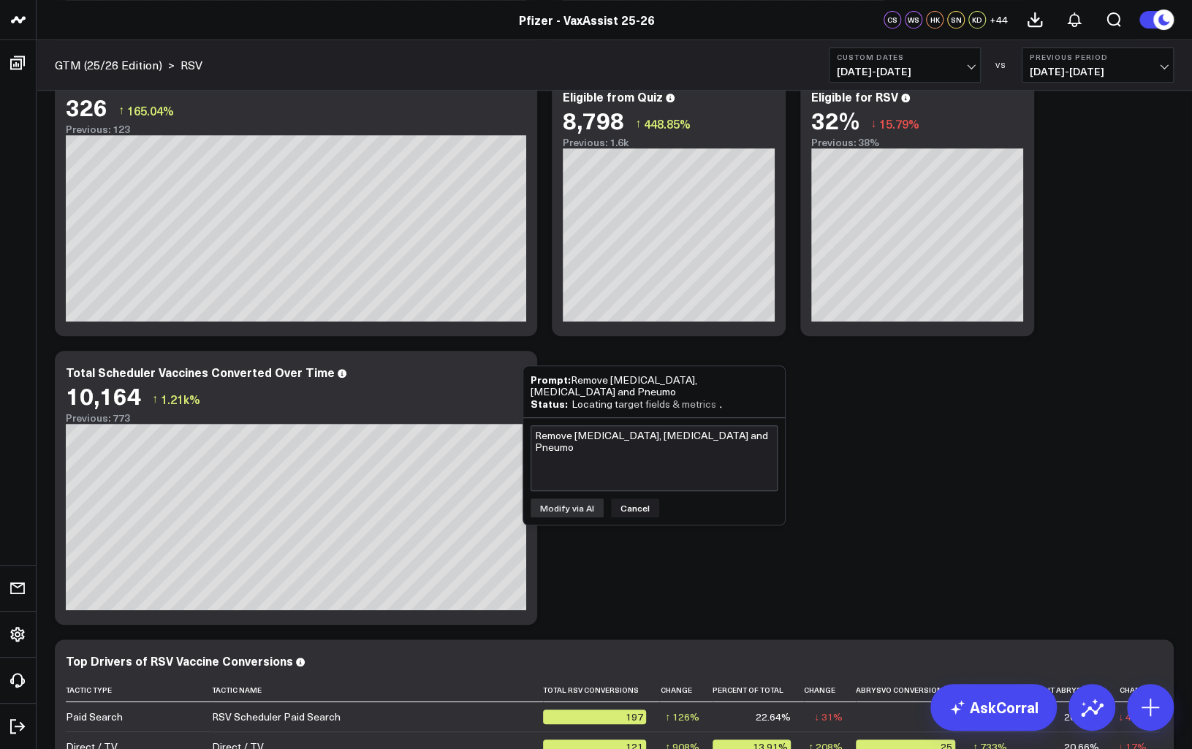
click at [256, 33] on header "Pfizer - z VaxAssist Pfizer - VaxAssist 25-26 Pfizer - VaxAssist 25-26 CS WS HK…" at bounding box center [596, 20] width 1192 height 40
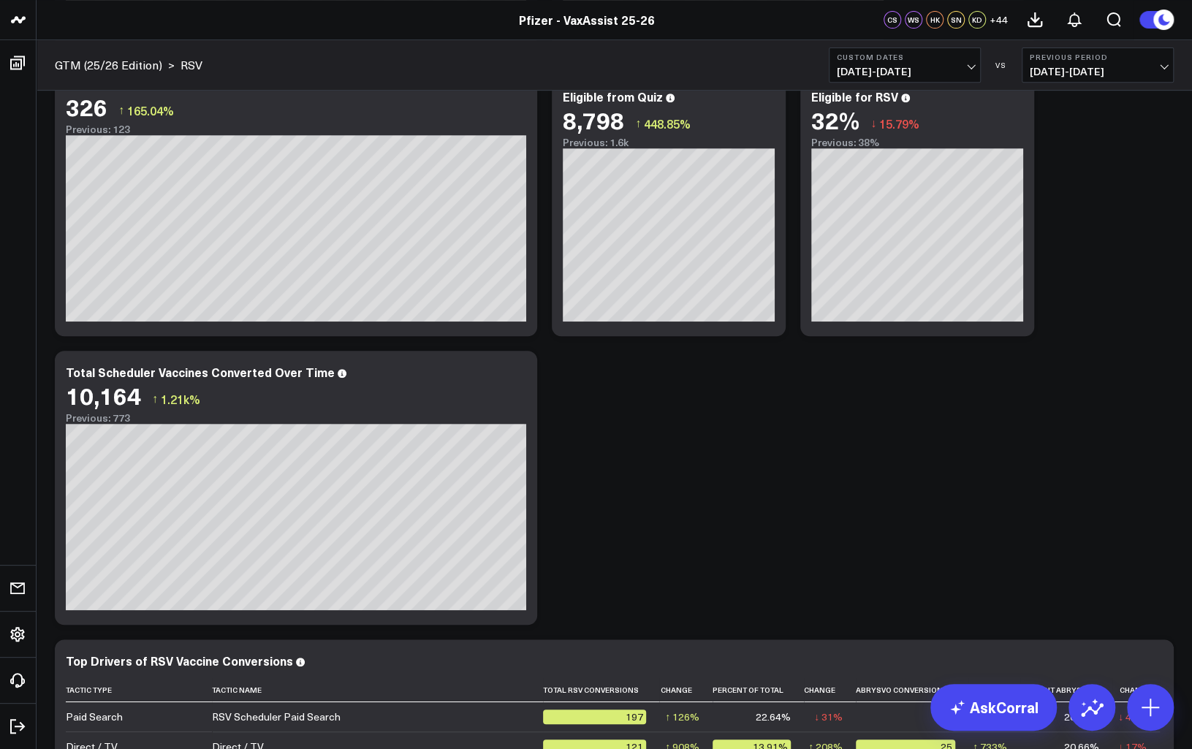
click at [516, 376] on icon at bounding box center [518, 374] width 18 height 18
click at [491, 372] on icon at bounding box center [493, 374] width 18 height 18
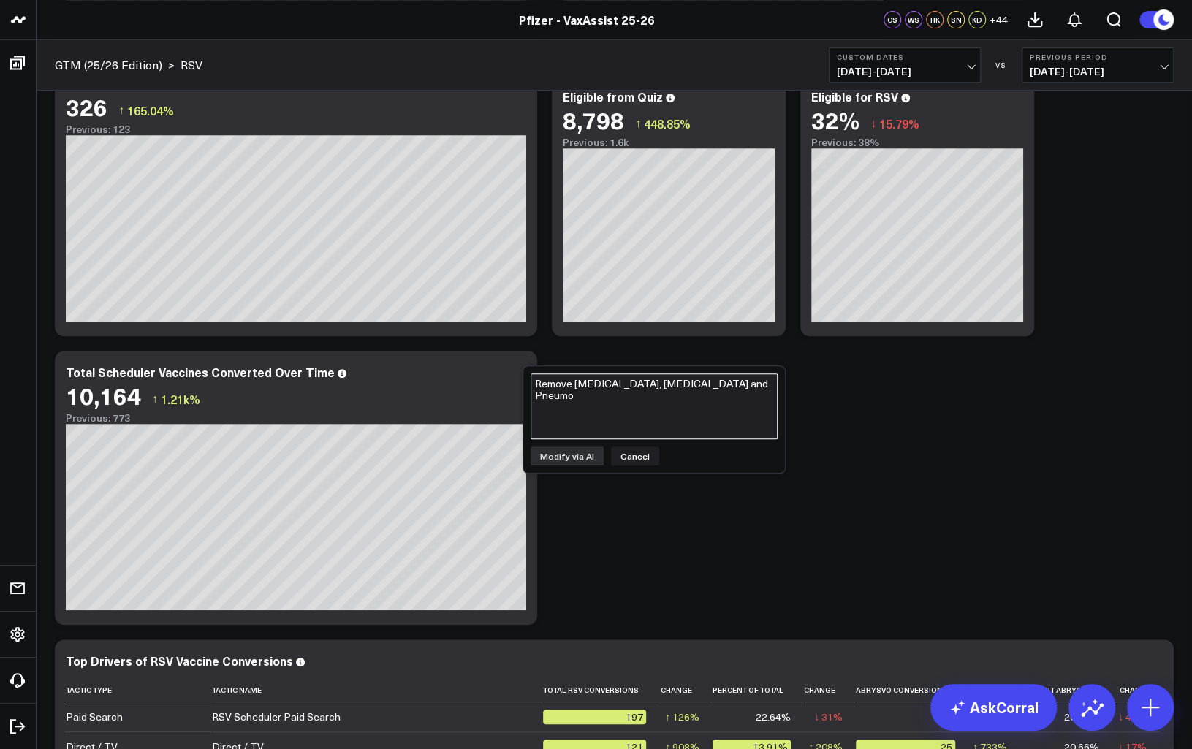
click at [643, 407] on textarea "Remove COVID-19, Flu and Pneumo" at bounding box center [654, 406] width 247 height 66
type textarea "A"
type textarea "Show only RSV"
click at [587, 453] on button "Modify via AI" at bounding box center [567, 456] width 73 height 19
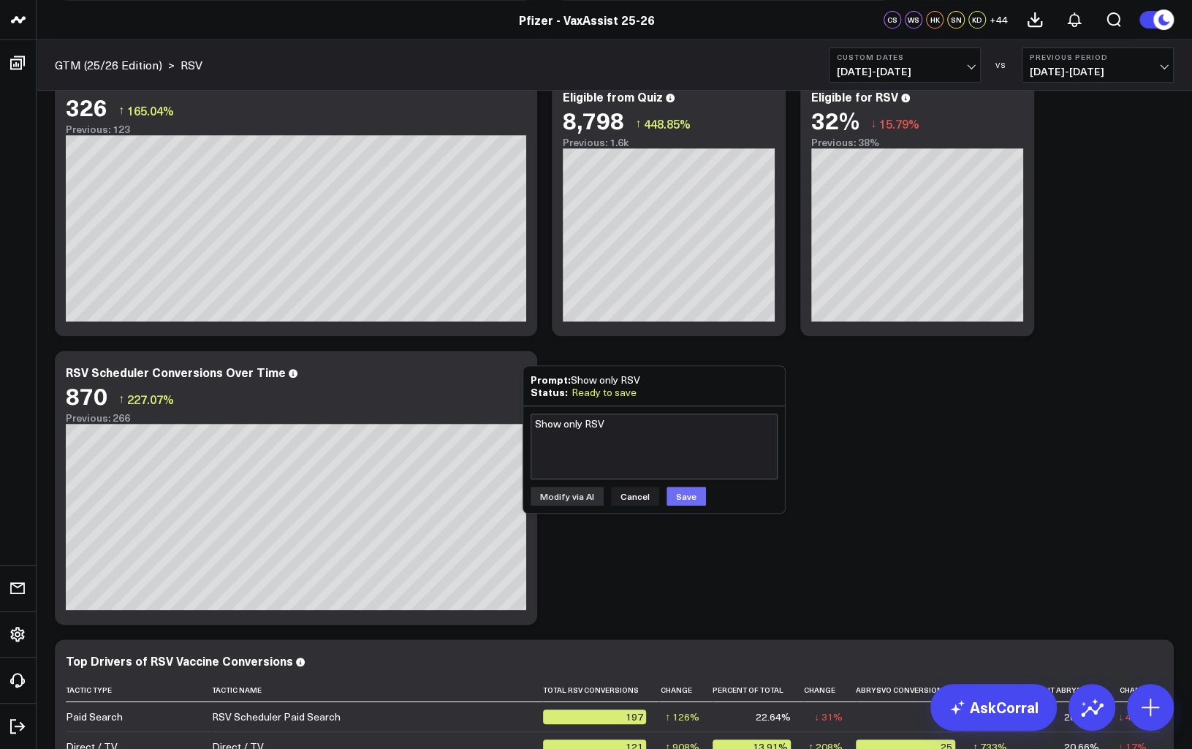
click at [668, 495] on button "Save" at bounding box center [686, 496] width 39 height 19
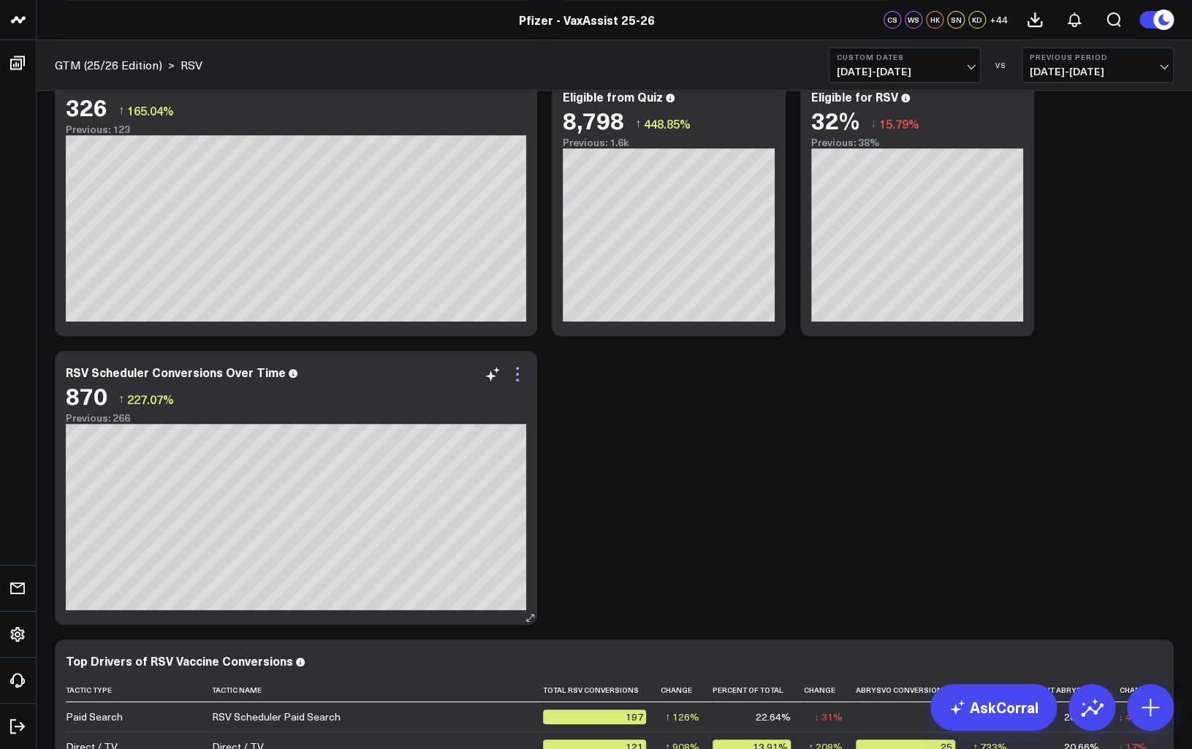
click at [520, 376] on icon at bounding box center [518, 374] width 18 height 18
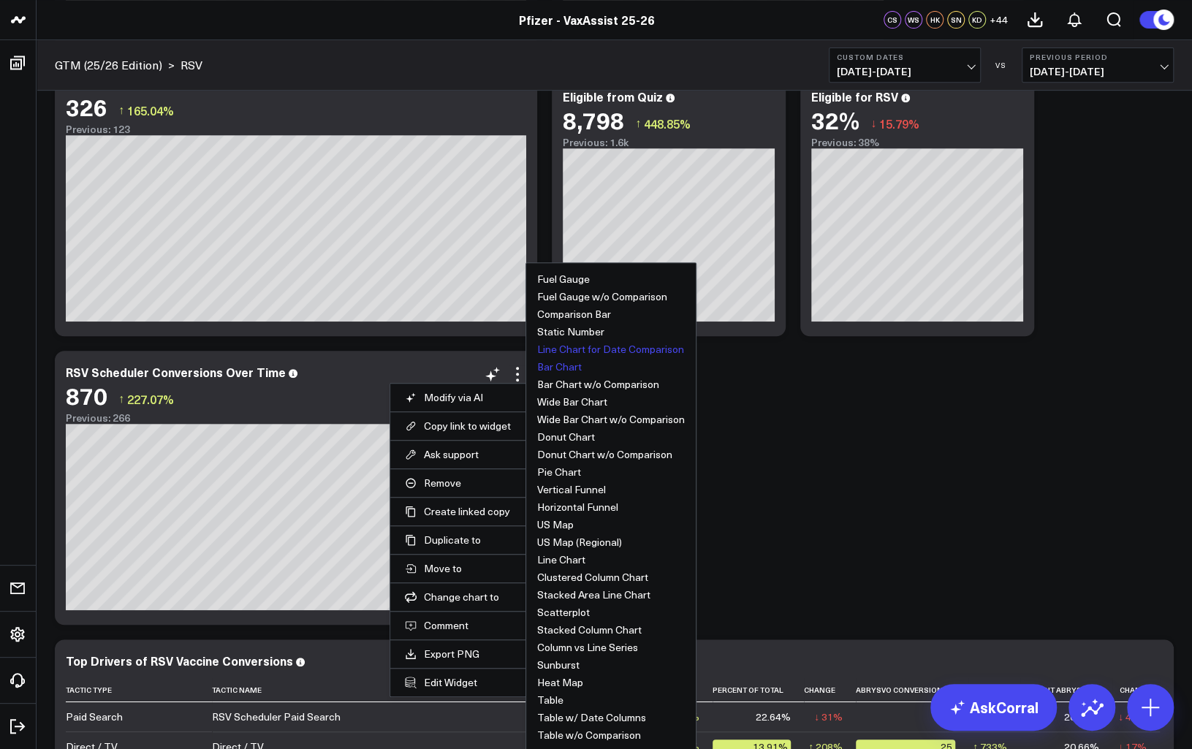
click at [567, 362] on button "Bar Chart" at bounding box center [559, 367] width 45 height 10
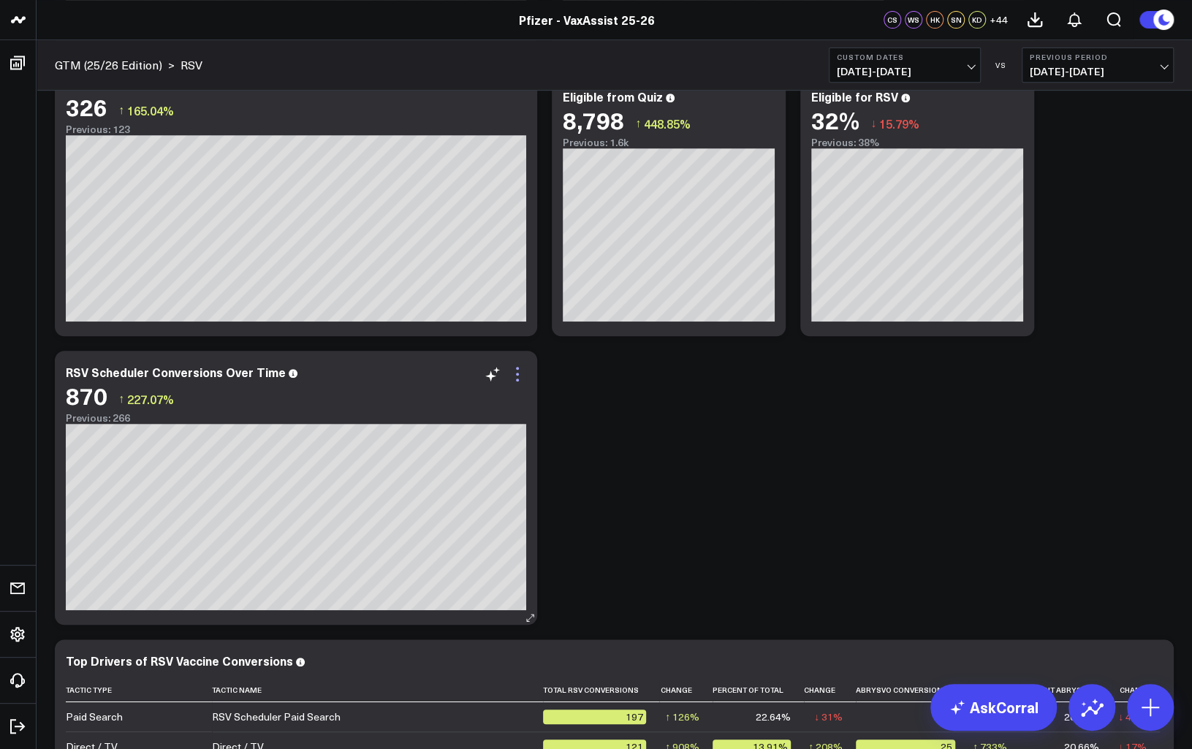
click at [520, 378] on icon at bounding box center [518, 374] width 18 height 18
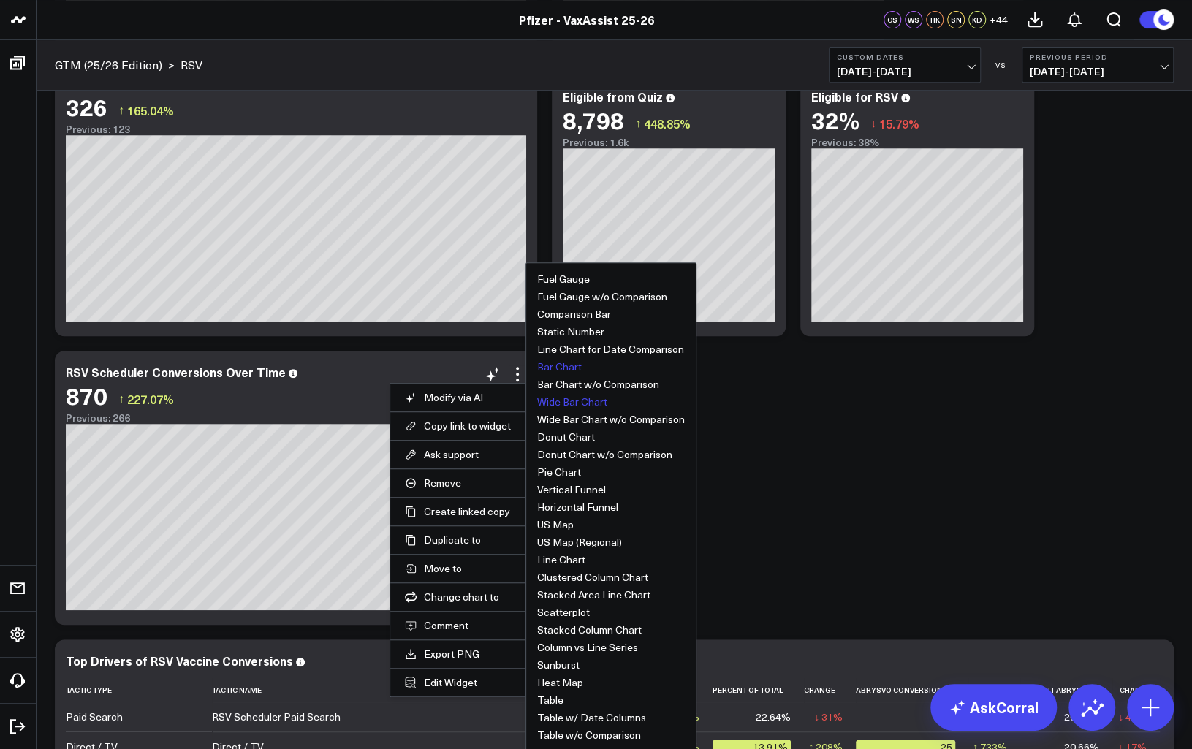
click at [596, 403] on button "Wide Bar Chart" at bounding box center [572, 402] width 70 height 10
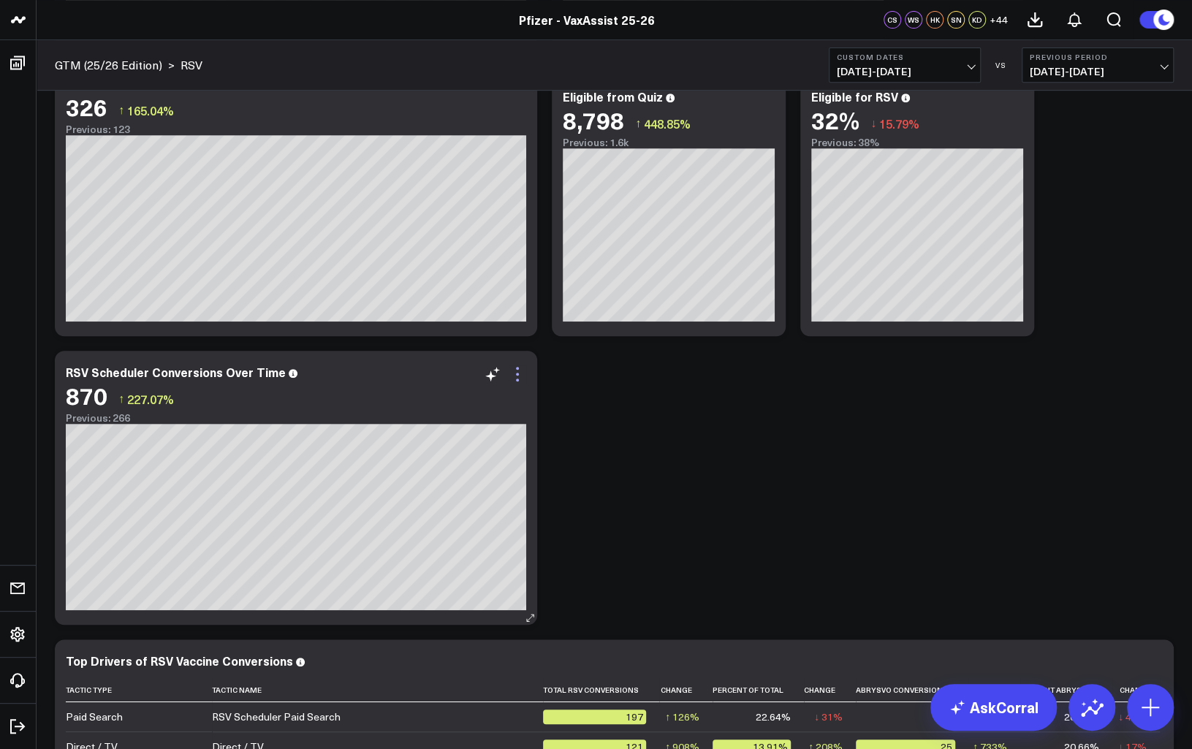
click at [523, 371] on icon at bounding box center [518, 374] width 18 height 18
click at [0, 0] on button "Stacked Column Chart" at bounding box center [0, 0] width 0 height 0
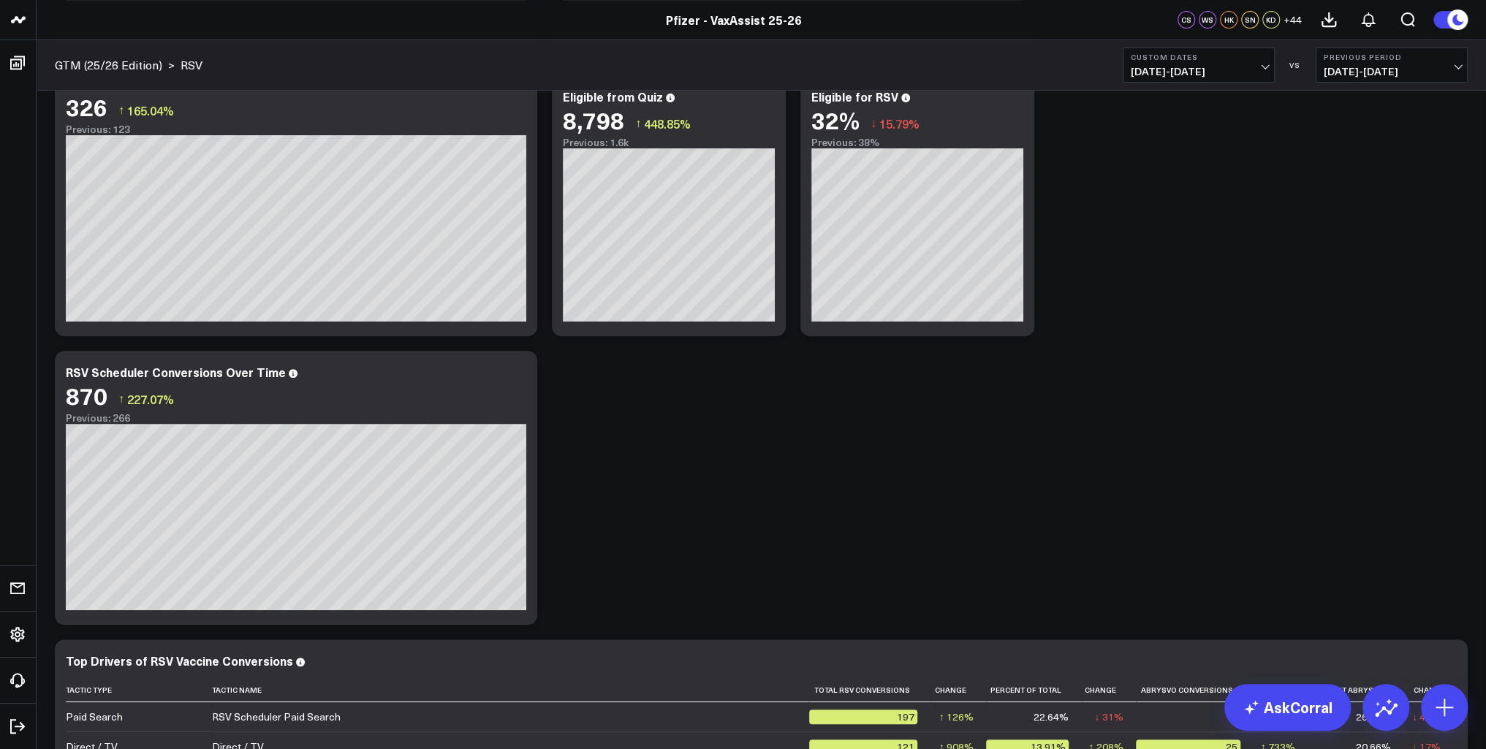
drag, startPoint x: 96, startPoint y: 10, endPoint x: 751, endPoint y: 7, distance: 654.1
click at [96, 10] on header "Pfizer - z VaxAssist Pfizer - VaxAssist 25-26 Pfizer - VaxAssist 25-26 CS WS HK…" at bounding box center [743, 20] width 1486 height 40
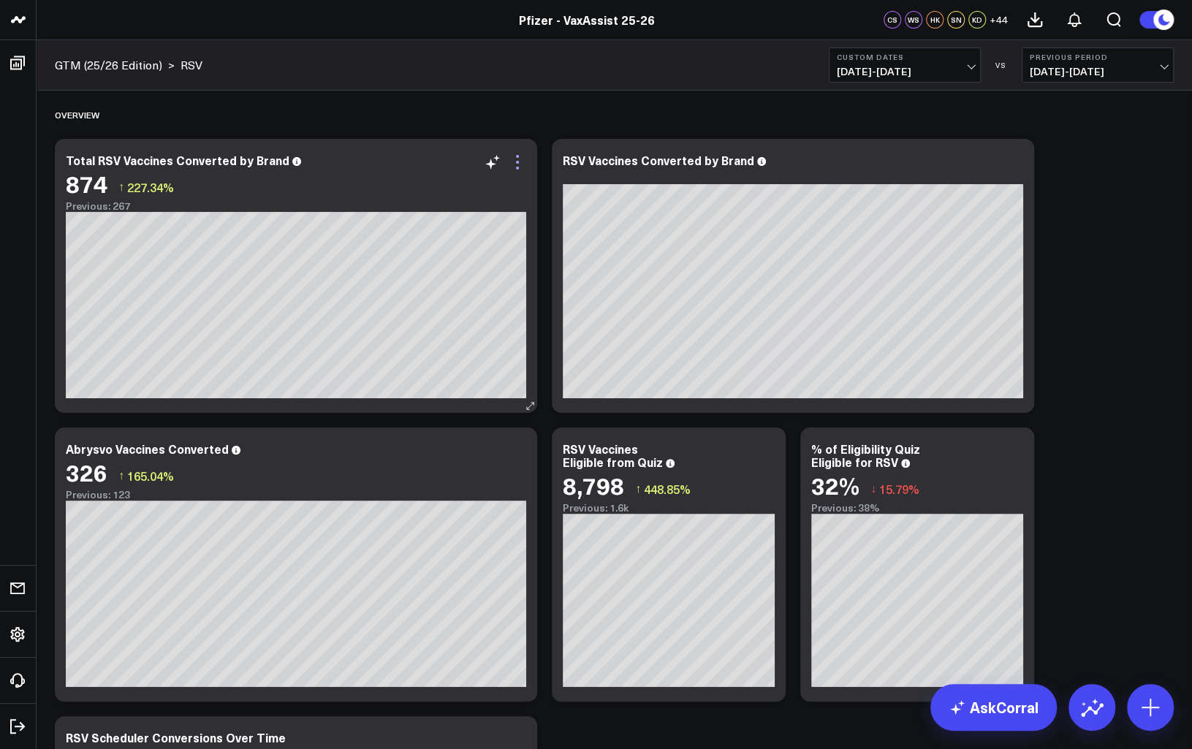
click at [517, 162] on icon at bounding box center [517, 162] width 3 height 3
